Goal: Task Accomplishment & Management: Manage account settings

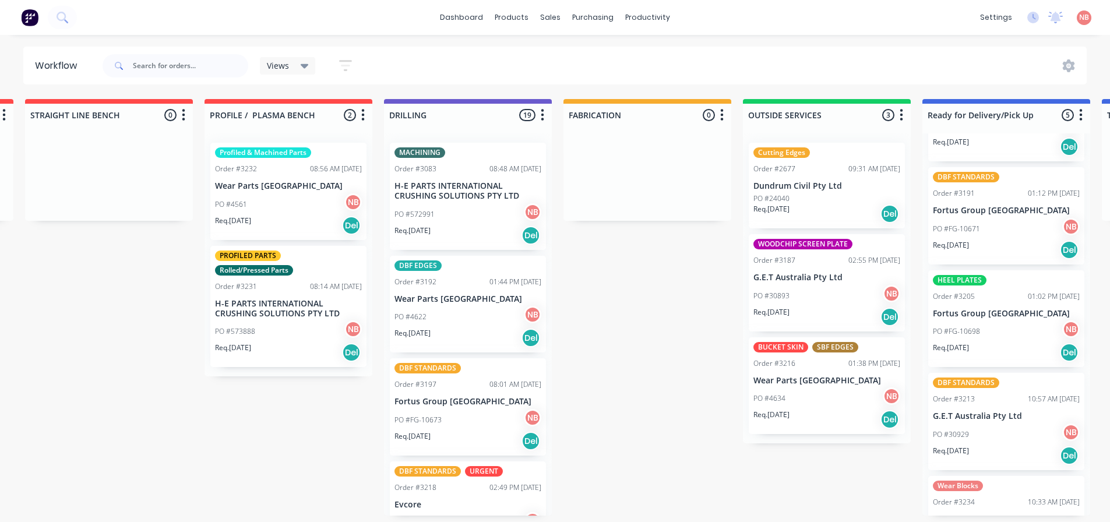
scroll to position [0, 351]
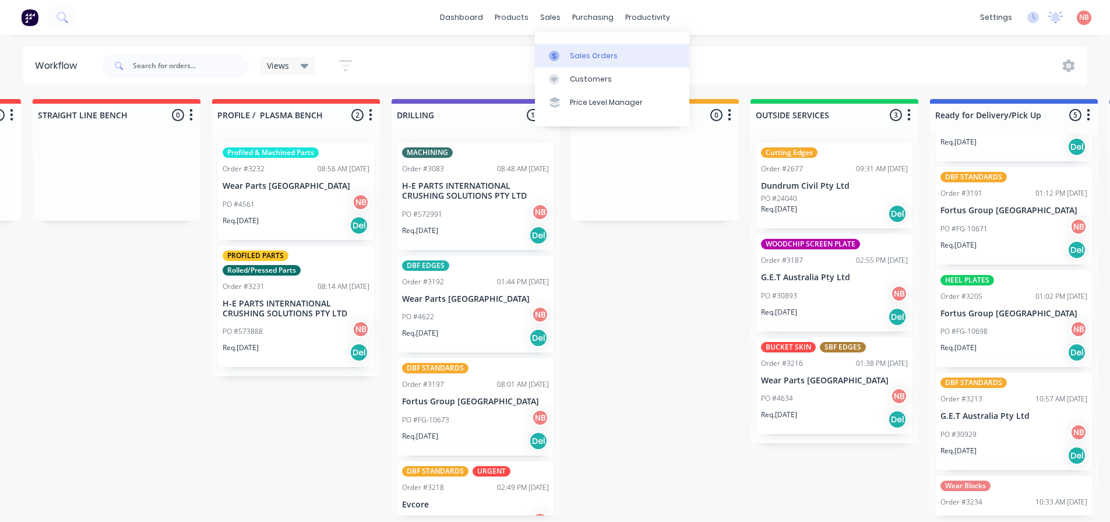
click at [562, 58] on div at bounding box center [557, 56] width 17 height 10
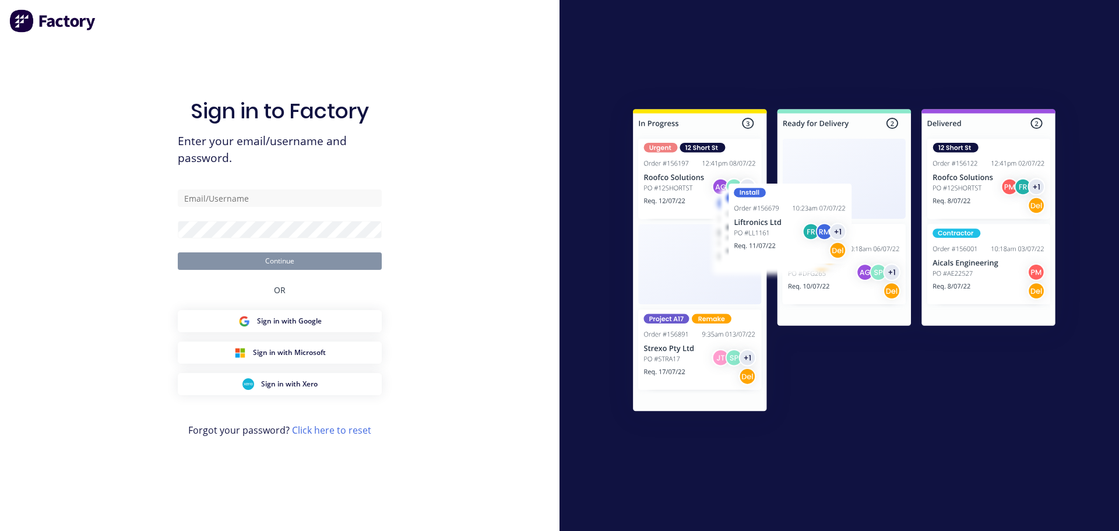
click at [293, 208] on form "Continue" at bounding box center [280, 229] width 204 height 80
click at [290, 203] on input "text" at bounding box center [280, 197] width 204 height 17
type input "[EMAIL_ADDRESS][DOMAIN_NAME]"
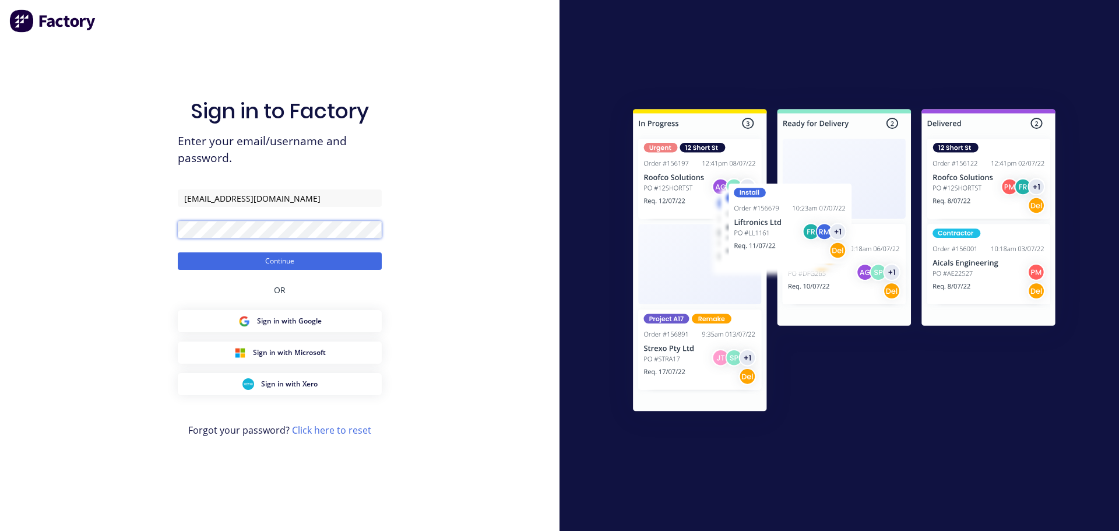
click at [178, 252] on button "Continue" at bounding box center [280, 260] width 204 height 17
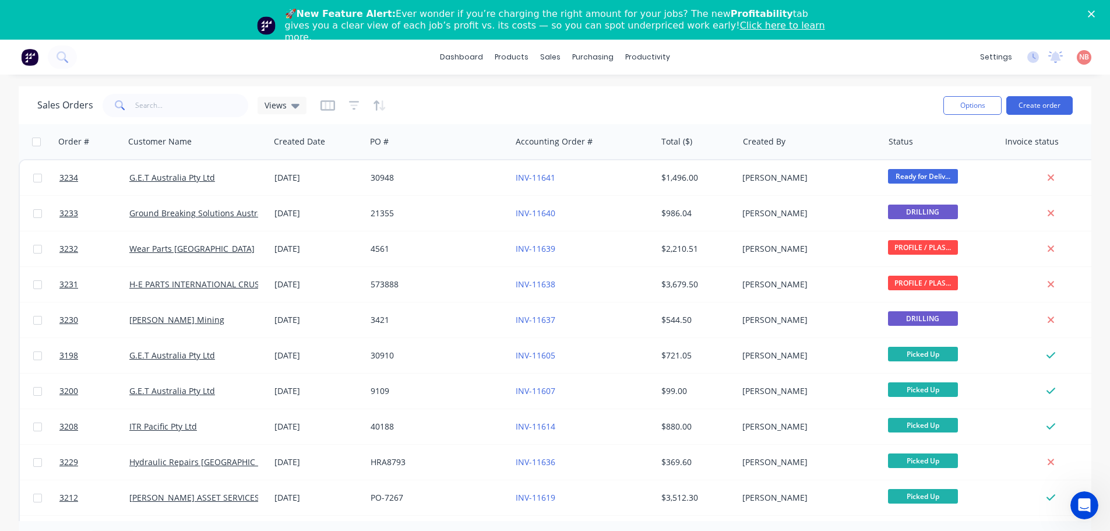
click at [1095, 13] on icon "Close" at bounding box center [1091, 13] width 7 height 7
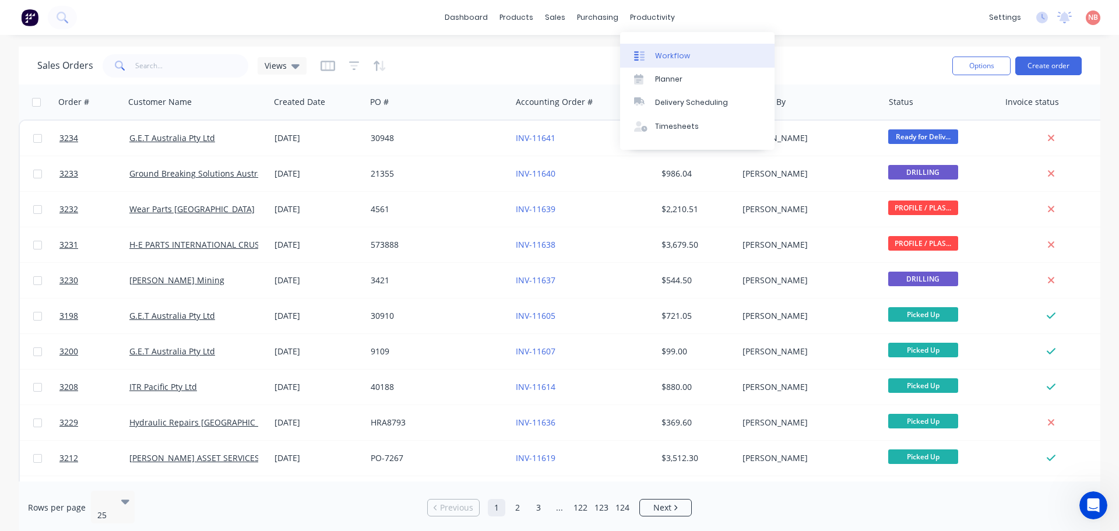
click at [659, 55] on div "Workflow" at bounding box center [672, 56] width 35 height 10
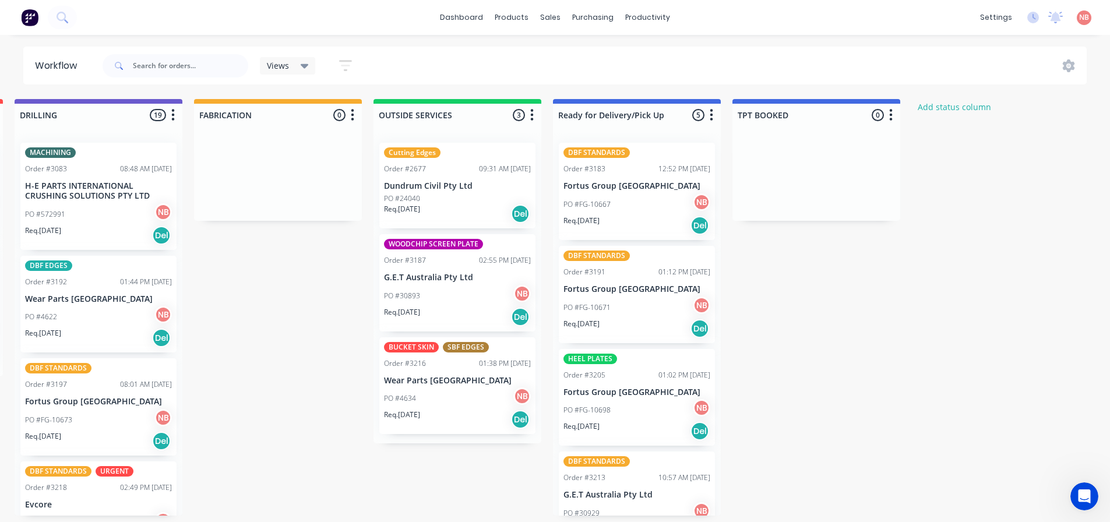
scroll to position [0, 821]
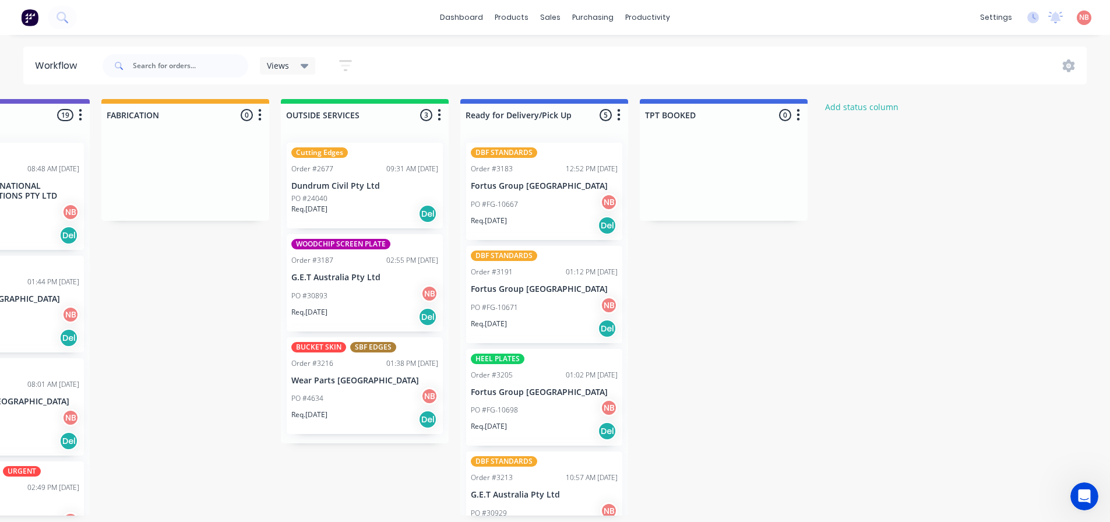
click at [343, 304] on div "PO #30893 NB" at bounding box center [364, 296] width 147 height 22
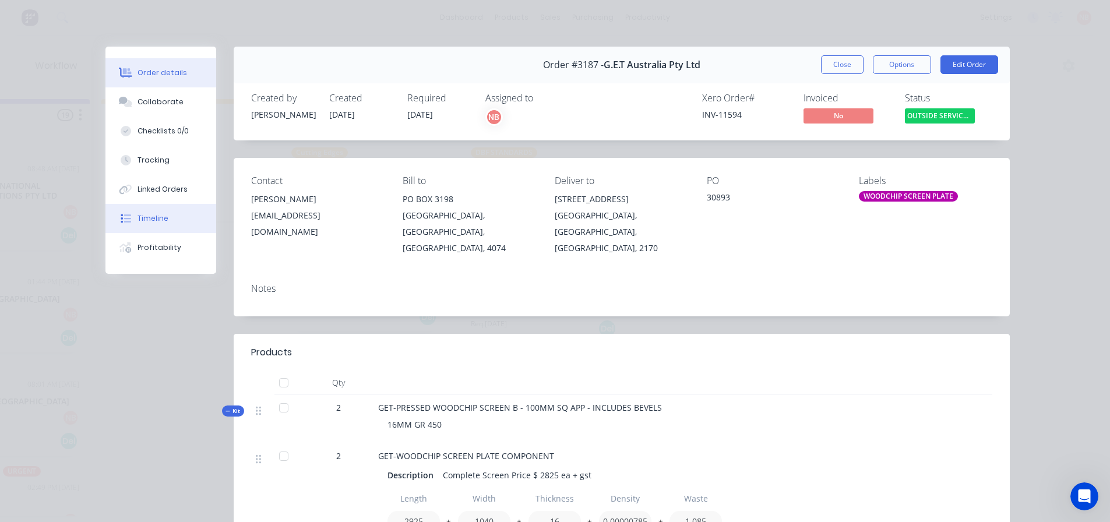
click at [142, 221] on div "Timeline" at bounding box center [152, 218] width 31 height 10
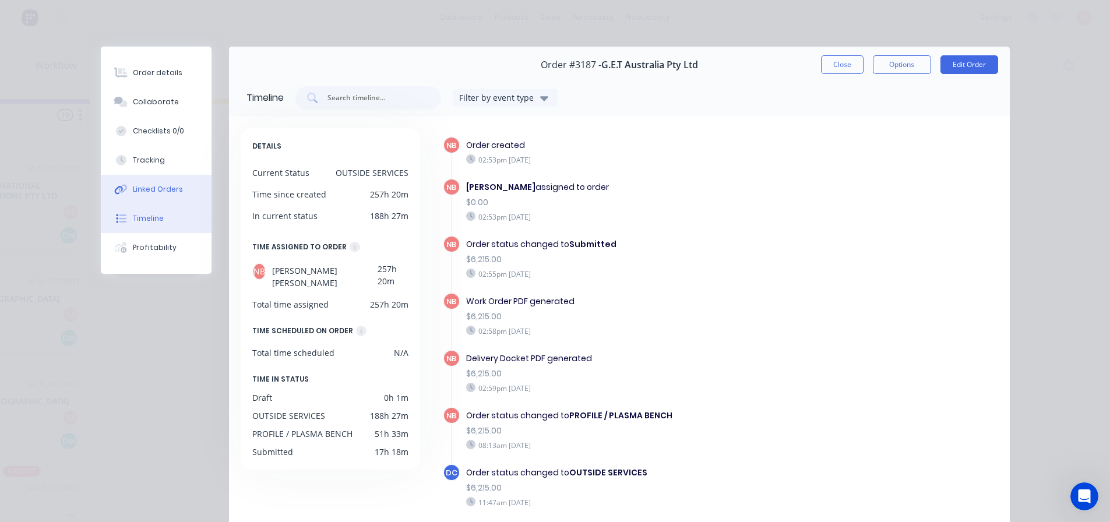
click at [146, 196] on button "Linked Orders" at bounding box center [156, 189] width 111 height 29
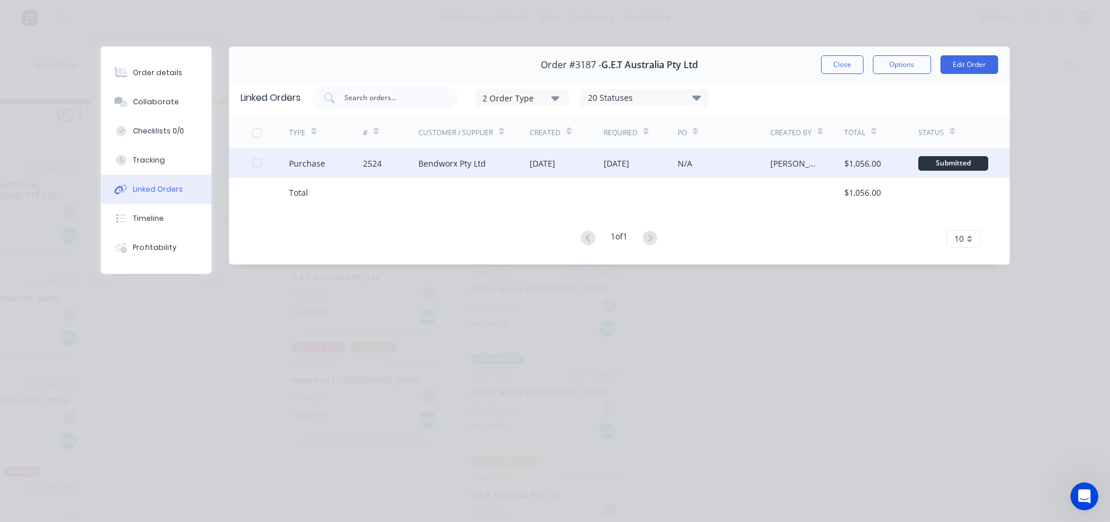
click at [523, 167] on div "Bendworx Pty Ltd" at bounding box center [473, 163] width 111 height 29
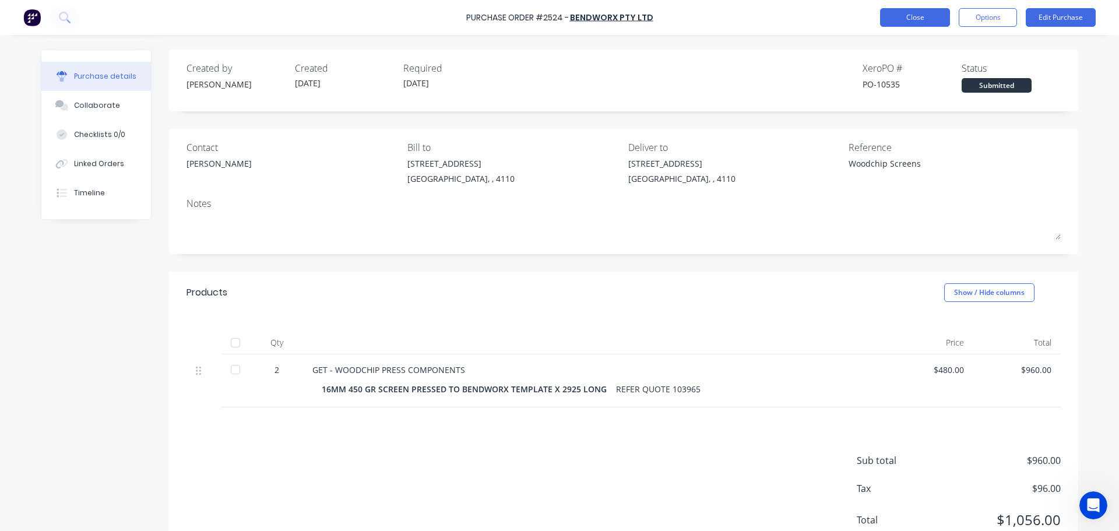
click at [915, 19] on button "Close" at bounding box center [915, 17] width 70 height 19
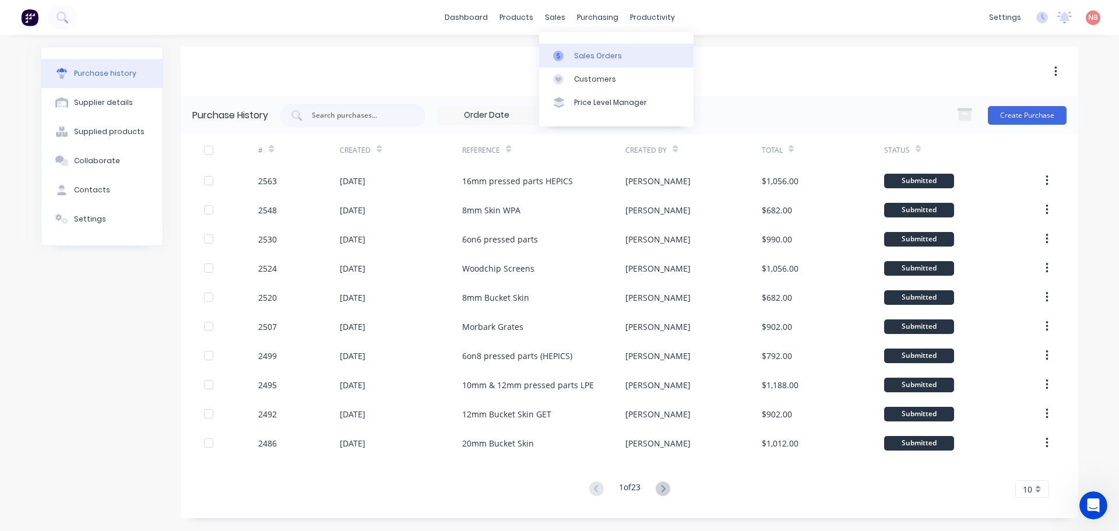
click at [563, 62] on link "Sales Orders" at bounding box center [616, 55] width 154 height 23
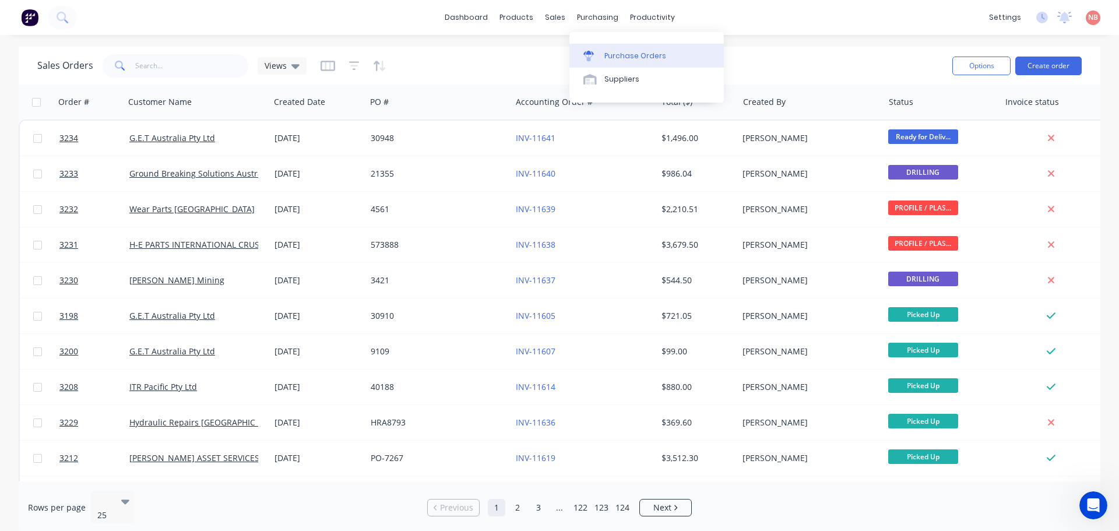
click at [616, 52] on div "Purchase Orders" at bounding box center [635, 56] width 62 height 10
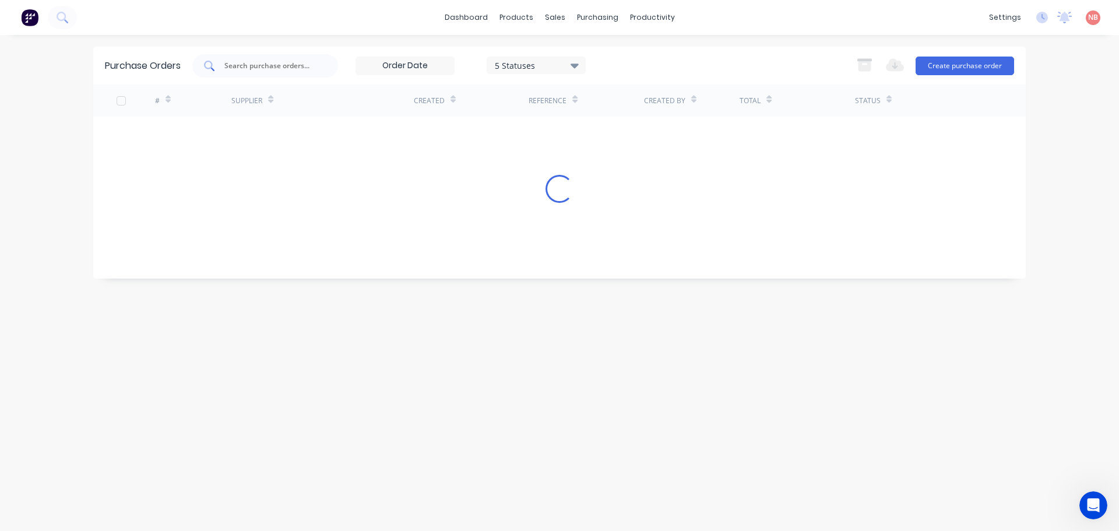
click at [273, 70] on input "text" at bounding box center [271, 66] width 97 height 12
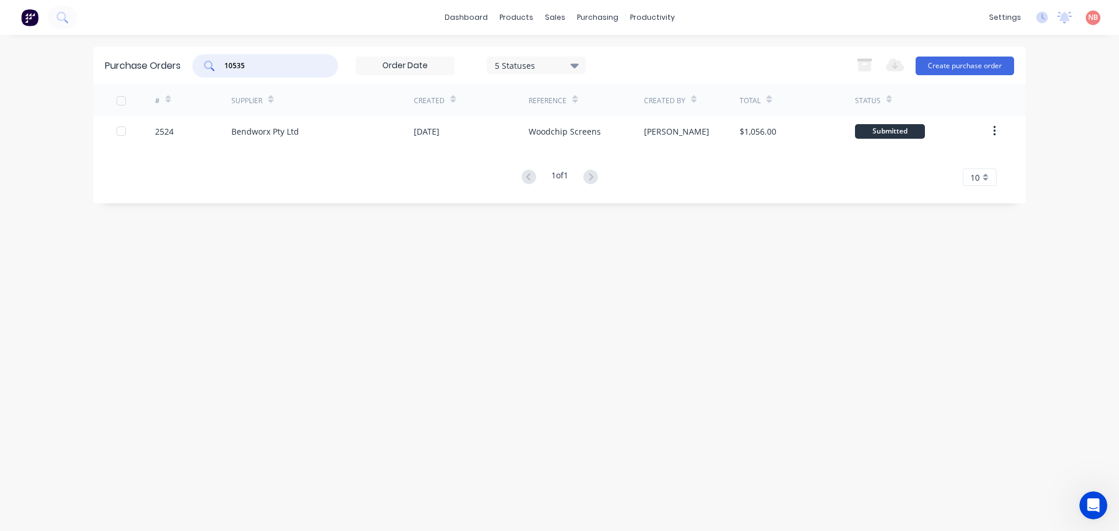
type input "10535"
drag, startPoint x: 257, startPoint y: 64, endPoint x: 147, endPoint y: 75, distance: 111.3
click at [149, 75] on div "Purchase Orders 10535 5 Statuses 5 Statuses Export to Excel (XLSX) Create purch…" at bounding box center [559, 66] width 932 height 38
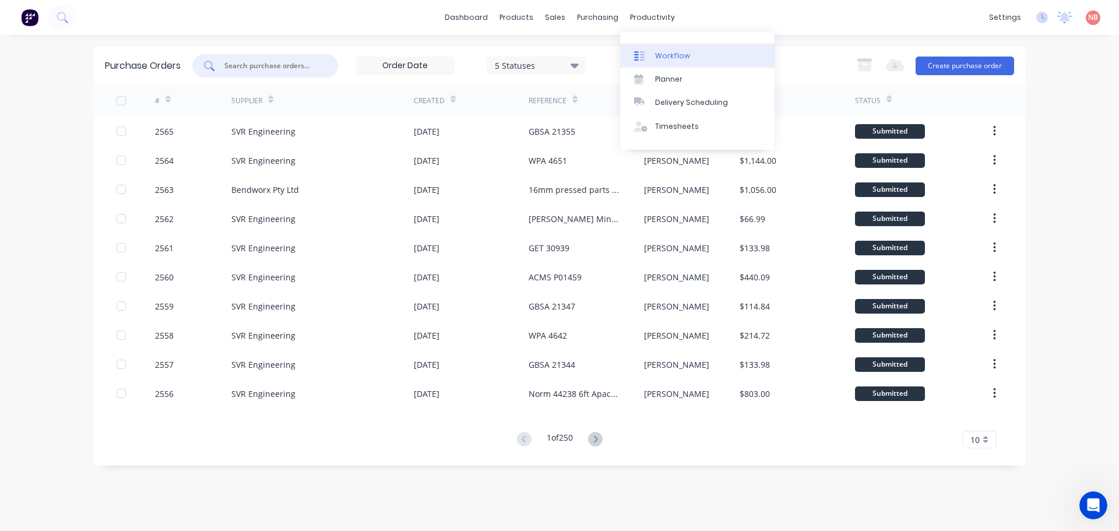
click at [659, 51] on div "Workflow" at bounding box center [672, 56] width 35 height 10
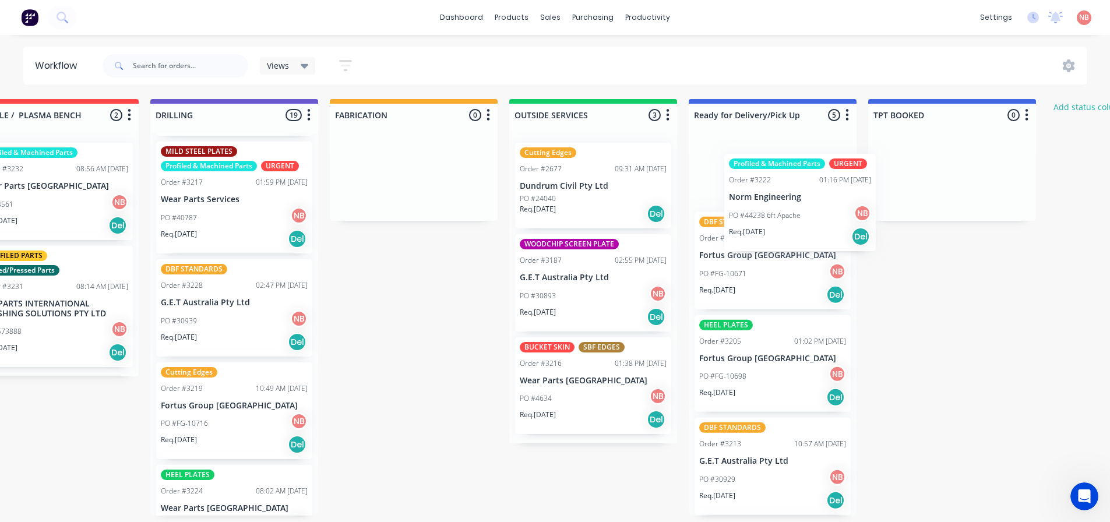
scroll to position [112, 0]
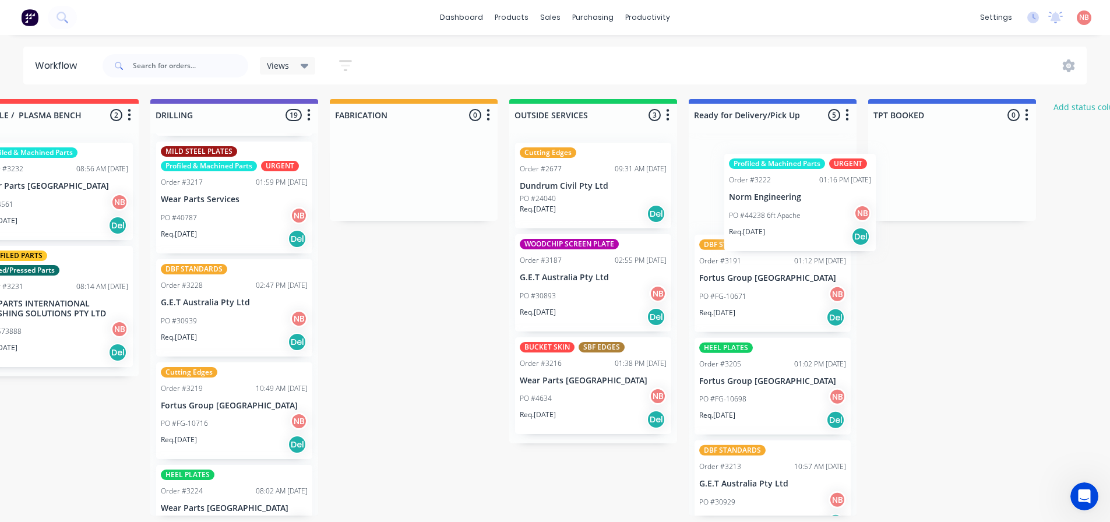
drag, startPoint x: 537, startPoint y: 311, endPoint x: 781, endPoint y: 204, distance: 266.1
click at [781, 204] on div "Submitted 0 Status colour #FF69B4 hex #FF69B4 Save Cancel Summaries Total order…" at bounding box center [370, 307] width 1943 height 417
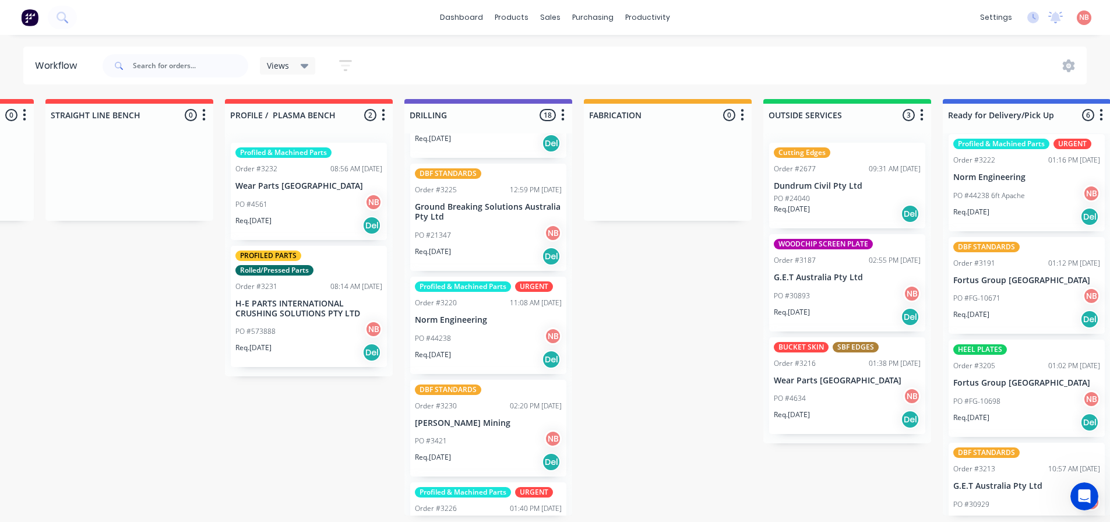
scroll to position [1282, 0]
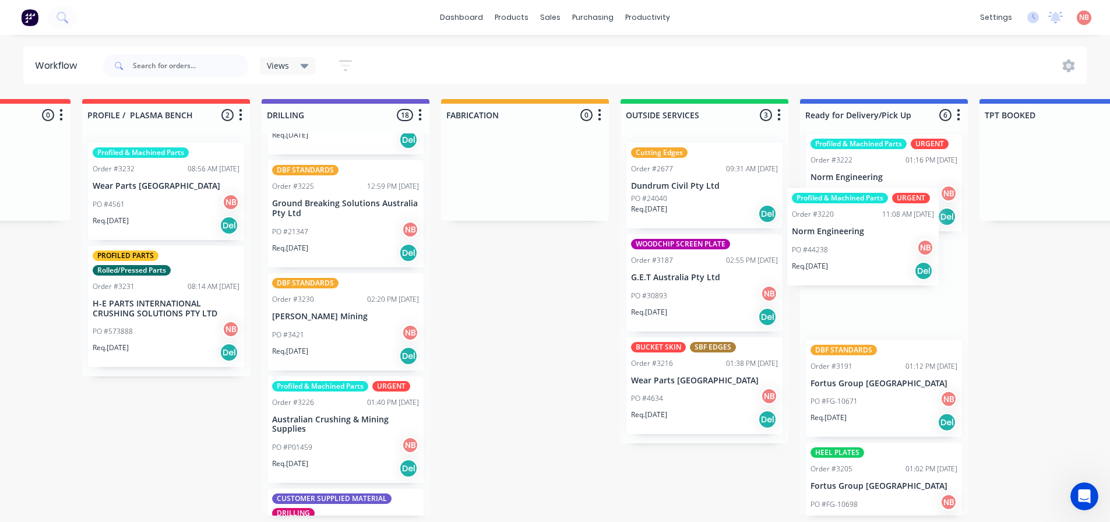
drag, startPoint x: 477, startPoint y: 335, endPoint x: 858, endPoint y: 248, distance: 390.8
click at [858, 248] on div "Submitted 0 Status colour #FF69B4 hex #FF69B4 Save Cancel Summaries Total order…" at bounding box center [481, 307] width 1943 height 417
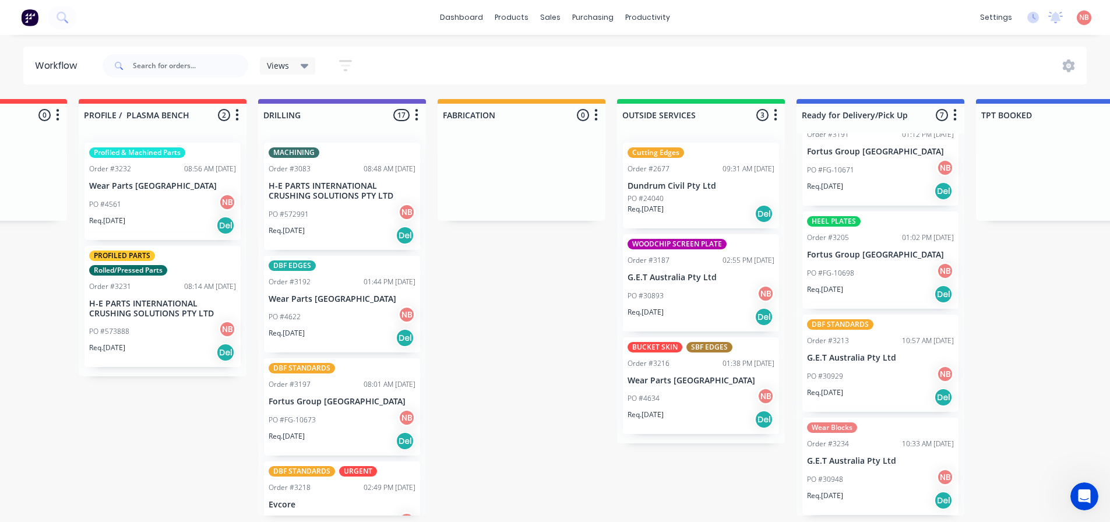
scroll to position [0, 0]
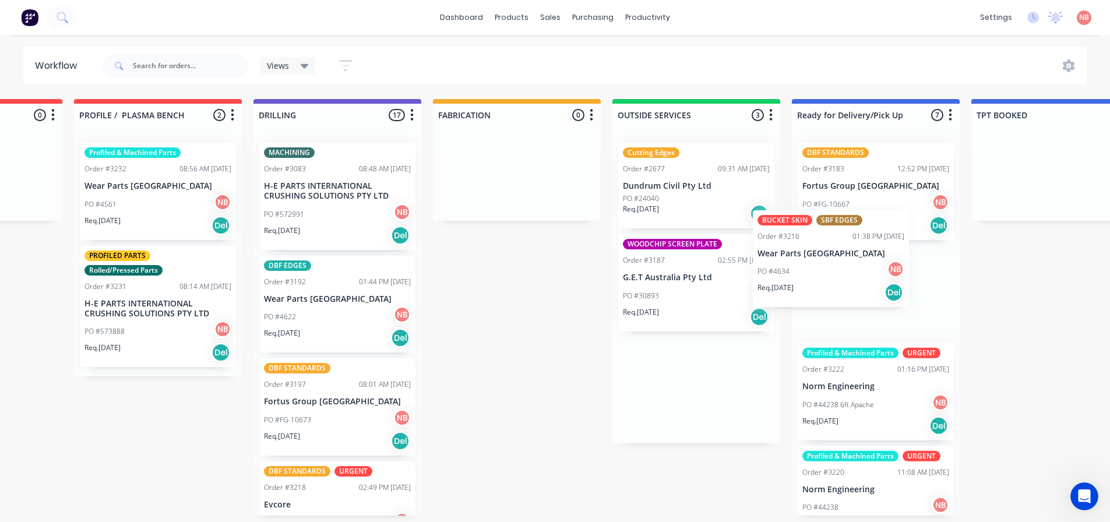
drag, startPoint x: 664, startPoint y: 390, endPoint x: 824, endPoint y: 211, distance: 239.7
click at [824, 211] on div "Submitted 0 Status colour #FF69B4 hex #FF69B4 Save Cancel Summaries Total order…" at bounding box center [473, 307] width 1943 height 417
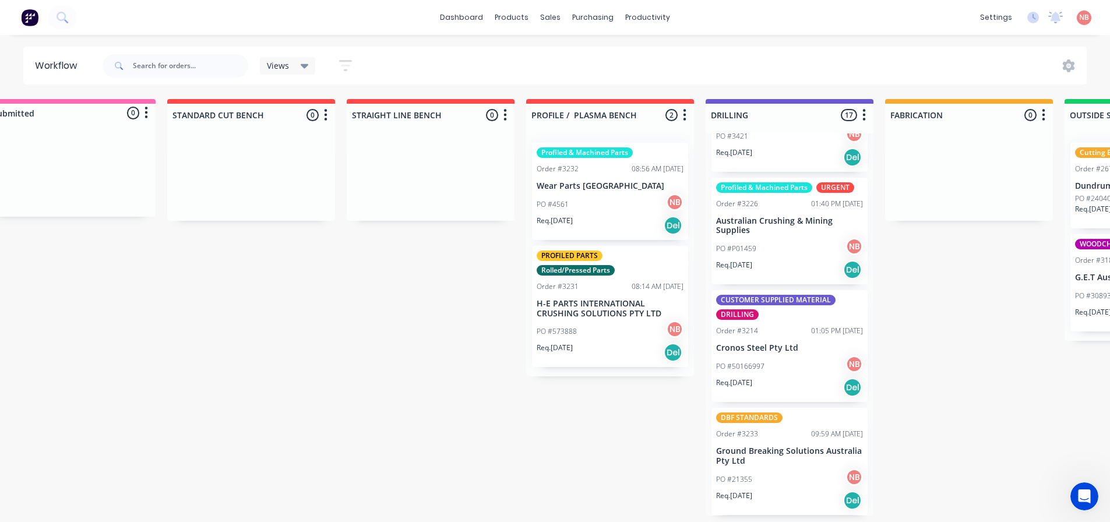
scroll to position [2, 0]
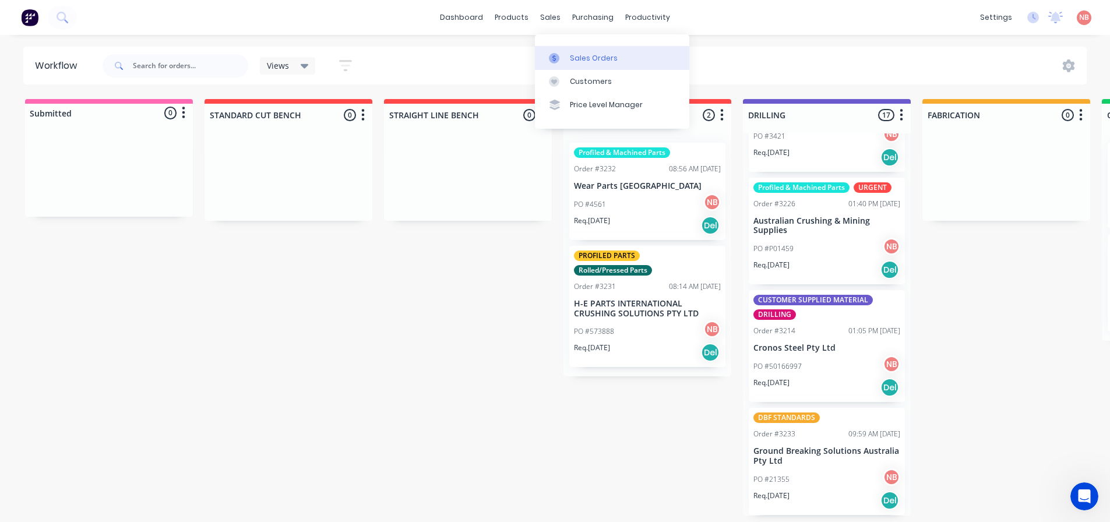
click at [579, 56] on div "Sales Orders" at bounding box center [594, 58] width 48 height 10
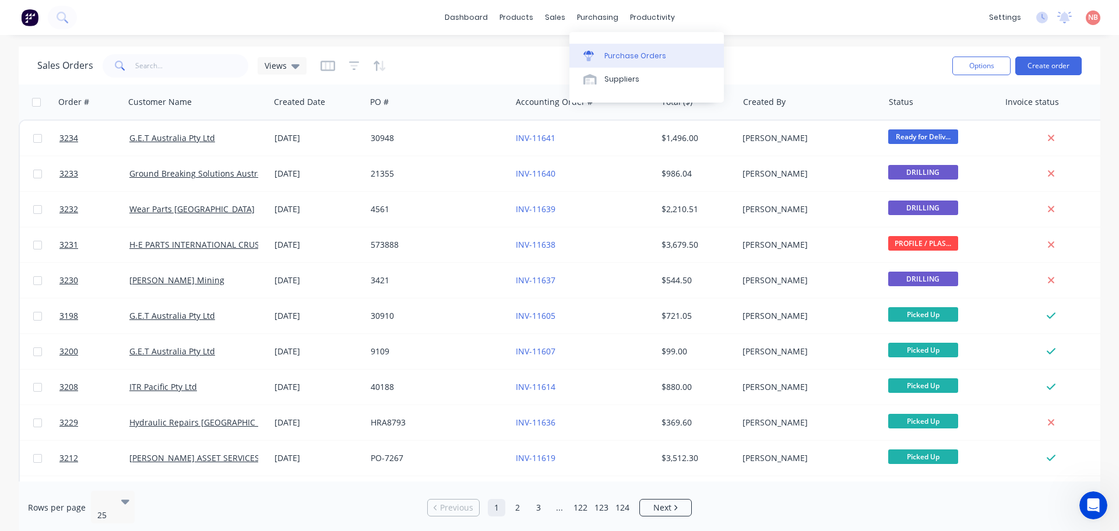
click at [605, 53] on div "Purchase Orders" at bounding box center [635, 56] width 62 height 10
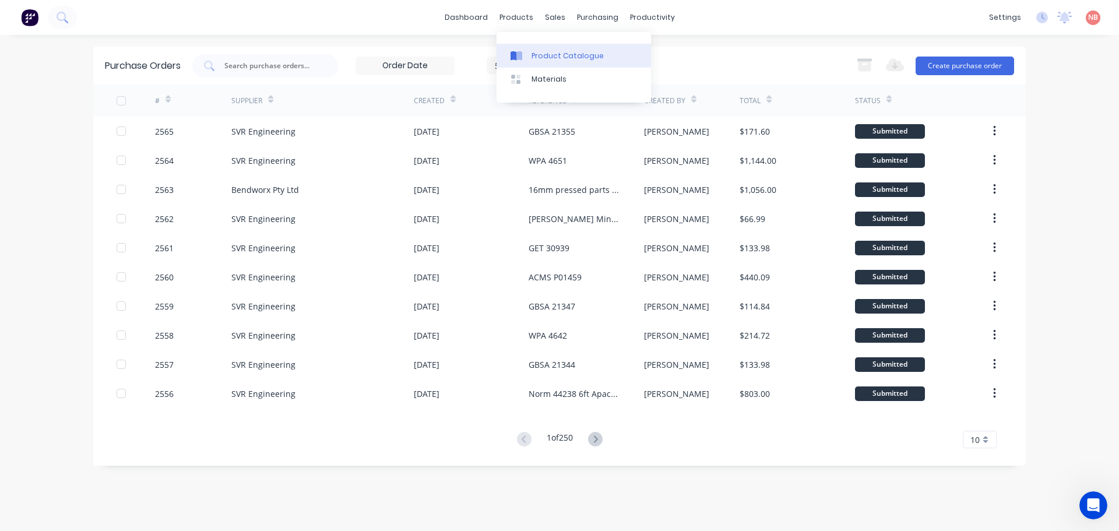
click at [549, 57] on div "Product Catalogue" at bounding box center [567, 56] width 72 height 10
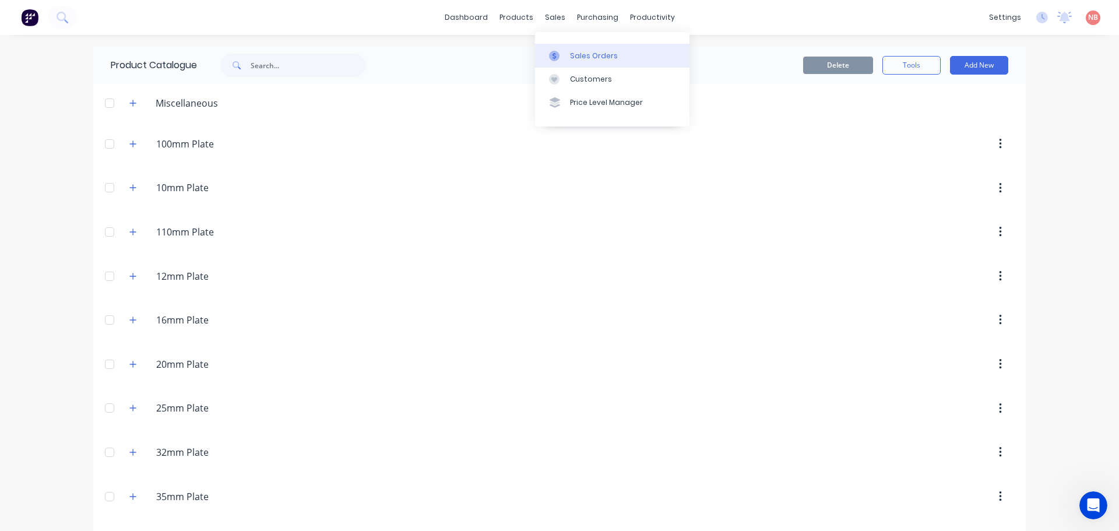
click at [567, 52] on link "Sales Orders" at bounding box center [612, 55] width 154 height 23
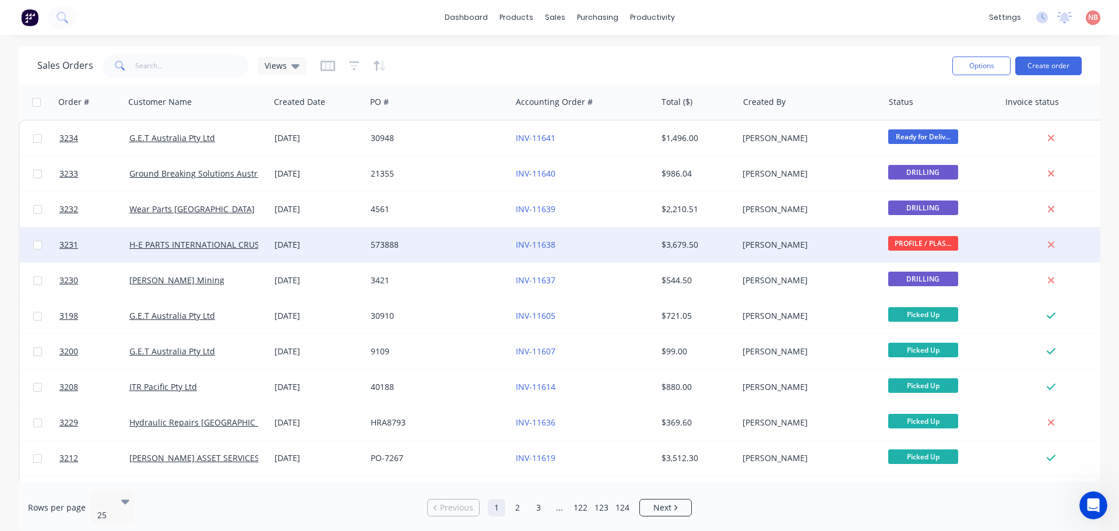
click at [460, 248] on div "573888" at bounding box center [435, 245] width 129 height 12
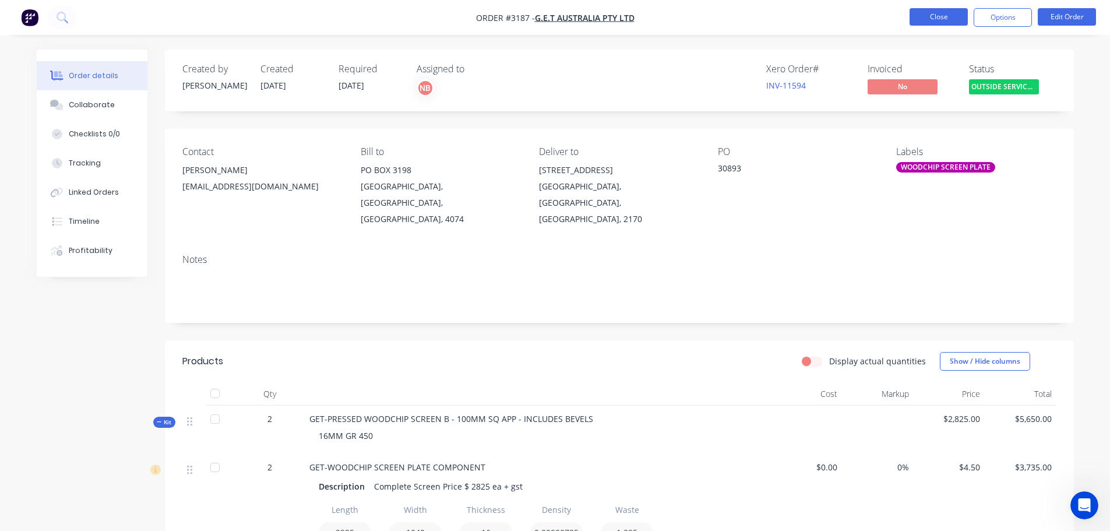
click at [945, 10] on button "Close" at bounding box center [938, 16] width 58 height 17
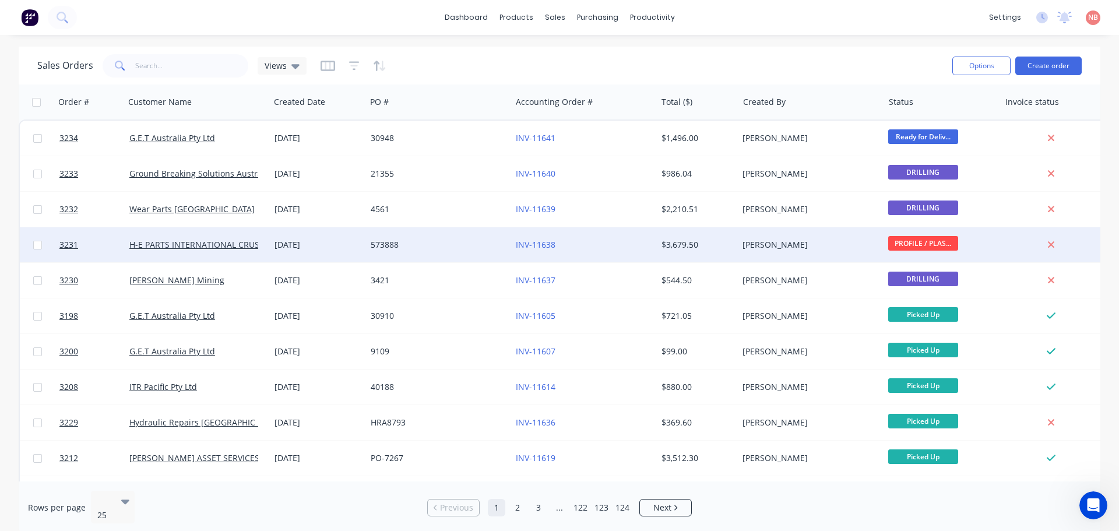
click at [434, 254] on div "573888" at bounding box center [438, 244] width 145 height 35
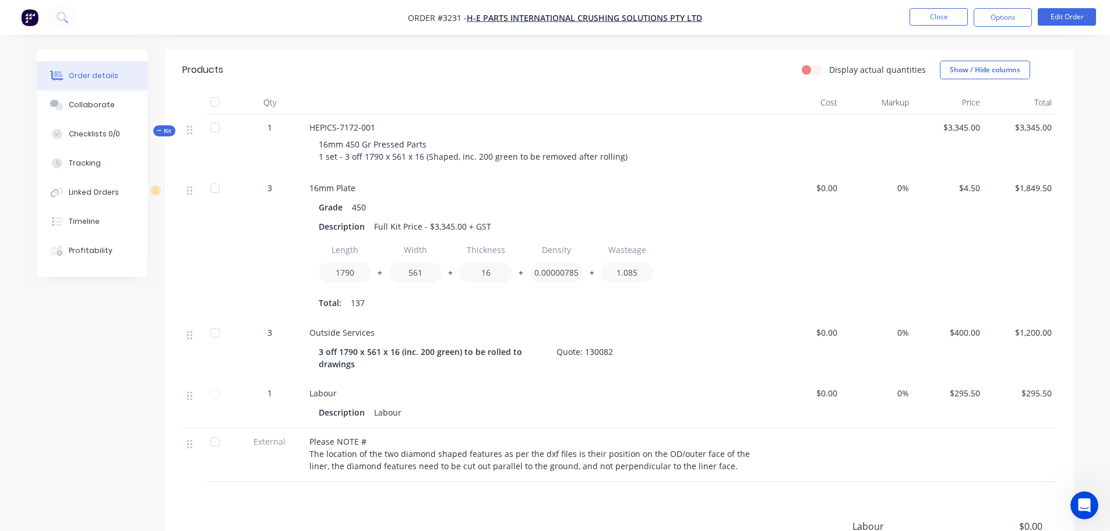
scroll to position [350, 0]
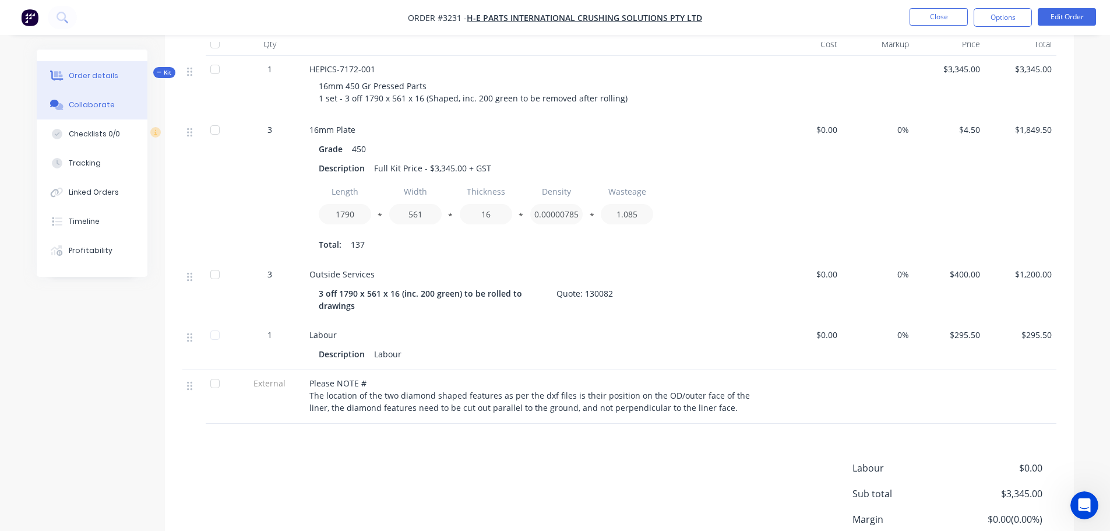
click at [104, 100] on div "Collaborate" at bounding box center [92, 105] width 46 height 10
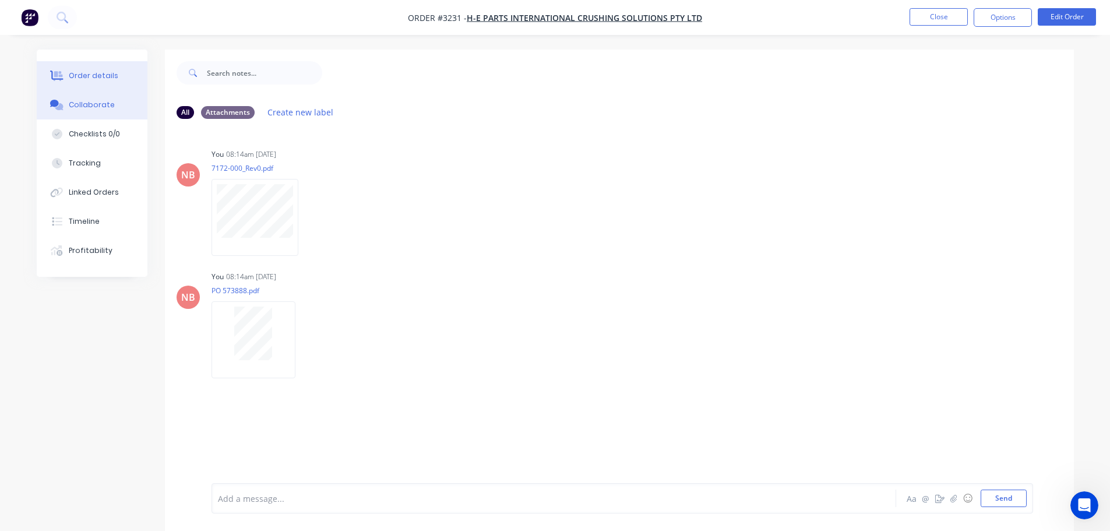
click at [103, 84] on button "Order details" at bounding box center [92, 75] width 111 height 29
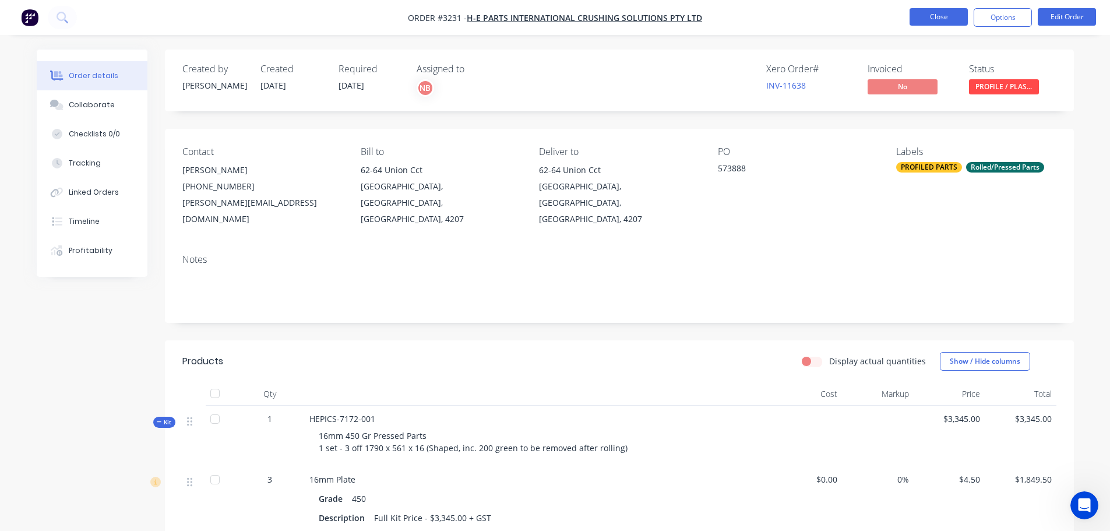
click at [933, 10] on button "Close" at bounding box center [938, 16] width 58 height 17
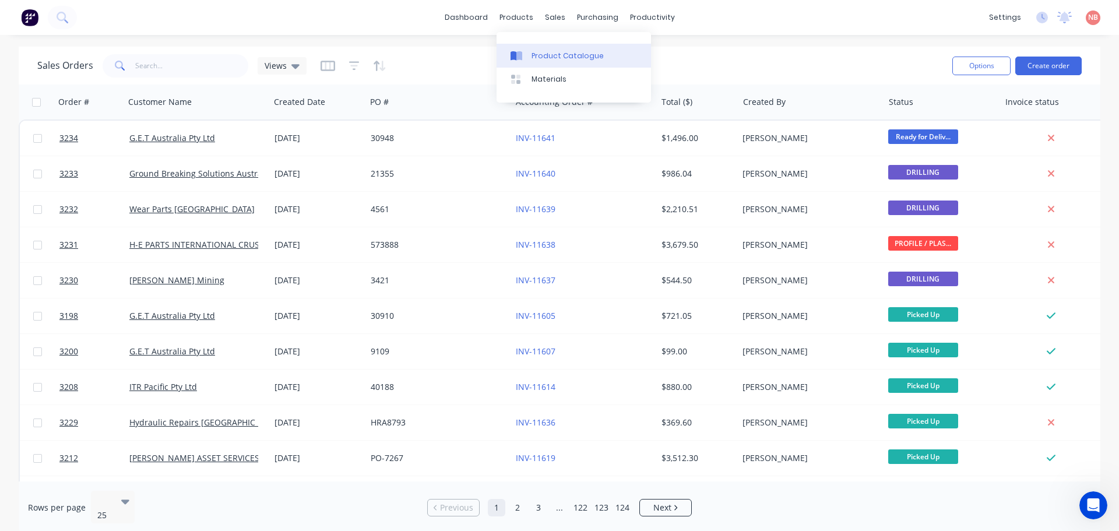
click at [529, 47] on link "Product Catalogue" at bounding box center [573, 55] width 154 height 23
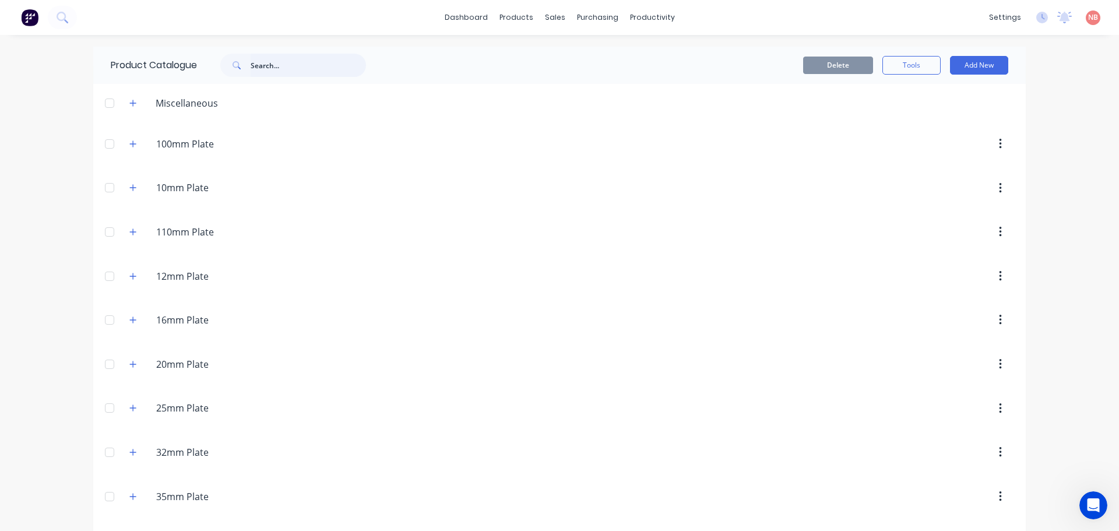
click at [264, 70] on input "text" at bounding box center [308, 65] width 115 height 23
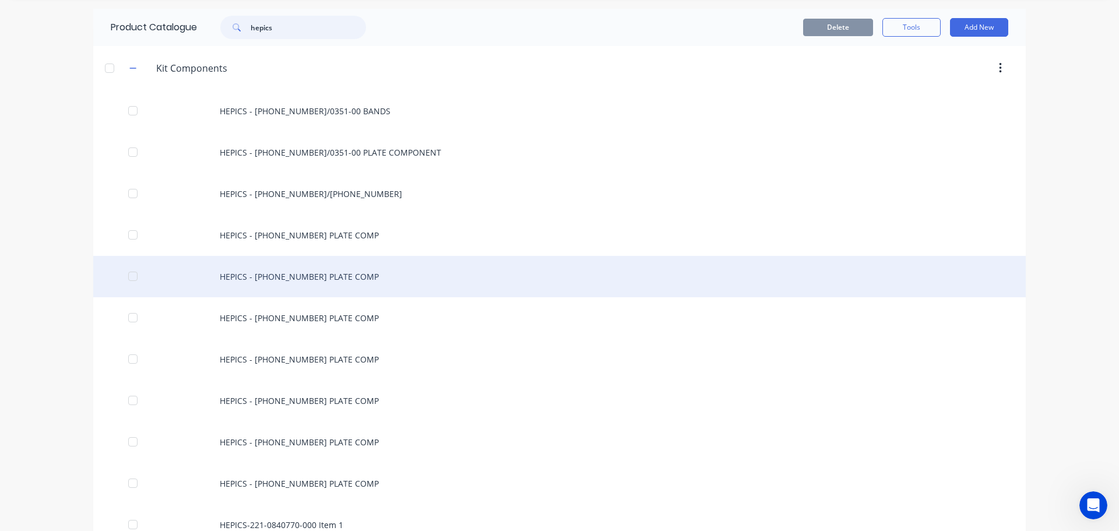
scroll to position [58, 0]
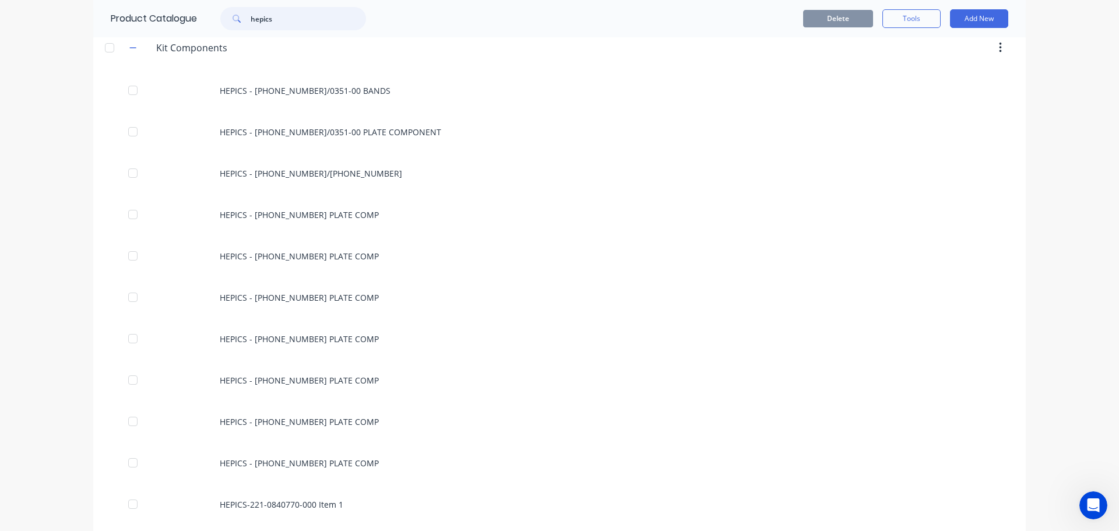
type input "hepics"
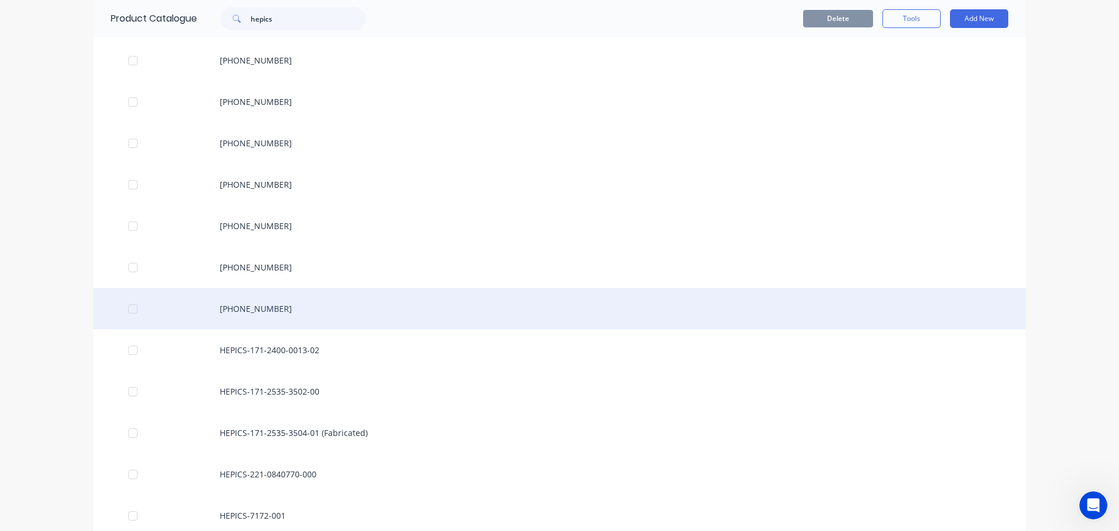
scroll to position [852, 0]
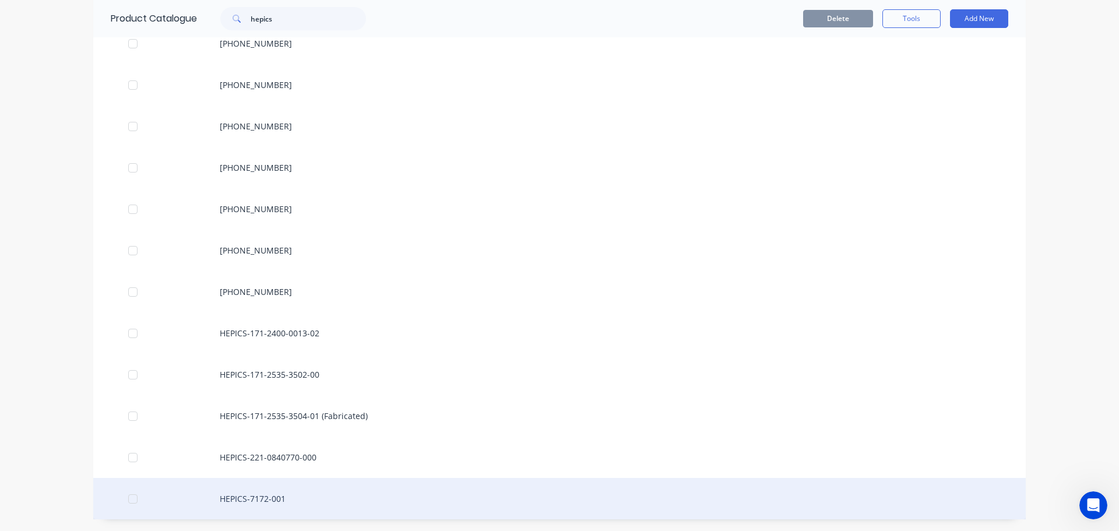
click at [257, 500] on div "HEPICS-7172-001" at bounding box center [559, 498] width 932 height 41
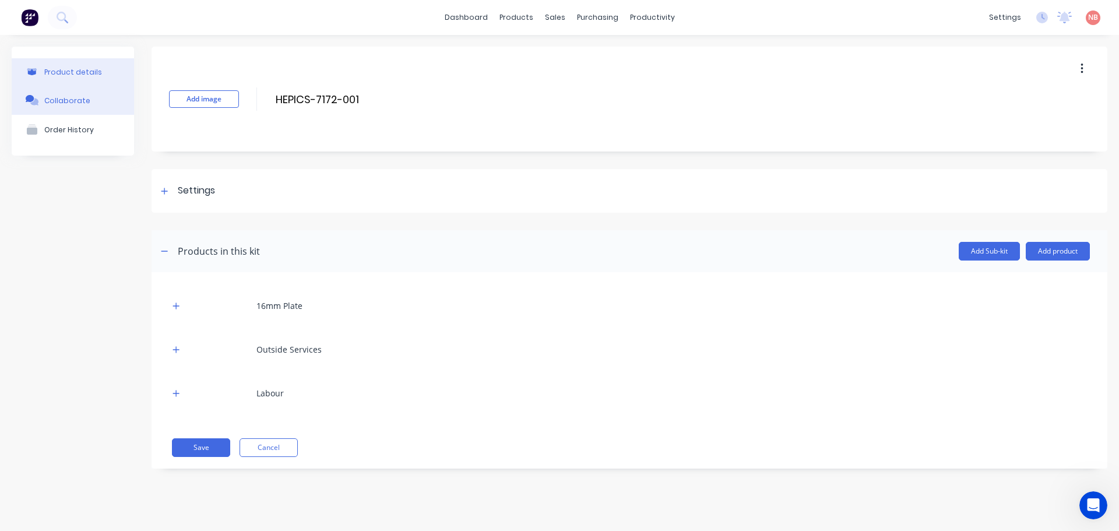
click at [94, 104] on button "Collaborate" at bounding box center [73, 100] width 122 height 29
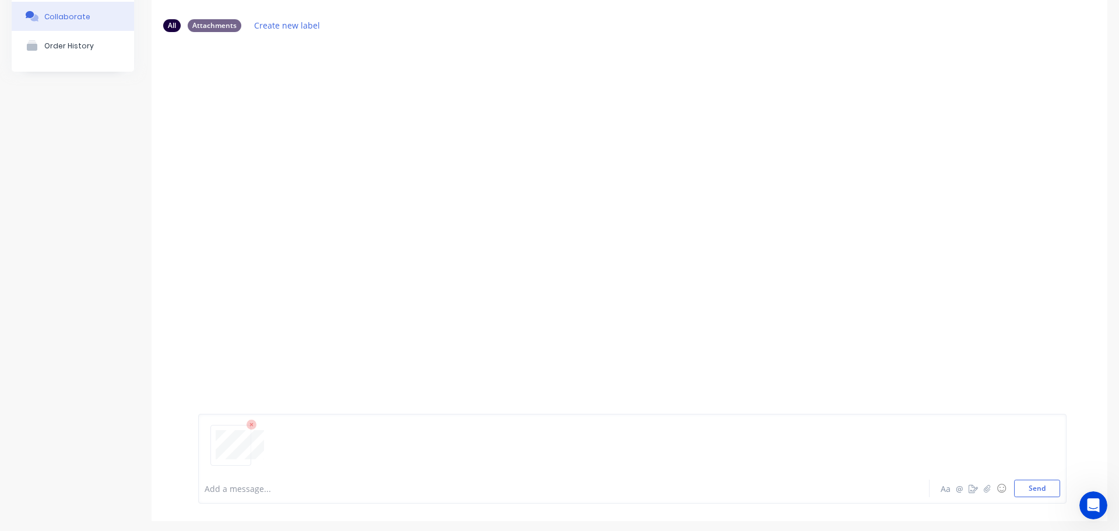
scroll to position [86, 0]
click at [1025, 485] on button "Send" at bounding box center [1037, 486] width 46 height 17
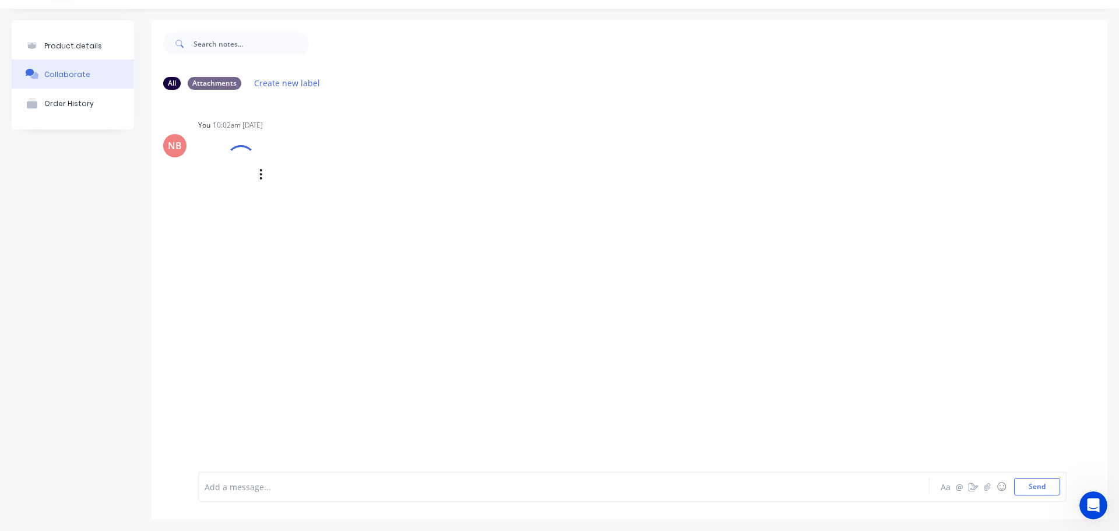
scroll to position [26, 0]
click at [295, 188] on icon "button" at bounding box center [295, 188] width 2 height 10
click at [341, 224] on button "Auto-attach to new orders" at bounding box center [371, 219] width 131 height 27
click at [484, 213] on label at bounding box center [484, 213] width 0 height 0
click at [465, 221] on input "checkbox" at bounding box center [460, 218] width 9 height 11
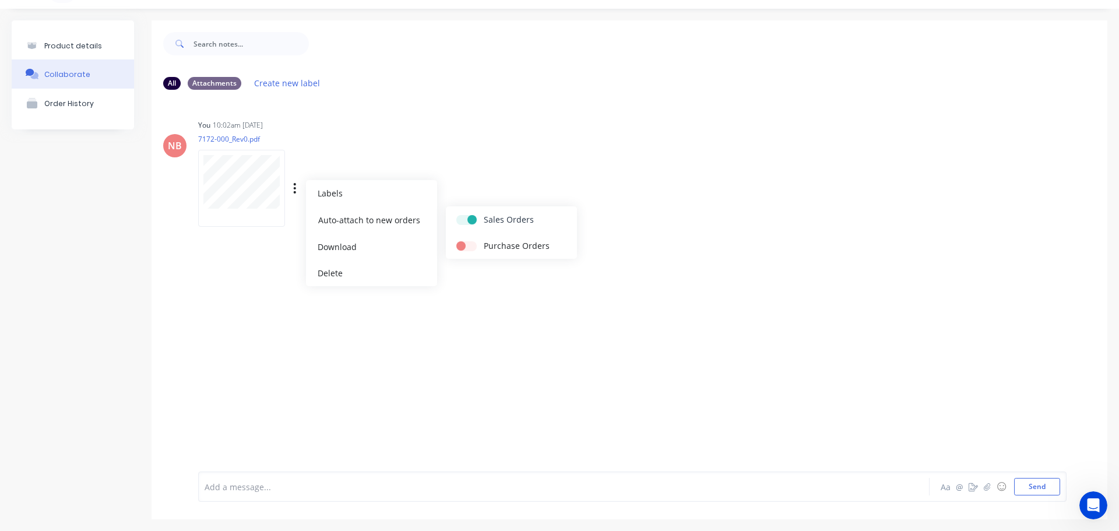
checkbox input "true"
click at [484, 239] on label at bounding box center [484, 239] width 0 height 0
click at [465, 248] on input "checkbox" at bounding box center [460, 244] width 9 height 11
checkbox input "true"
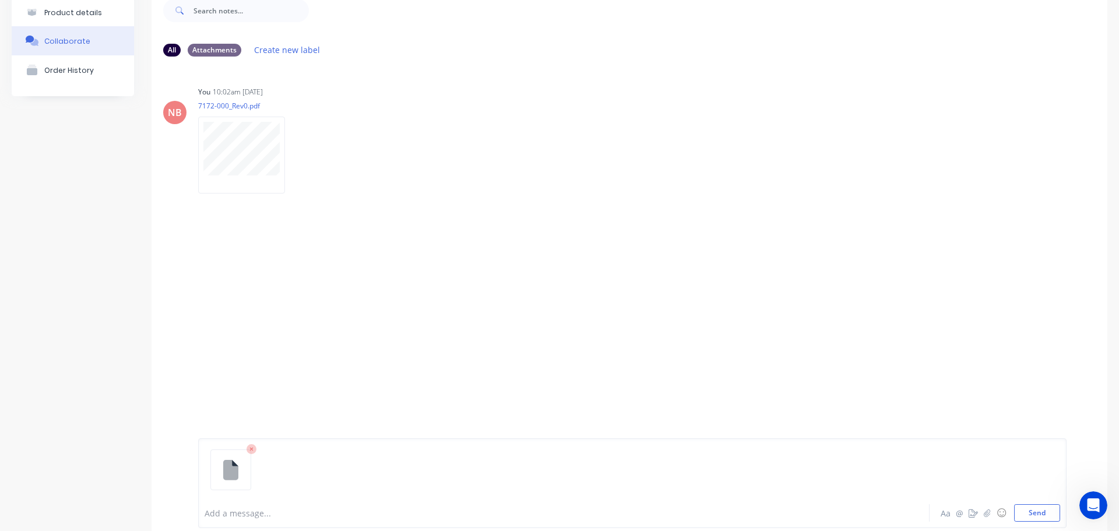
scroll to position [86, 0]
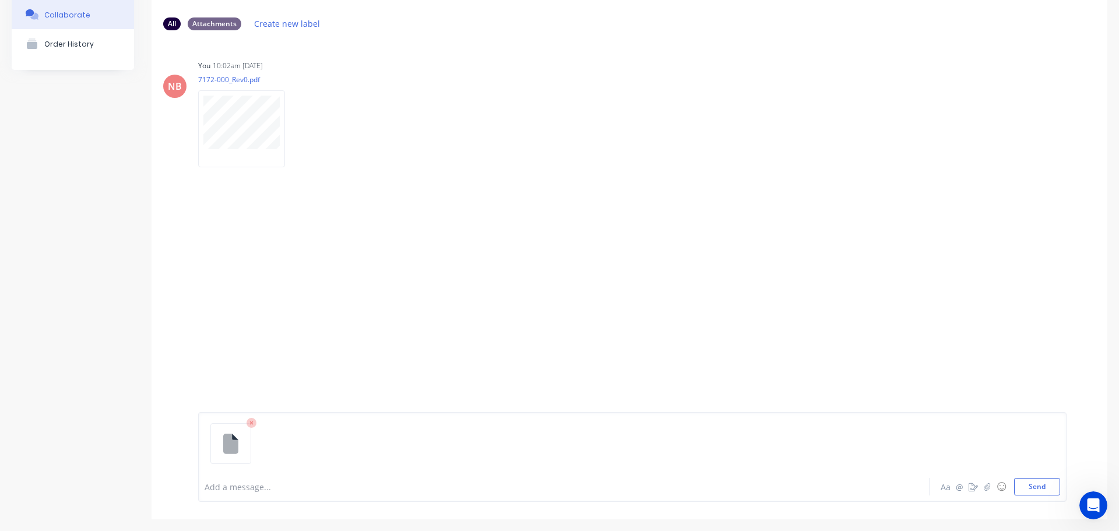
click at [251, 424] on icon at bounding box center [250, 422] width 3 height 3
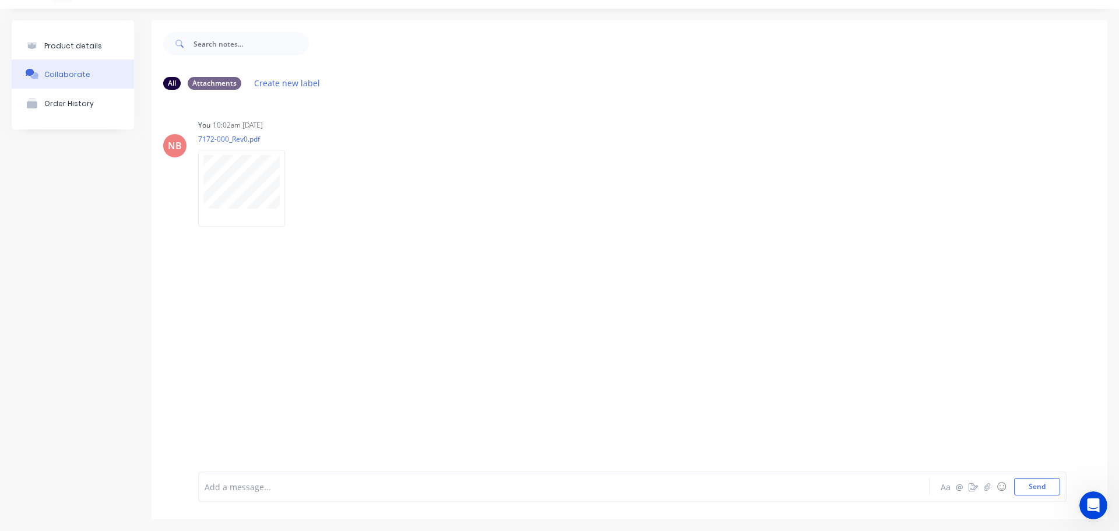
click at [59, 42] on div "Product details" at bounding box center [73, 45] width 58 height 9
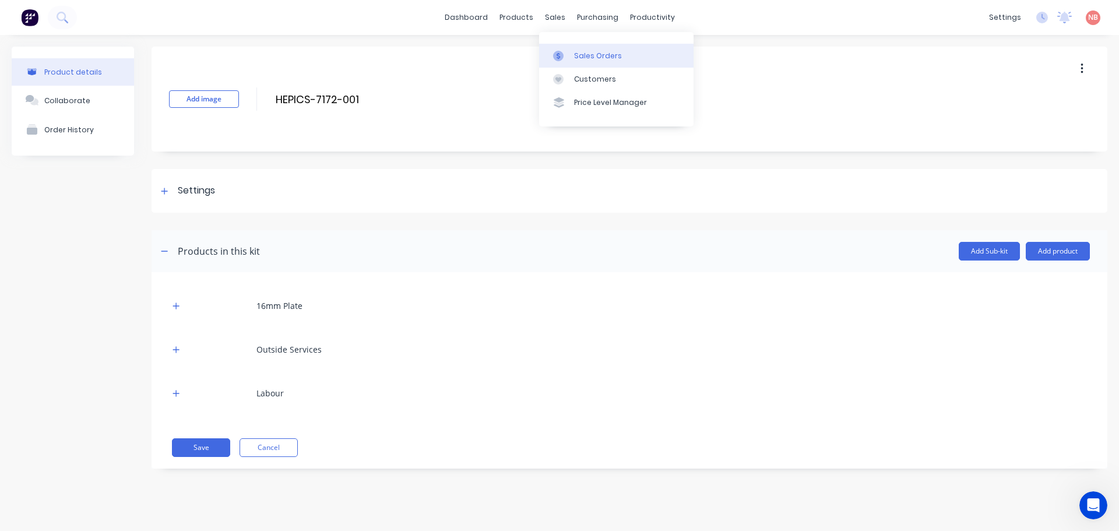
click at [570, 57] on link "Sales Orders" at bounding box center [616, 55] width 154 height 23
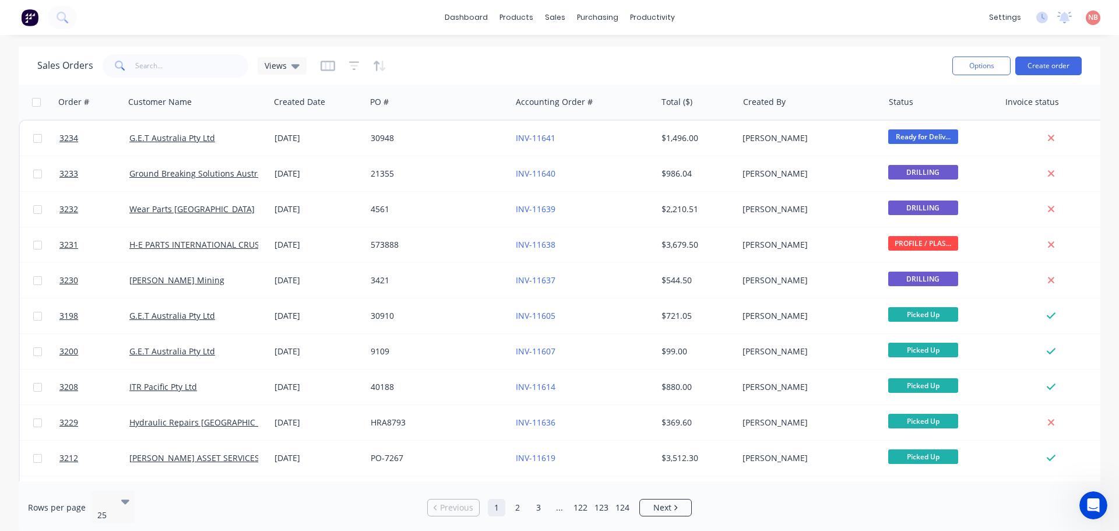
drag, startPoint x: 287, startPoint y: 70, endPoint x: 287, endPoint y: 83, distance: 12.8
click at [287, 70] on div "Views" at bounding box center [281, 66] width 35 height 10
click at [285, 191] on button "Invoice" at bounding box center [327, 188] width 133 height 13
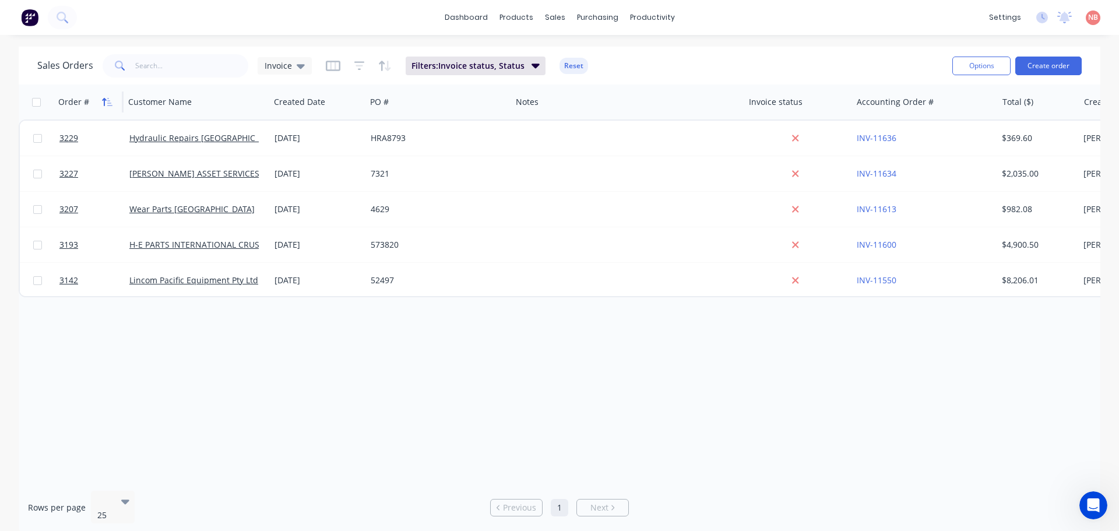
click at [106, 105] on icon "button" at bounding box center [107, 101] width 10 height 9
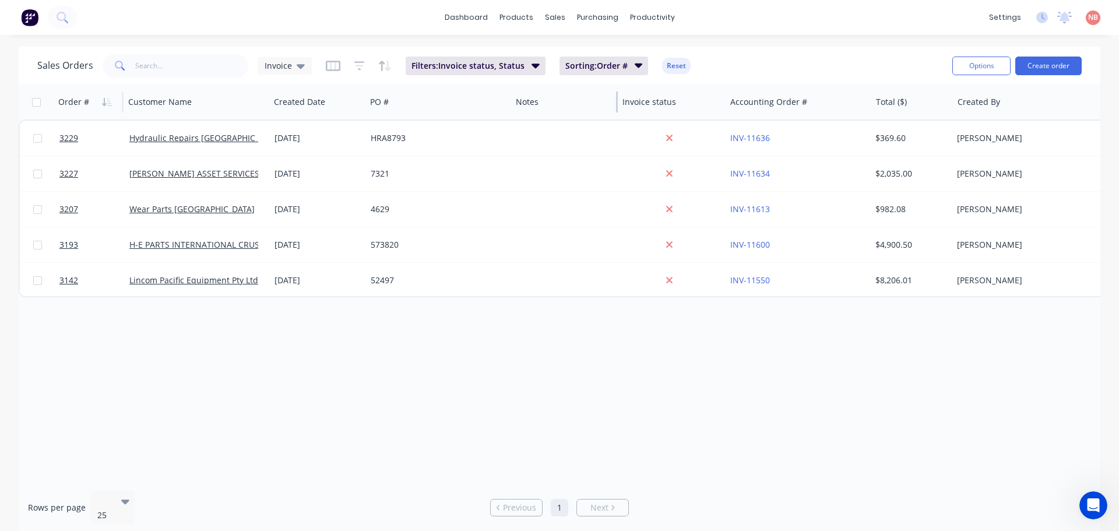
drag, startPoint x: 742, startPoint y: 102, endPoint x: 616, endPoint y: 104, distance: 126.4
click at [616, 104] on div at bounding box center [617, 101] width 2 height 21
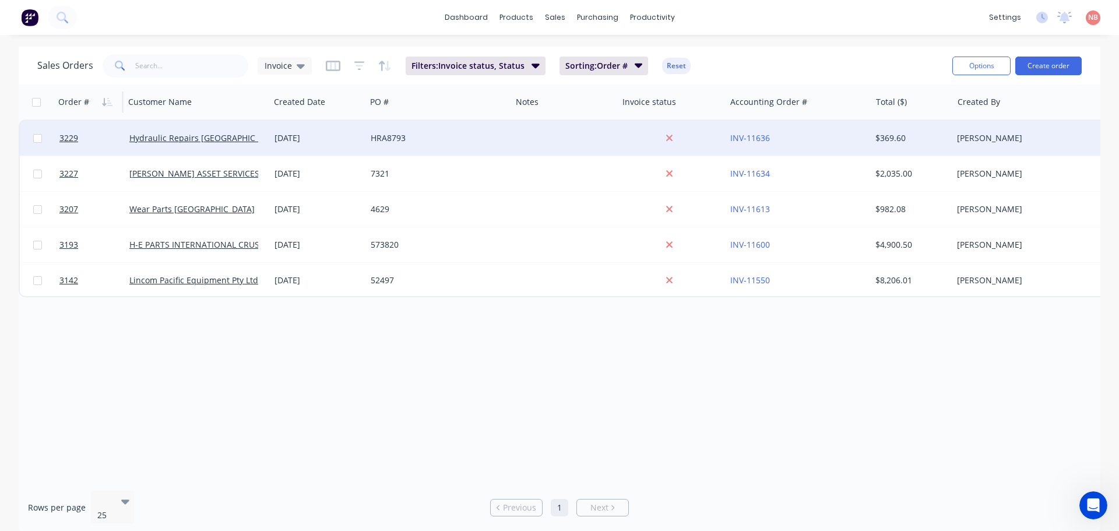
click at [503, 142] on div "HRA8793" at bounding box center [439, 138] width 136 height 12
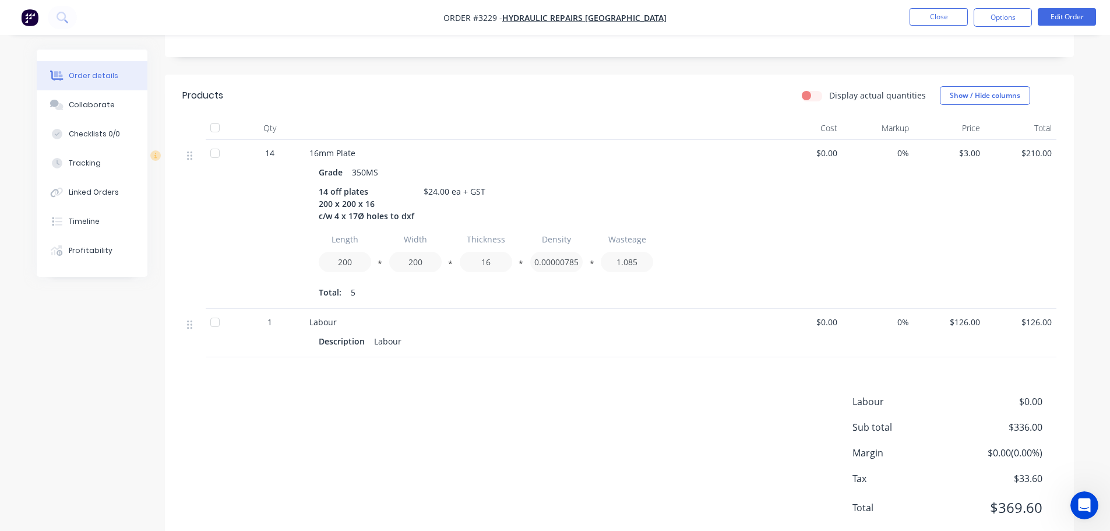
scroll to position [283, 0]
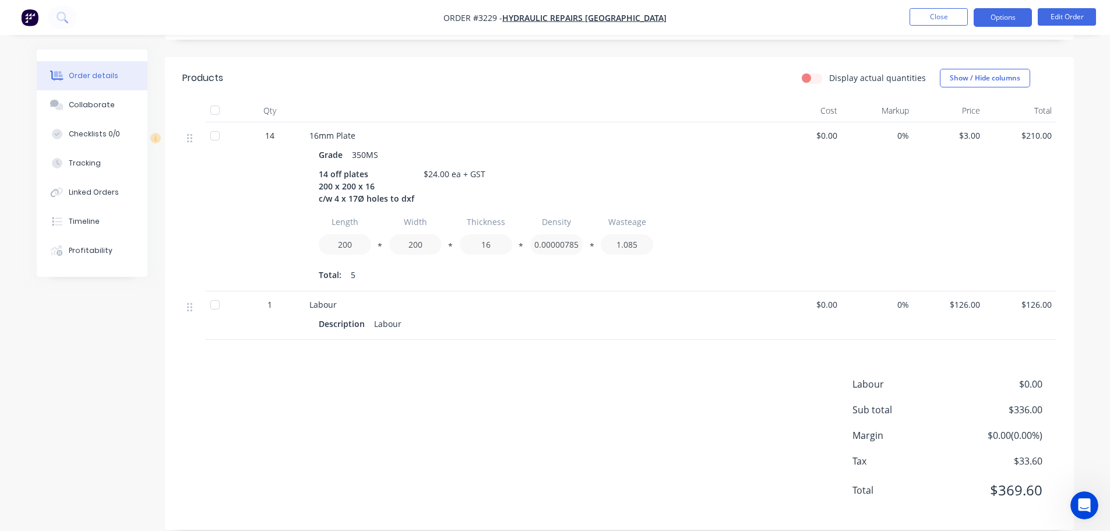
click at [1018, 16] on button "Options" at bounding box center [1002, 17] width 58 height 19
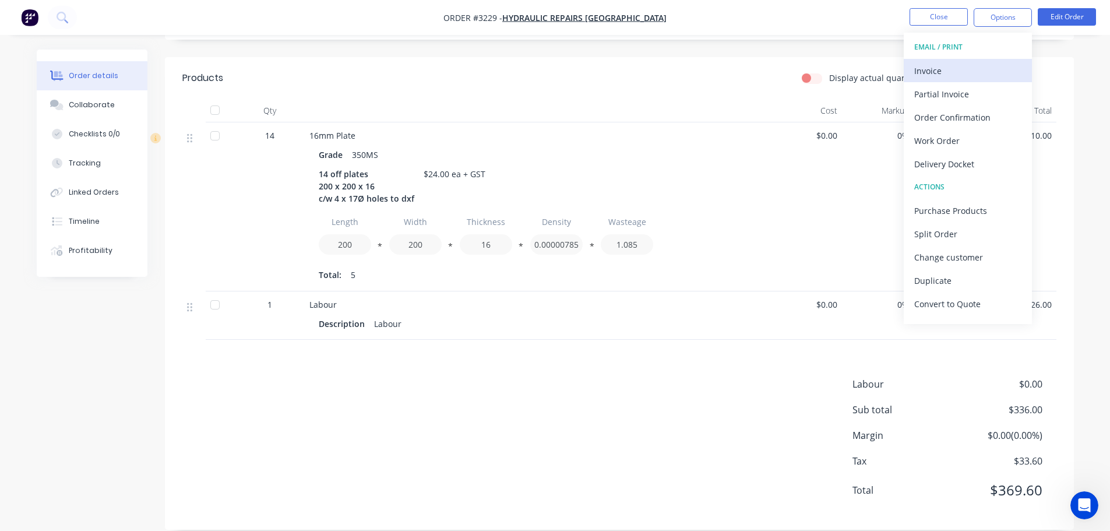
click at [980, 67] on div "Invoice" at bounding box center [967, 70] width 107 height 17
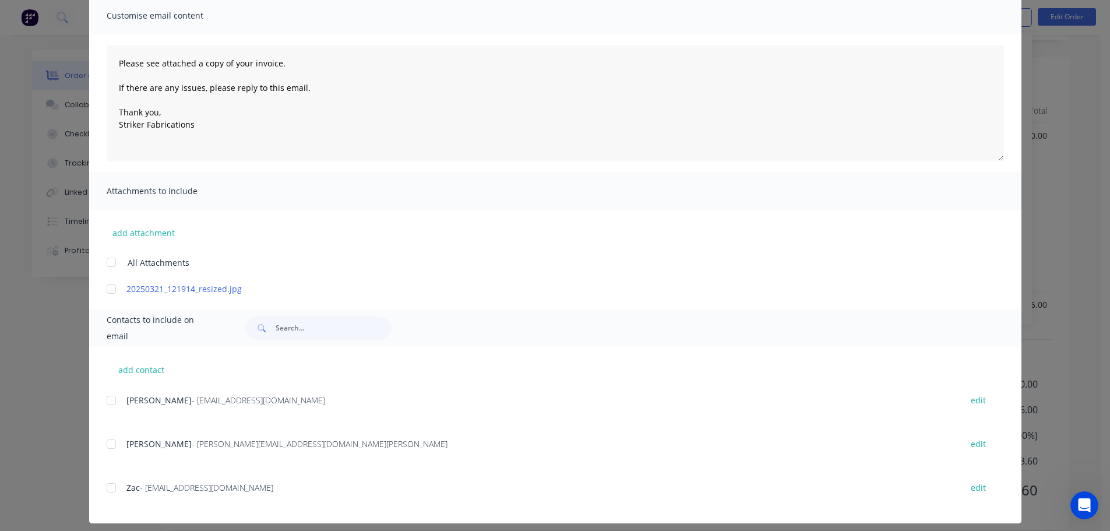
scroll to position [97, 0]
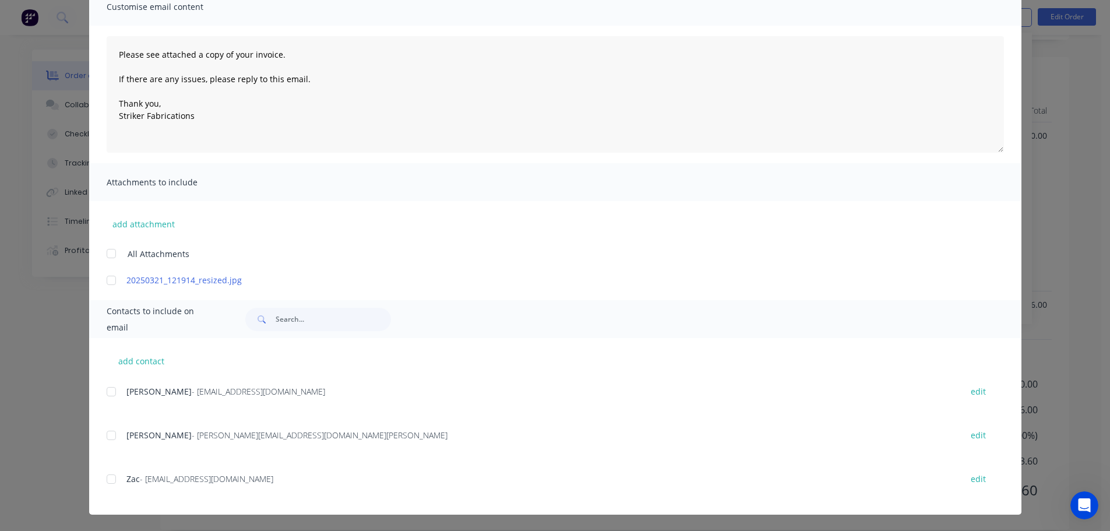
drag, startPoint x: 105, startPoint y: 393, endPoint x: 116, endPoint y: 393, distance: 10.5
click at [105, 393] on div at bounding box center [111, 391] width 23 height 23
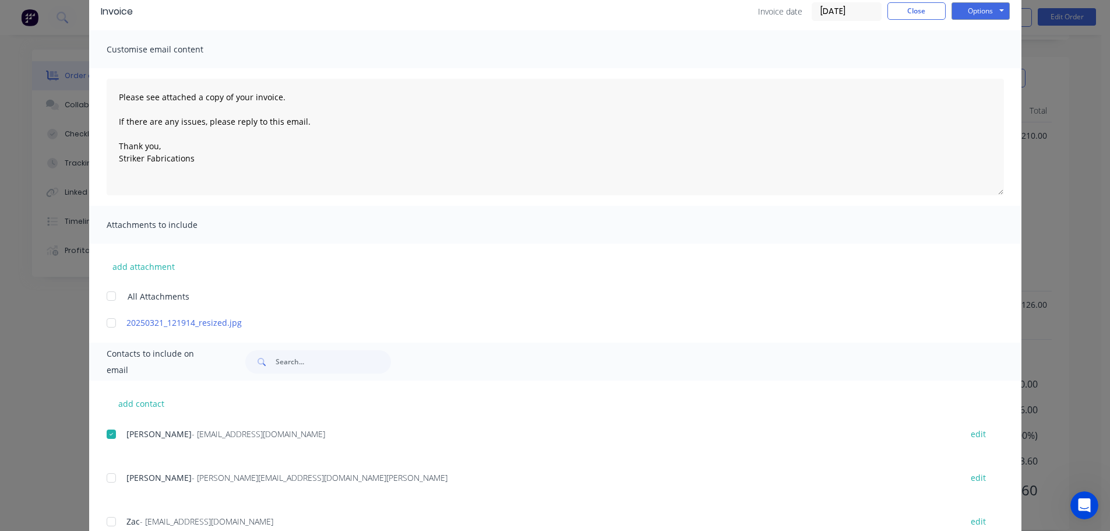
scroll to position [0, 0]
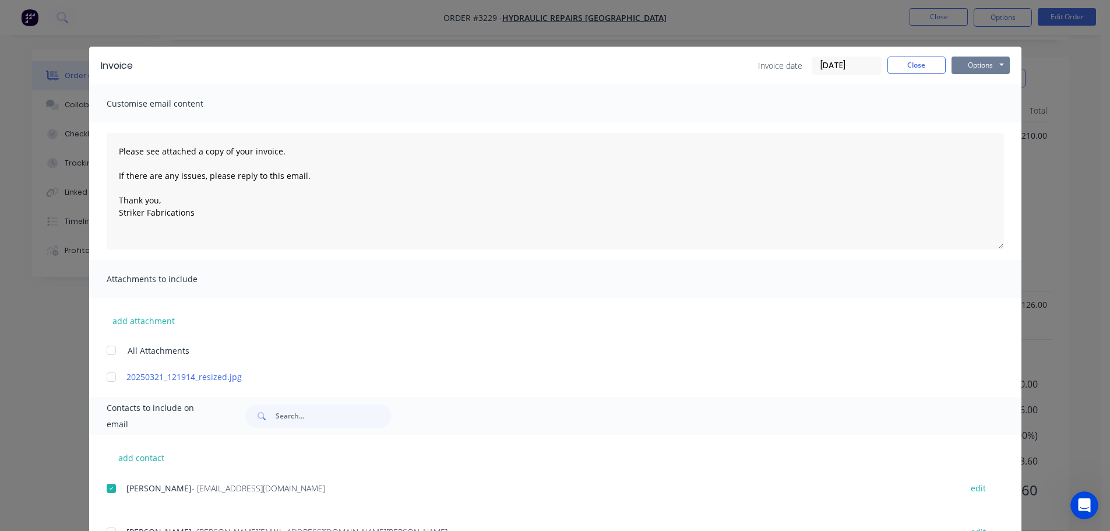
click at [969, 69] on button "Options" at bounding box center [980, 65] width 58 height 17
click at [968, 102] on button "Print" at bounding box center [988, 105] width 75 height 19
click at [111, 486] on div at bounding box center [111, 488] width 23 height 23
click at [965, 72] on button "Options" at bounding box center [980, 65] width 58 height 17
click at [968, 118] on button "Email" at bounding box center [988, 124] width 75 height 19
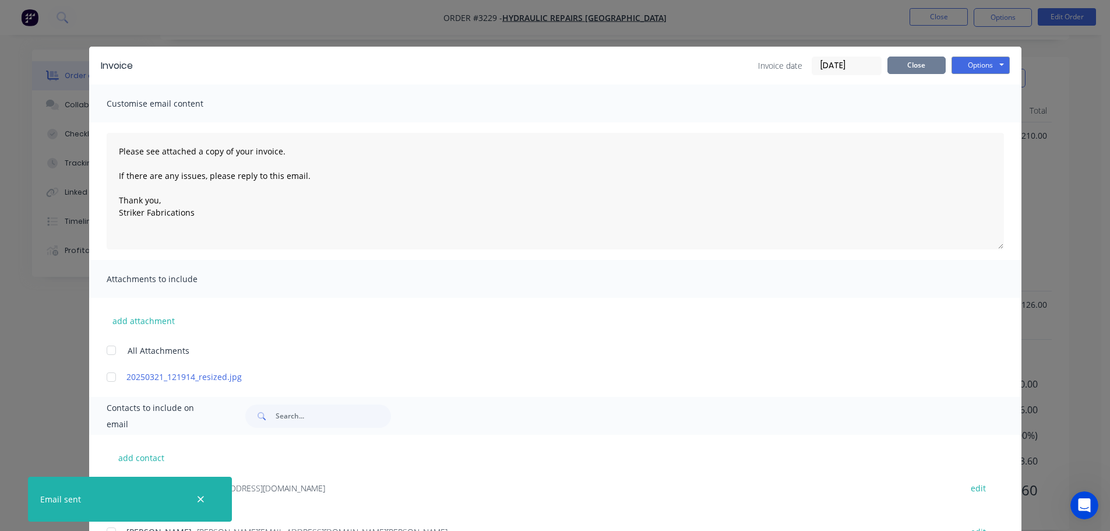
click at [905, 68] on button "Close" at bounding box center [916, 65] width 58 height 17
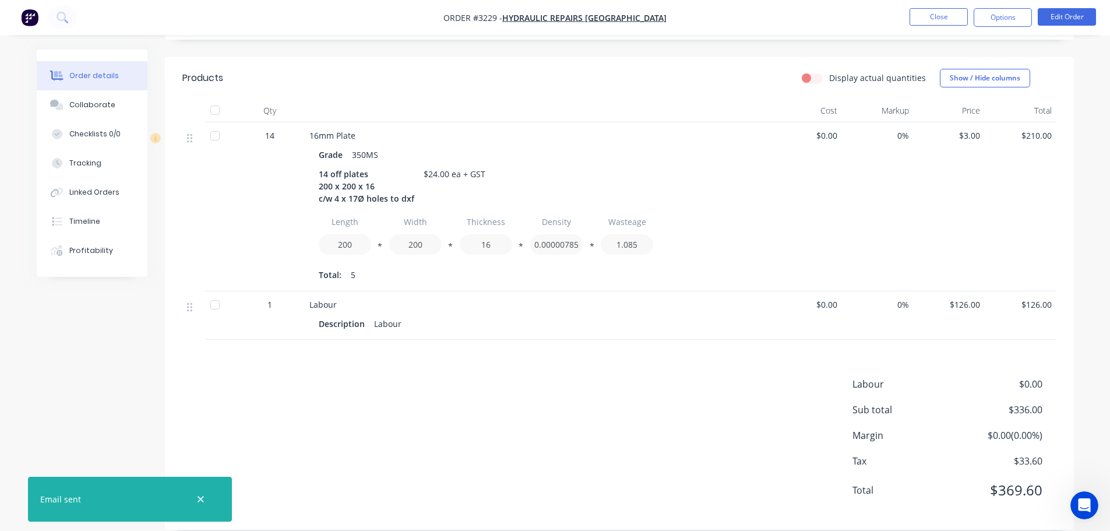
click at [937, 6] on nav "Order #3229 - Hydraulic Repairs [GEOGRAPHIC_DATA] Close Options Edit Order" at bounding box center [555, 17] width 1110 height 35
click at [936, 13] on button "Close" at bounding box center [938, 16] width 58 height 17
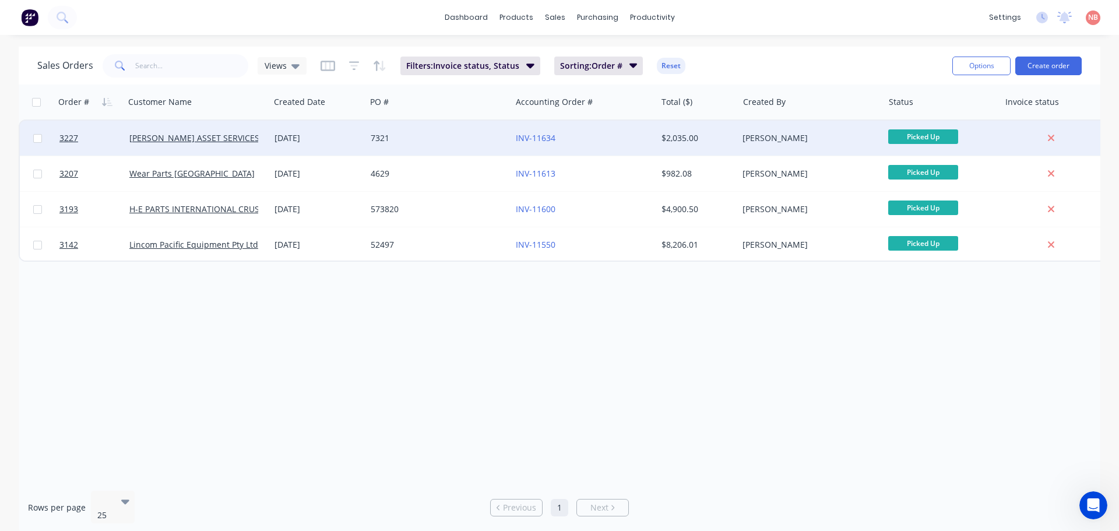
click at [467, 125] on div "7321" at bounding box center [438, 138] width 145 height 35
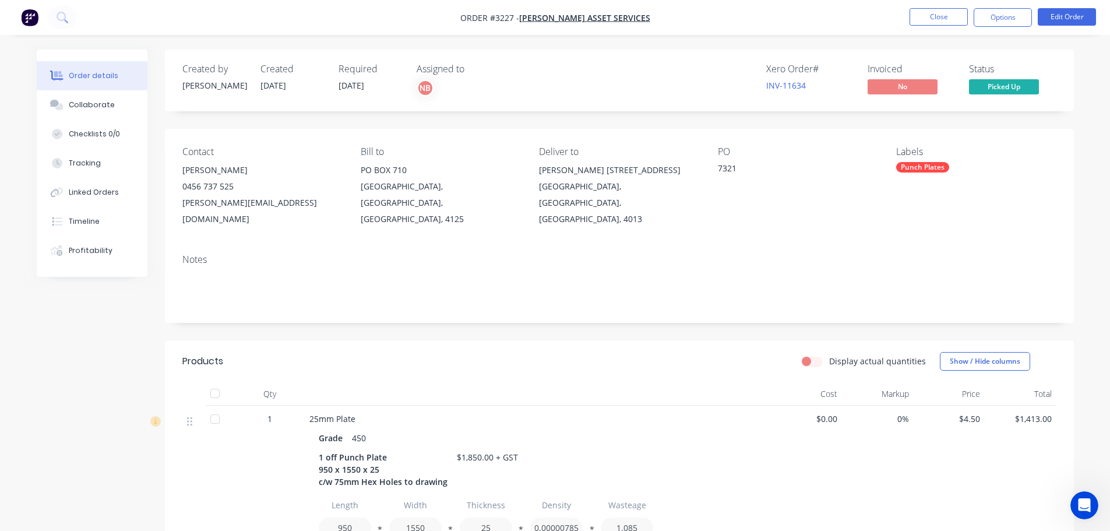
scroll to position [283, 0]
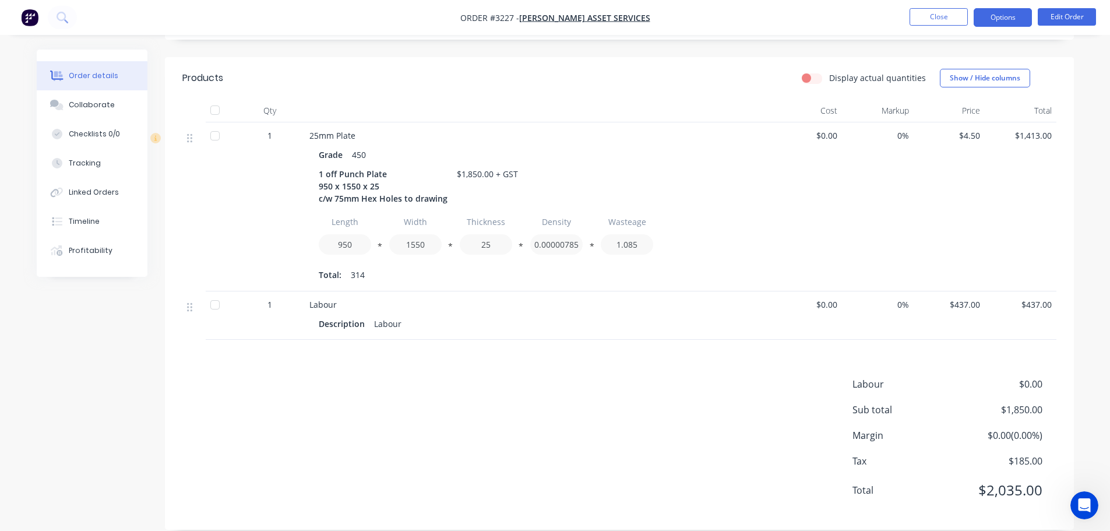
drag, startPoint x: 1006, startPoint y: 13, endPoint x: 1001, endPoint y: 22, distance: 9.4
click at [1005, 13] on button "Options" at bounding box center [1002, 17] width 58 height 19
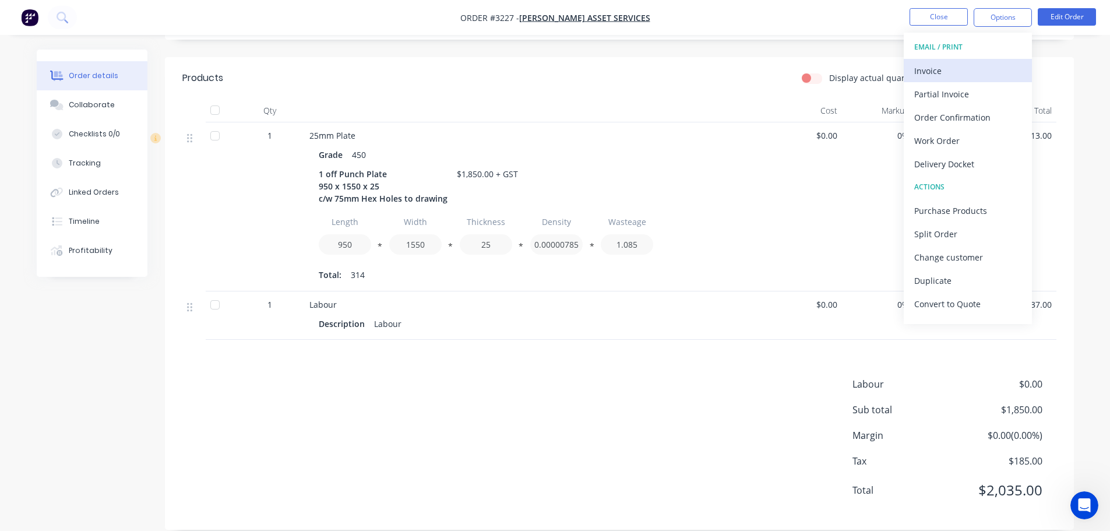
click at [943, 64] on div "Invoice" at bounding box center [967, 70] width 107 height 17
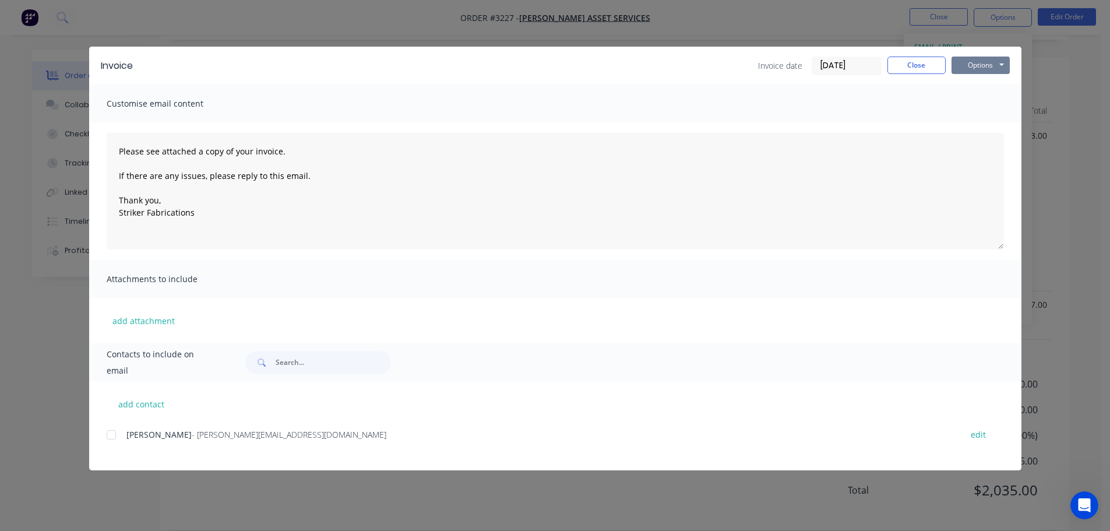
click at [980, 64] on button "Options" at bounding box center [980, 65] width 58 height 17
click at [972, 102] on button "Print" at bounding box center [988, 105] width 75 height 19
click at [114, 435] on div at bounding box center [111, 434] width 23 height 23
click at [1017, 55] on div "Invoice Invoice date [DATE] Close Options Preview Print Email" at bounding box center [555, 66] width 932 height 38
click at [999, 64] on button "Options" at bounding box center [980, 65] width 58 height 17
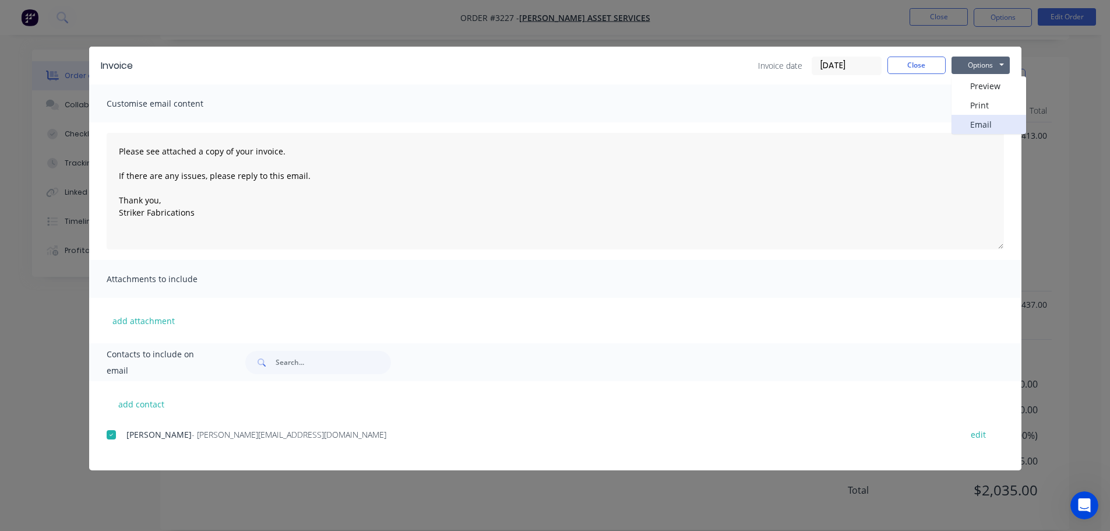
click at [971, 120] on button "Email" at bounding box center [988, 124] width 75 height 19
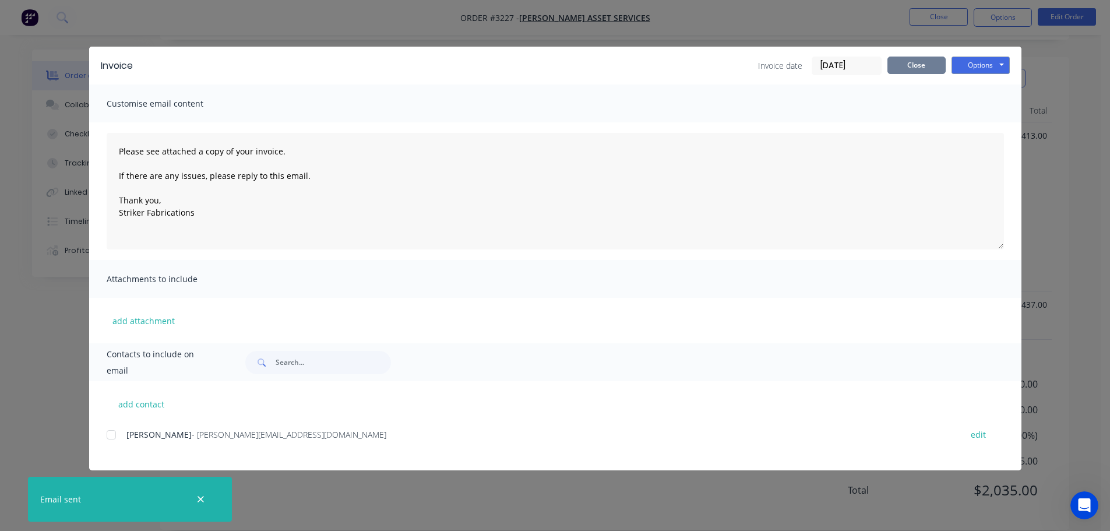
click at [897, 70] on button "Close" at bounding box center [916, 65] width 58 height 17
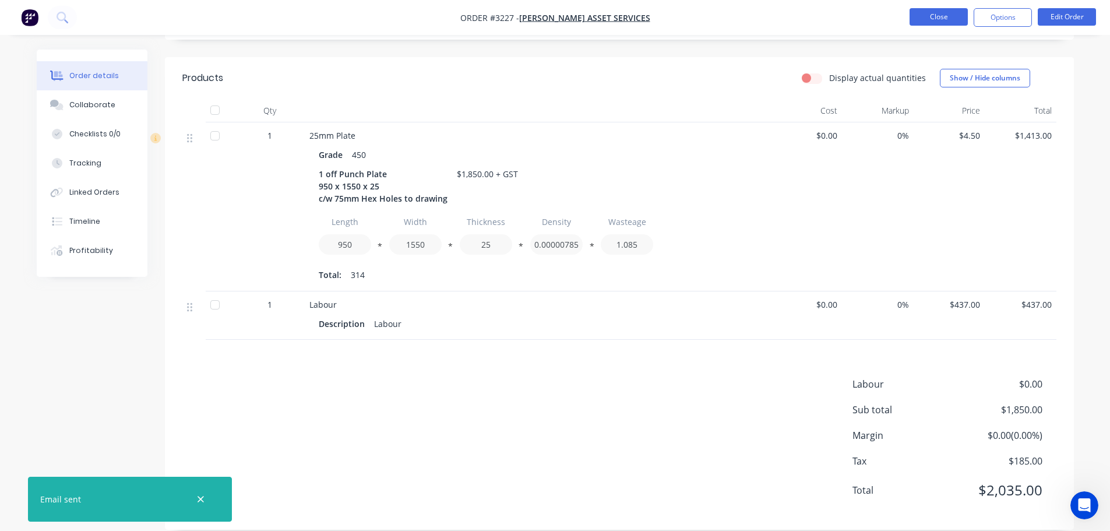
click at [941, 16] on button "Close" at bounding box center [938, 16] width 58 height 17
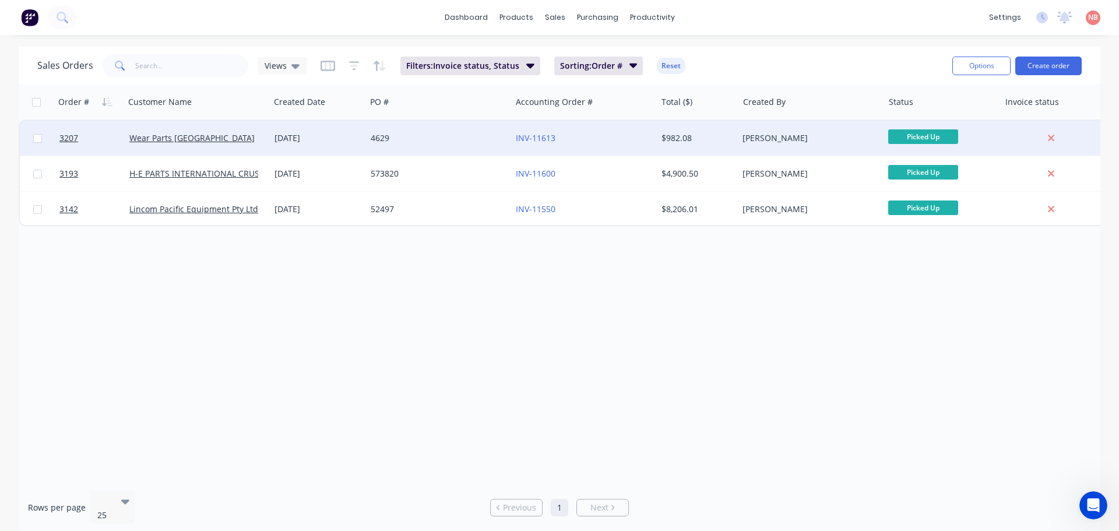
click at [474, 146] on div "4629" at bounding box center [438, 138] width 145 height 35
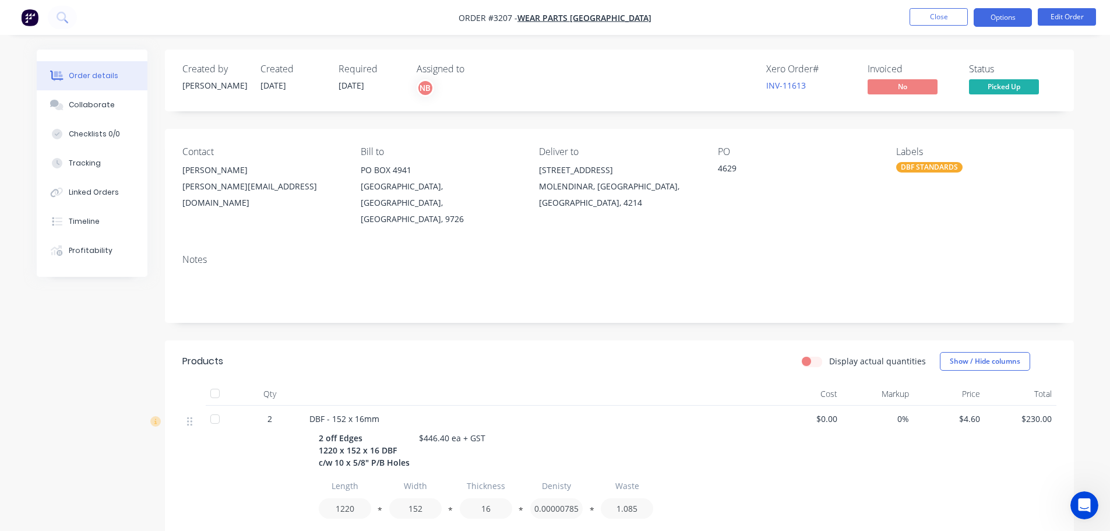
click at [1015, 16] on button "Options" at bounding box center [1002, 17] width 58 height 19
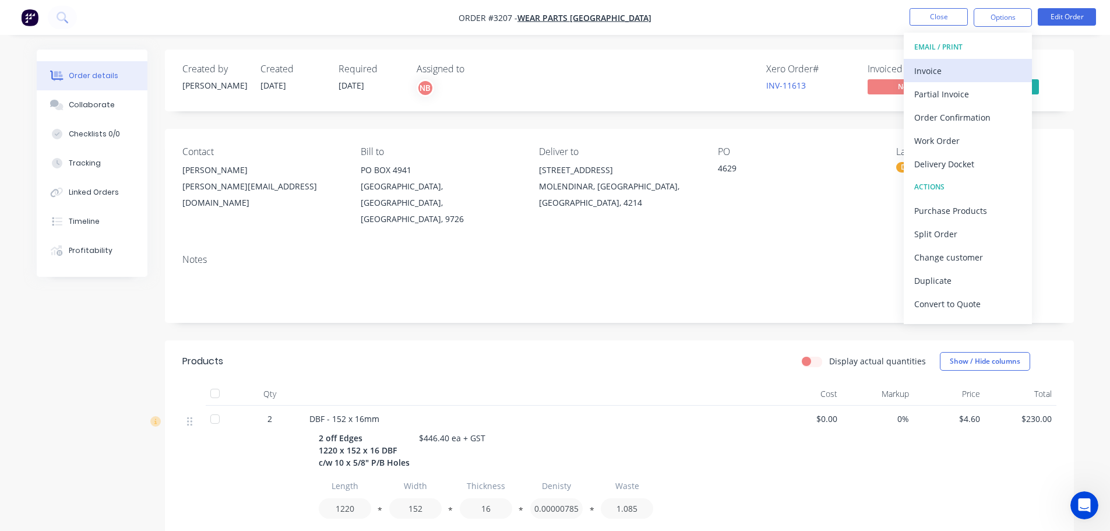
click at [930, 62] on div "Invoice" at bounding box center [967, 70] width 107 height 17
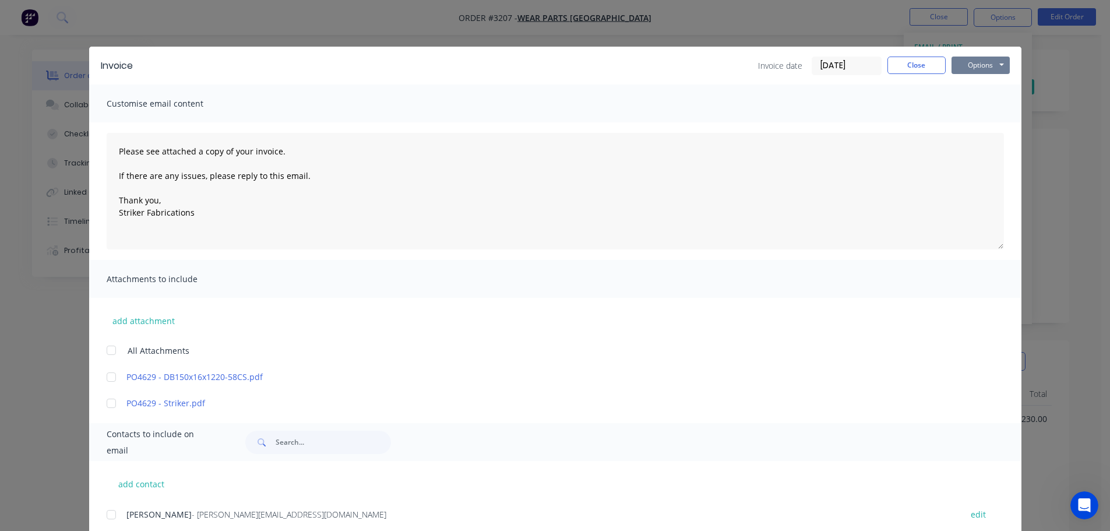
click at [965, 62] on button "Options" at bounding box center [980, 65] width 58 height 17
click at [961, 108] on button "Print" at bounding box center [988, 105] width 75 height 19
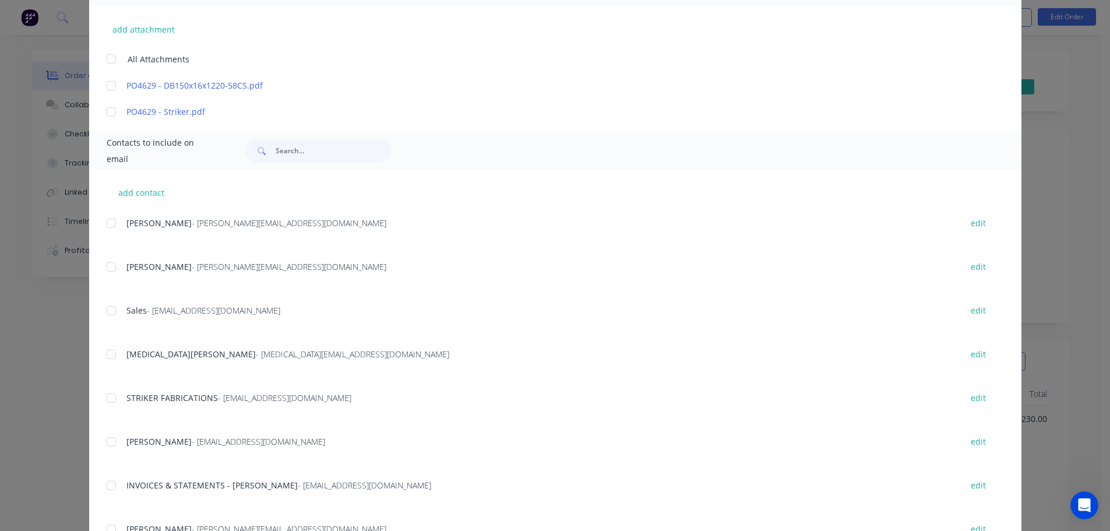
scroll to position [341, 0]
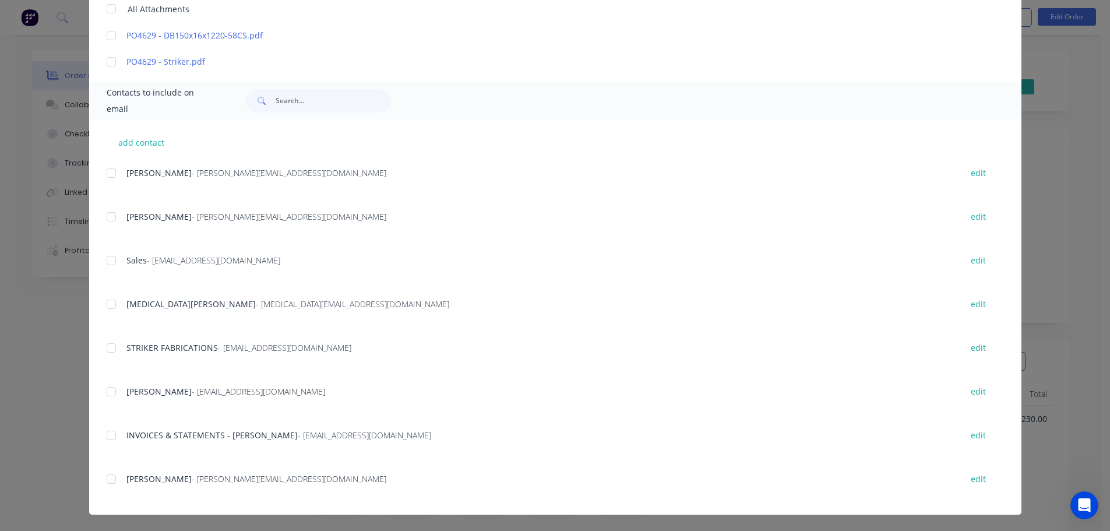
click at [107, 433] on div at bounding box center [111, 435] width 23 height 23
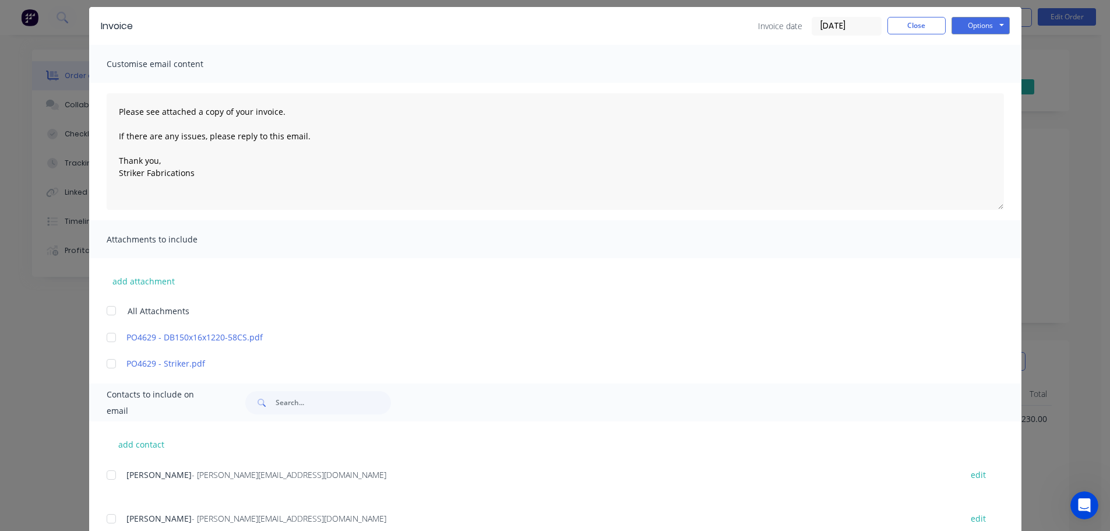
scroll to position [0, 0]
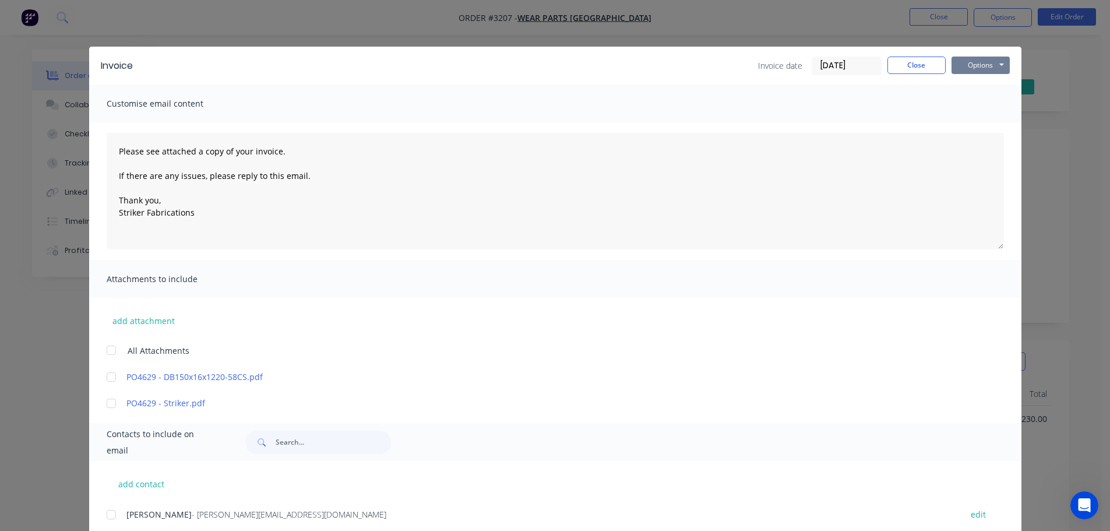
click at [968, 59] on button "Options" at bounding box center [980, 65] width 58 height 17
click at [971, 125] on button "Email" at bounding box center [988, 124] width 75 height 19
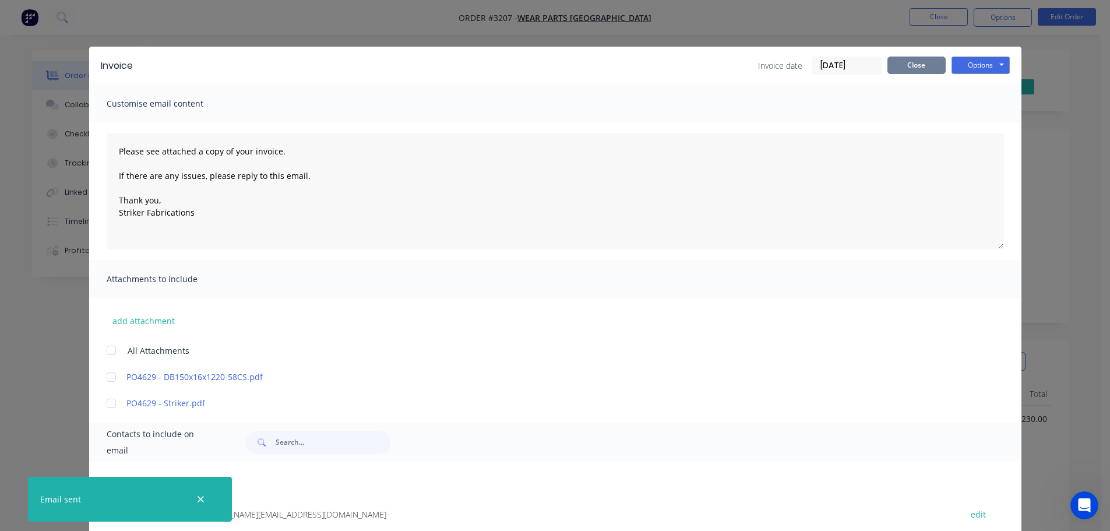
click at [915, 64] on button "Close" at bounding box center [916, 65] width 58 height 17
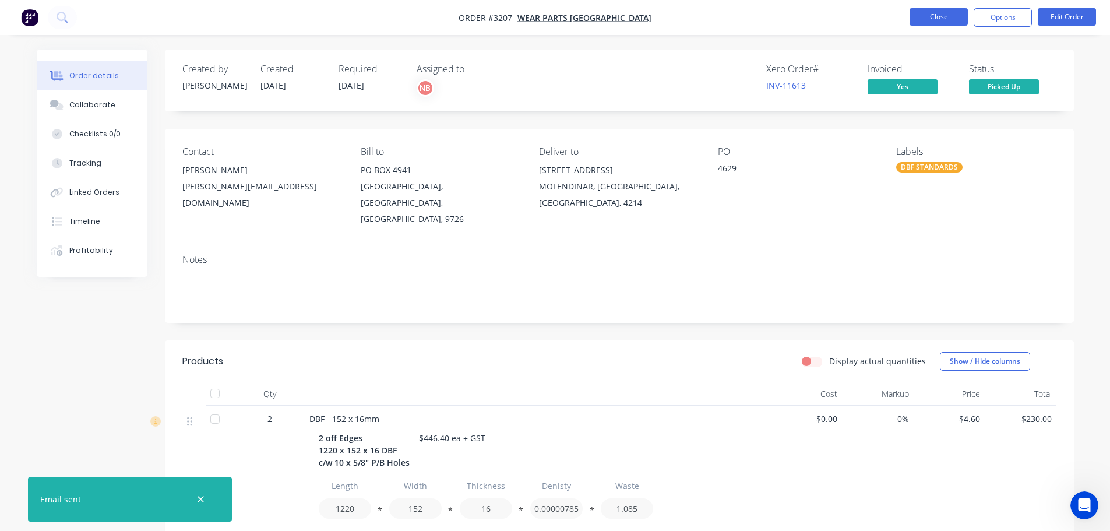
click at [927, 24] on button "Close" at bounding box center [938, 16] width 58 height 17
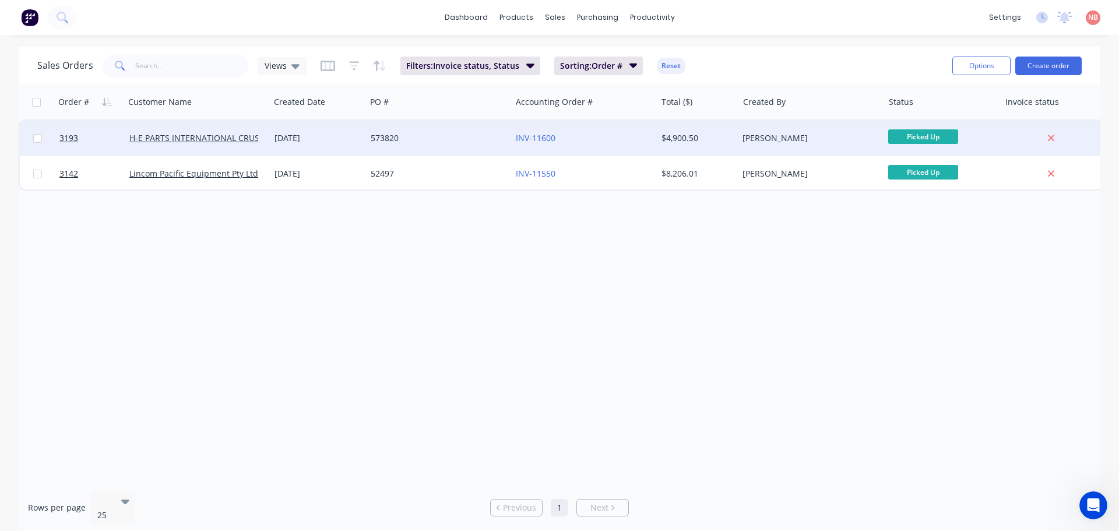
click at [470, 140] on div "573820" at bounding box center [435, 138] width 129 height 12
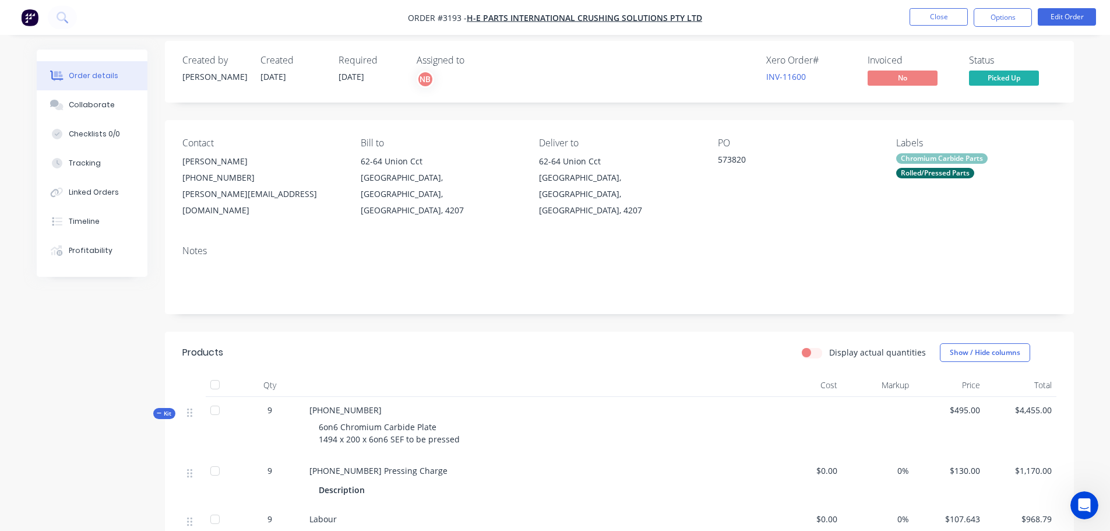
scroll to position [348, 0]
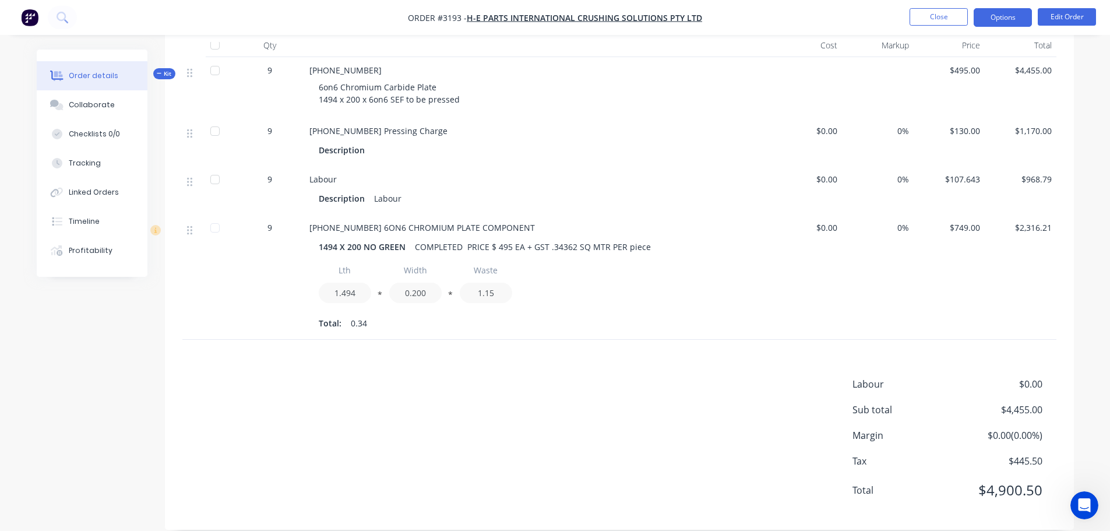
click at [982, 22] on button "Options" at bounding box center [1002, 17] width 58 height 19
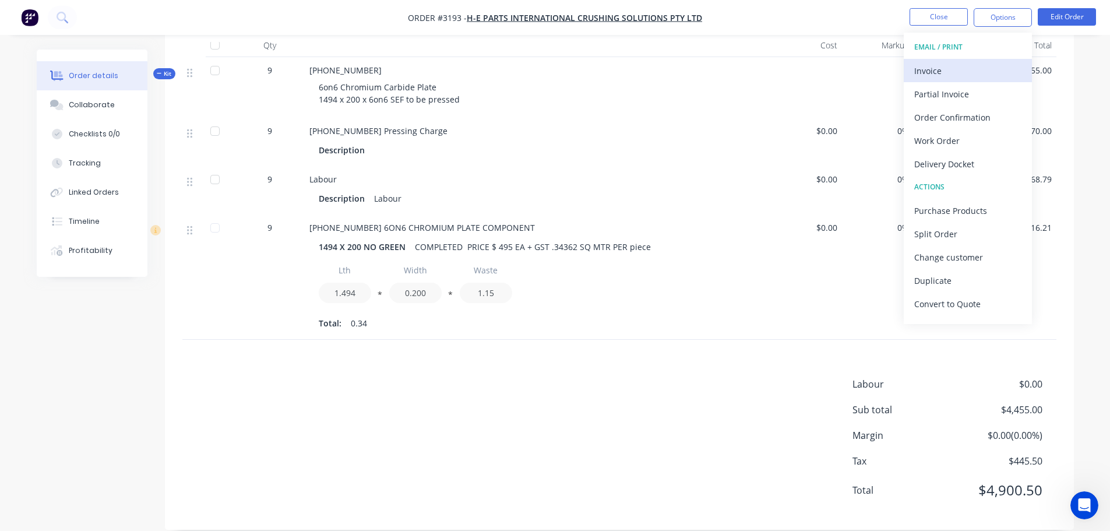
click at [946, 66] on div "Invoice" at bounding box center [967, 70] width 107 height 17
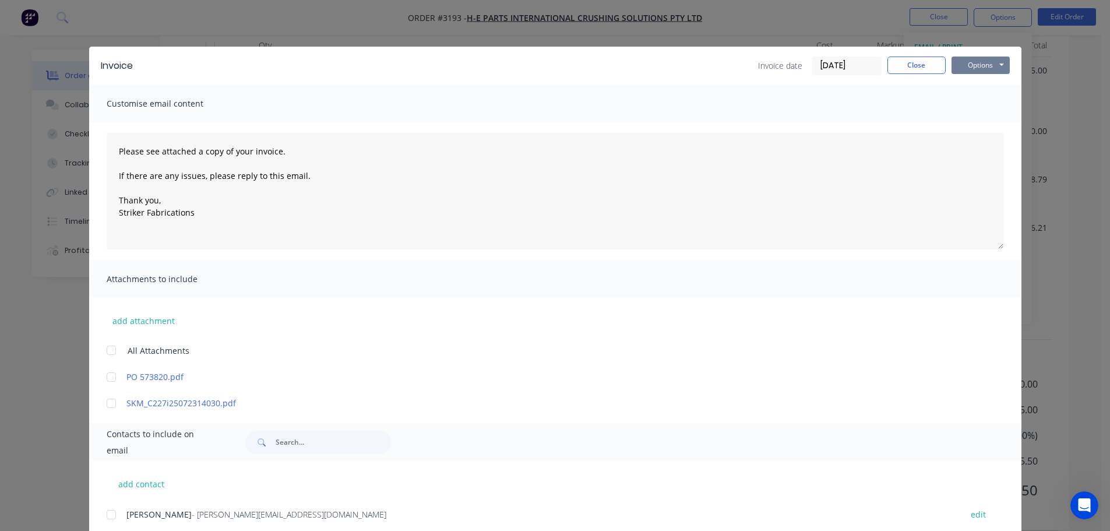
click at [955, 66] on button "Options" at bounding box center [980, 65] width 58 height 17
click at [963, 105] on button "Print" at bounding box center [988, 105] width 75 height 19
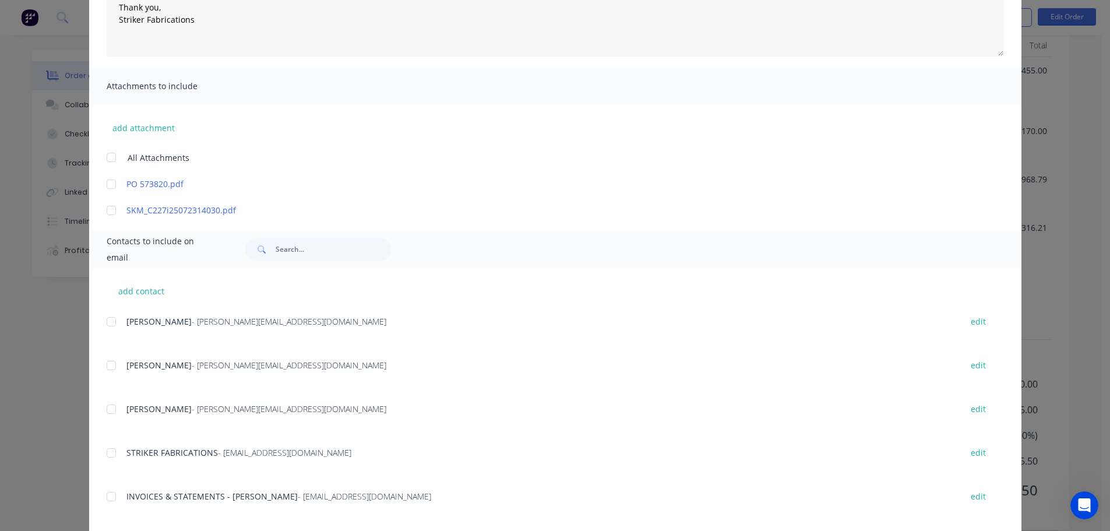
scroll to position [291, 0]
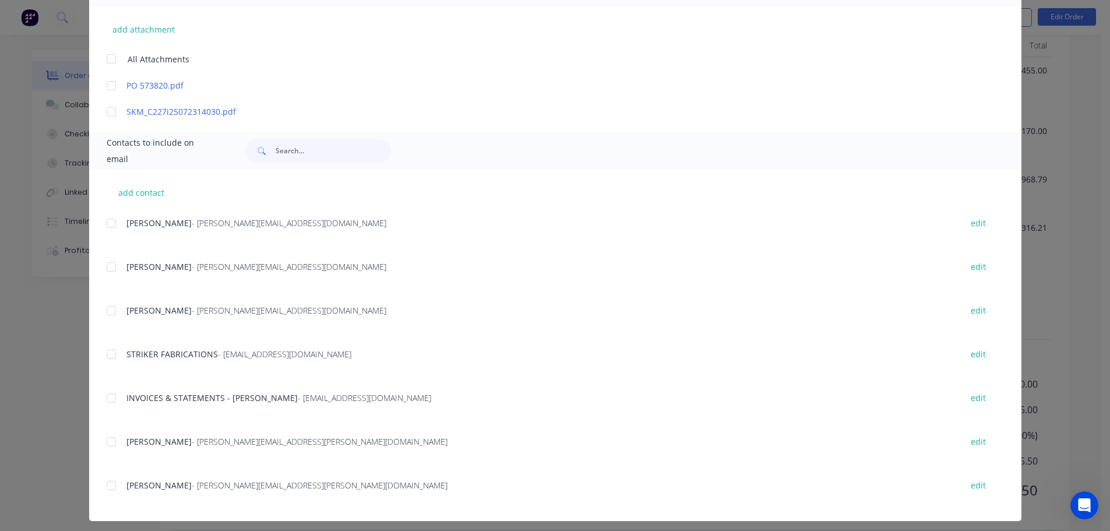
click at [106, 397] on div at bounding box center [111, 397] width 23 height 23
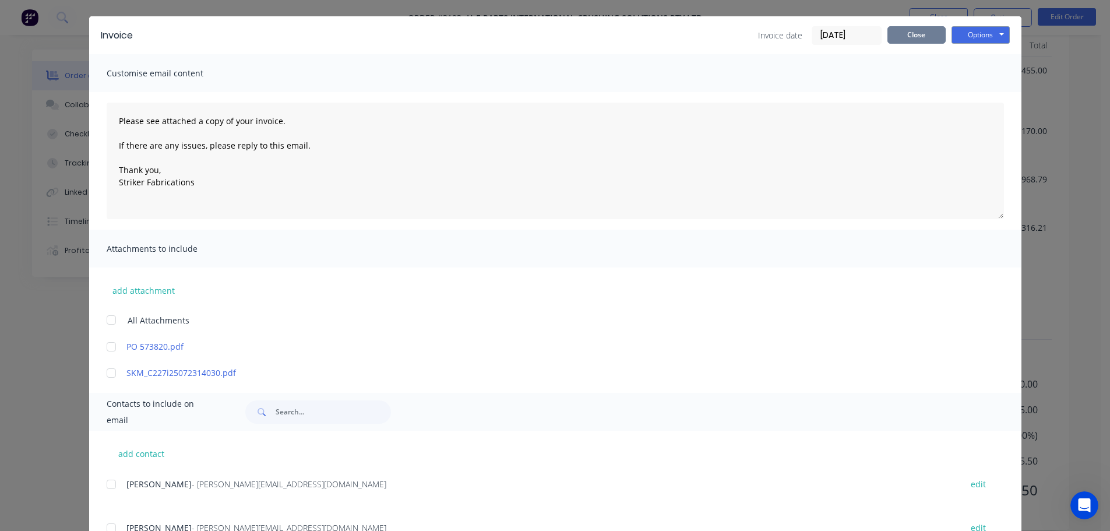
scroll to position [0, 0]
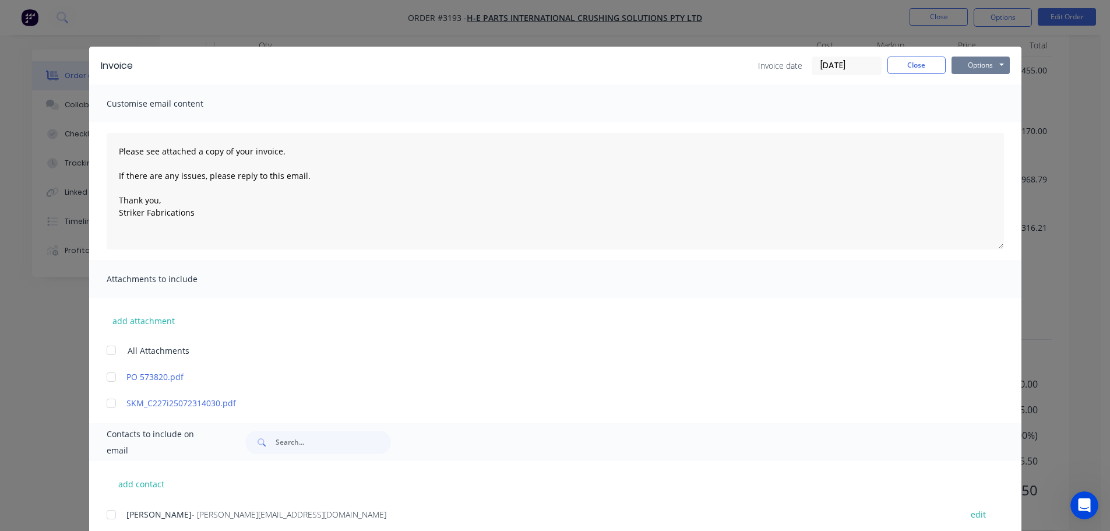
click at [966, 59] on button "Options" at bounding box center [980, 65] width 58 height 17
click at [972, 125] on button "Email" at bounding box center [988, 124] width 75 height 19
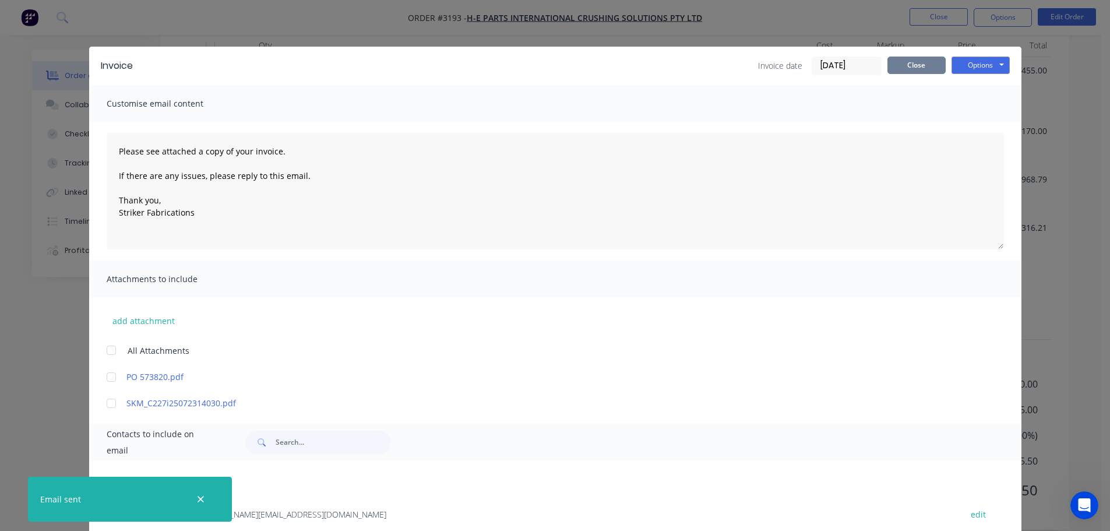
click at [906, 70] on button "Close" at bounding box center [916, 65] width 58 height 17
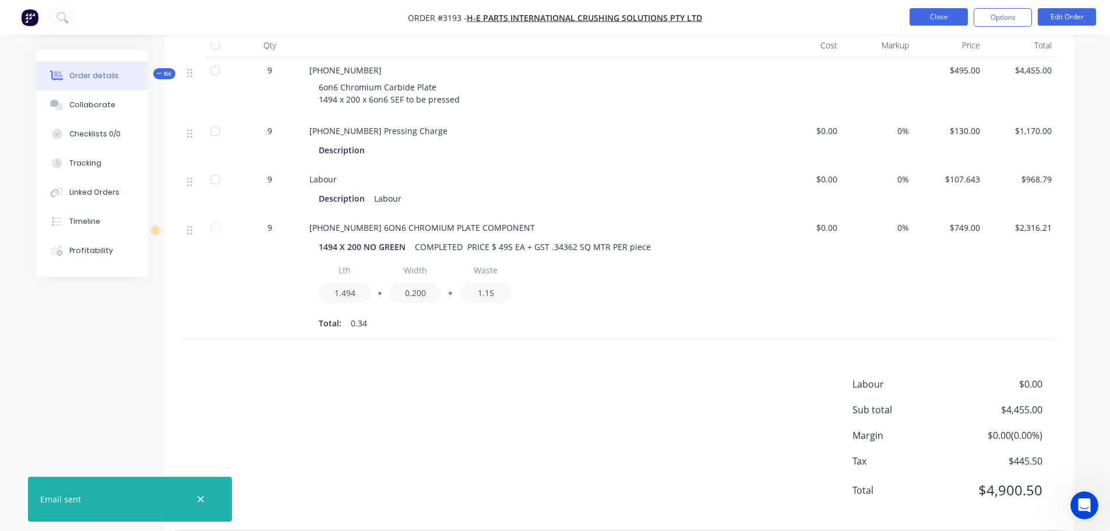
click at [929, 13] on button "Close" at bounding box center [938, 16] width 58 height 17
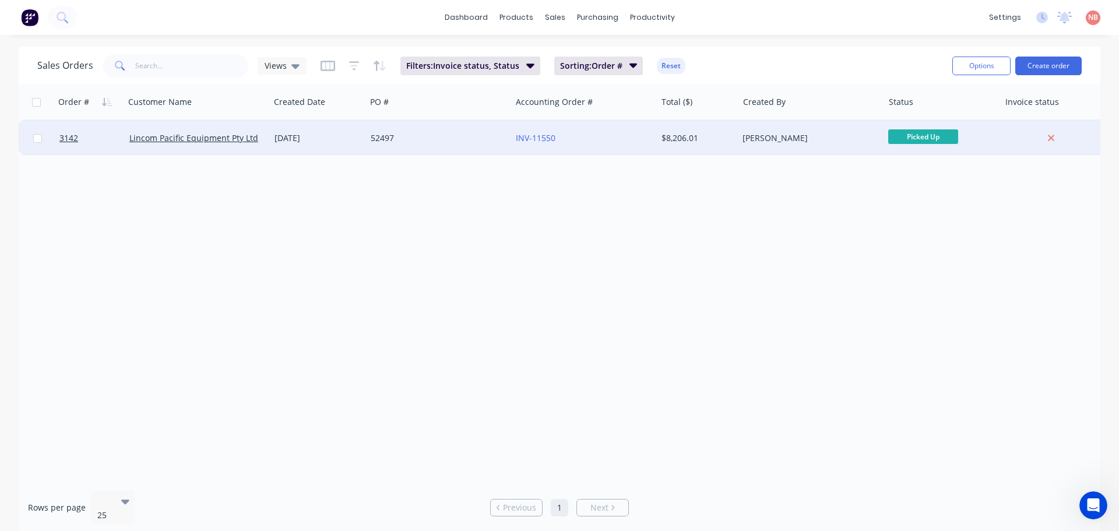
click at [470, 136] on div "52497" at bounding box center [435, 138] width 129 height 12
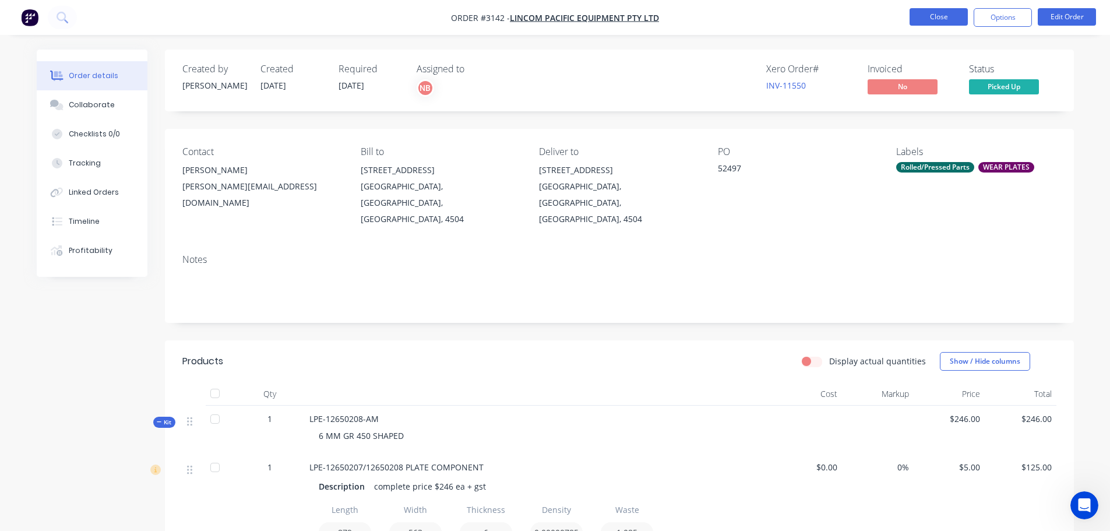
click at [913, 15] on button "Close" at bounding box center [938, 16] width 58 height 17
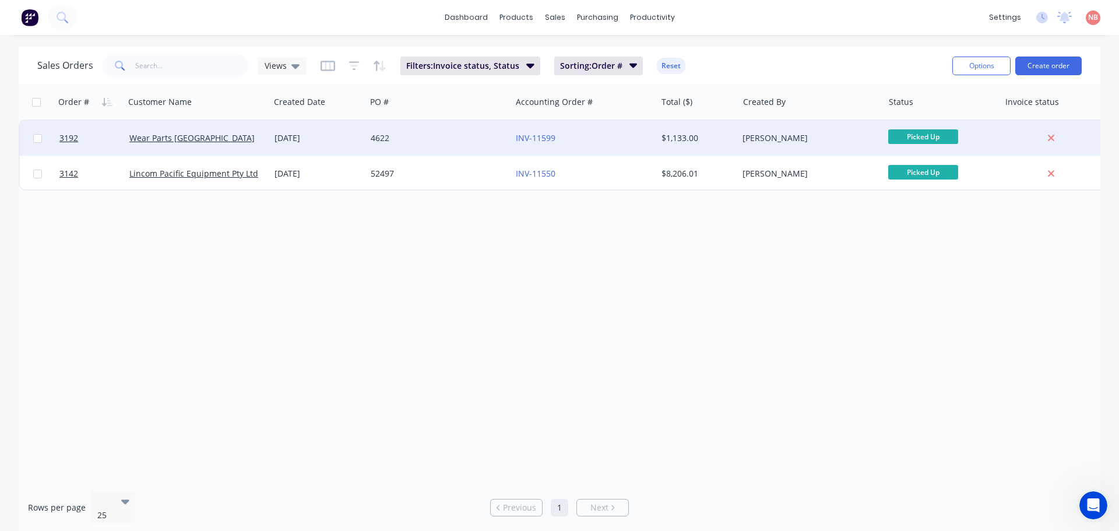
click at [451, 135] on div "4622" at bounding box center [435, 138] width 129 height 12
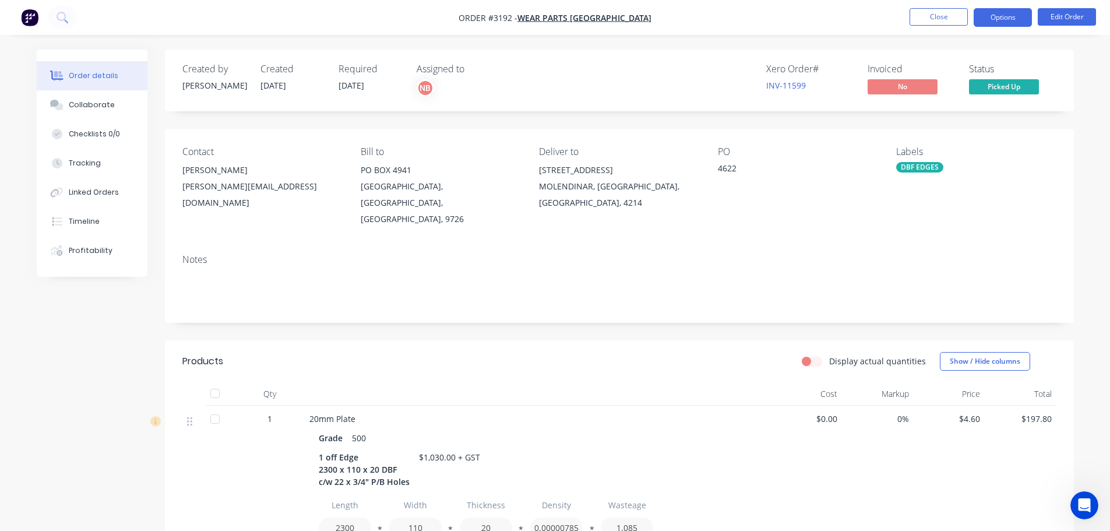
click at [990, 24] on button "Options" at bounding box center [1002, 17] width 58 height 19
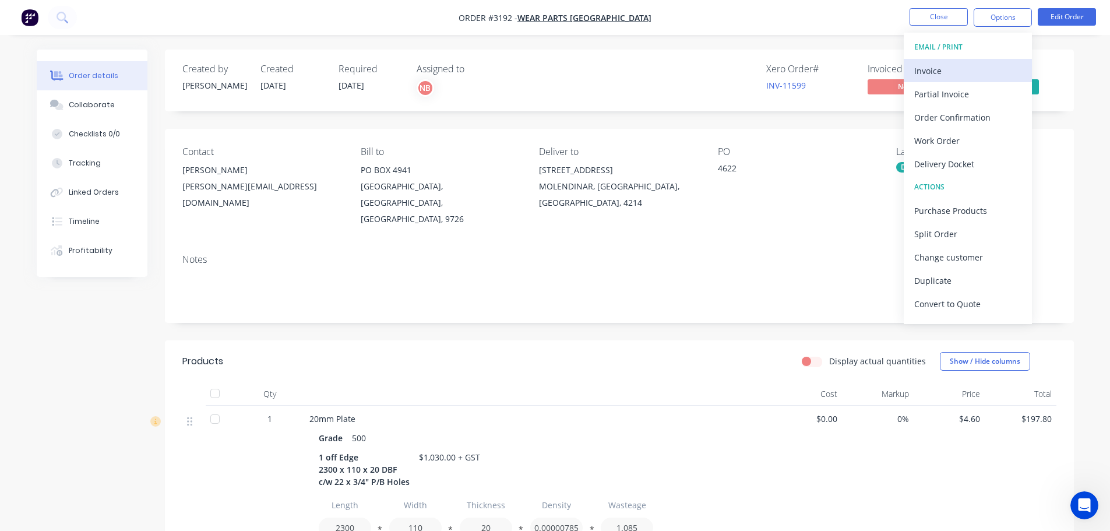
click at [937, 67] on div "Invoice" at bounding box center [967, 70] width 107 height 17
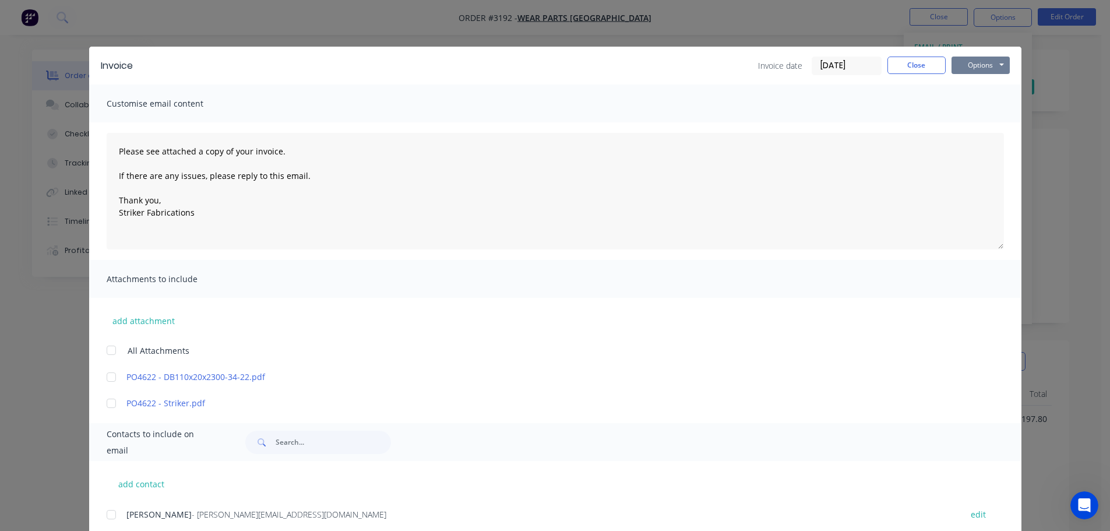
click at [973, 69] on button "Options" at bounding box center [980, 65] width 58 height 17
click at [972, 105] on button "Print" at bounding box center [988, 105] width 75 height 19
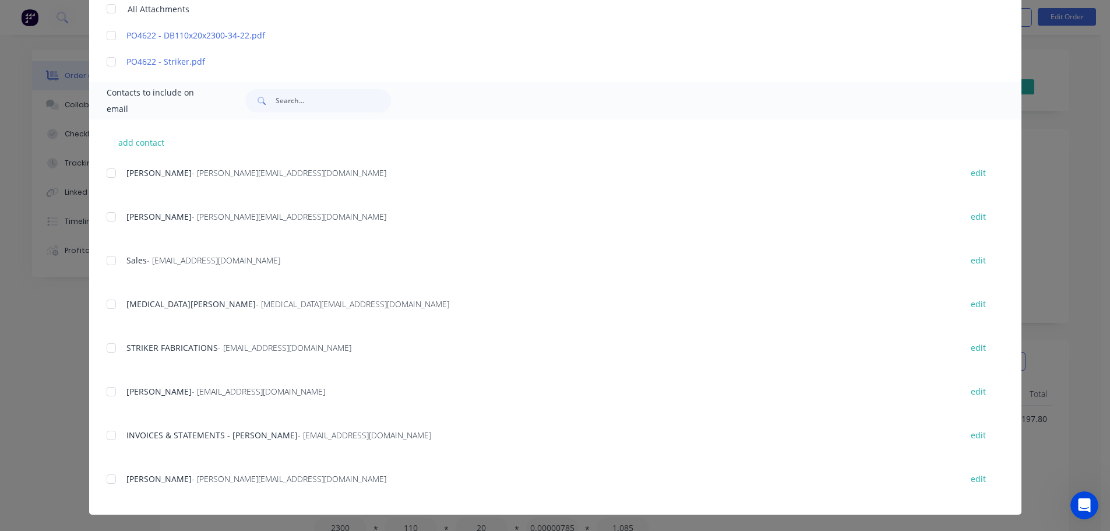
click at [111, 434] on div at bounding box center [111, 435] width 23 height 23
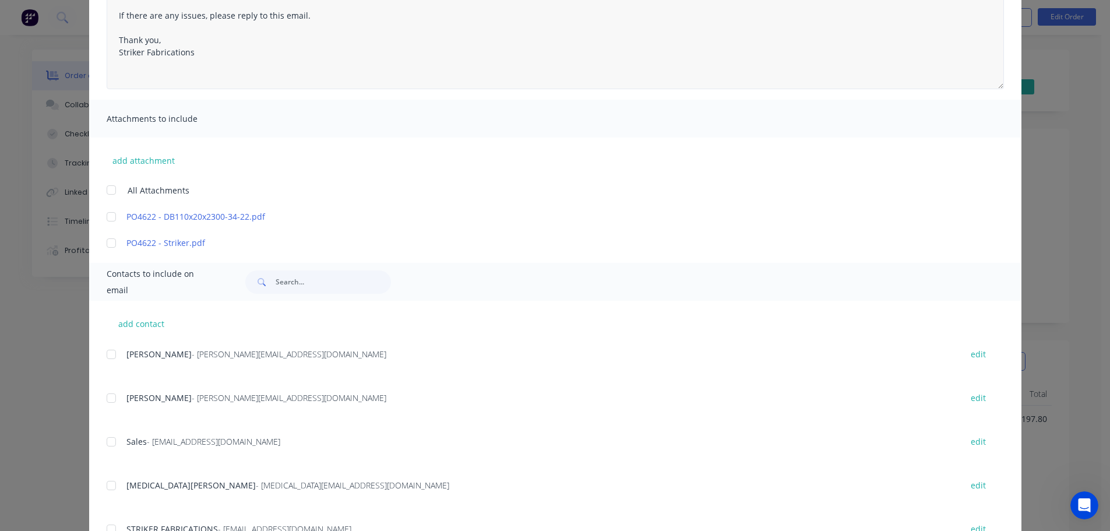
scroll to position [50, 0]
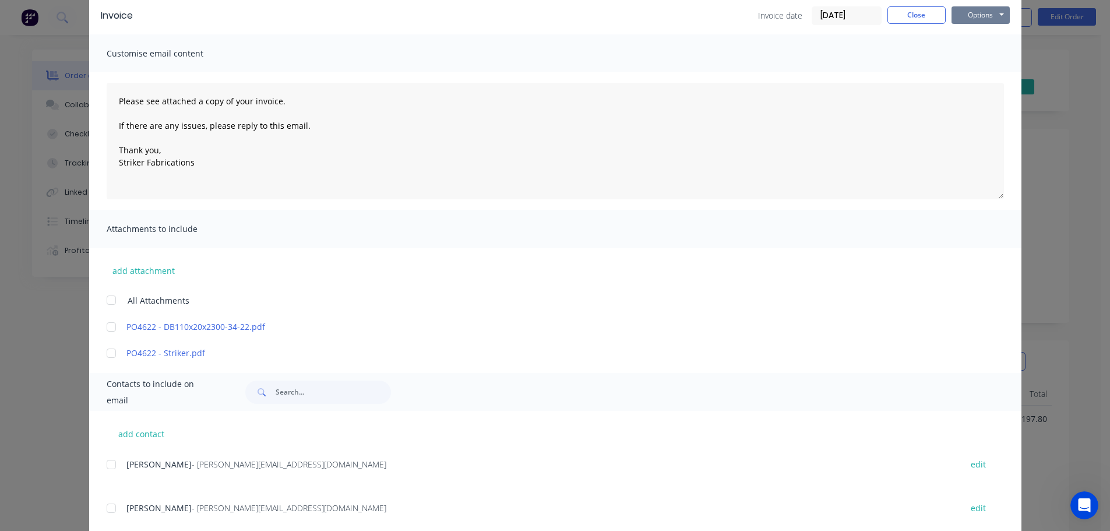
click at [970, 12] on button "Options" at bounding box center [980, 14] width 58 height 17
click at [967, 69] on button "Email" at bounding box center [988, 74] width 75 height 19
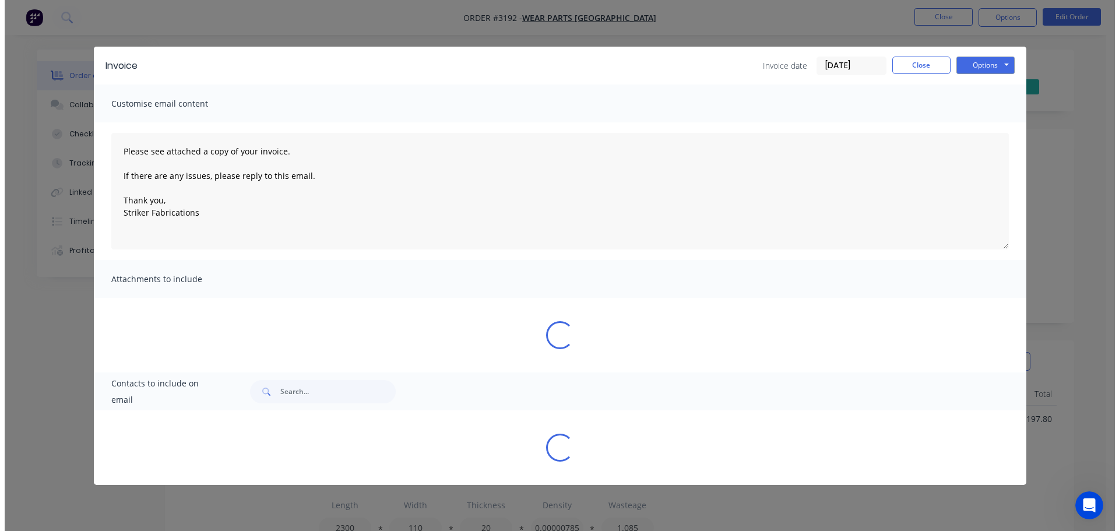
scroll to position [0, 0]
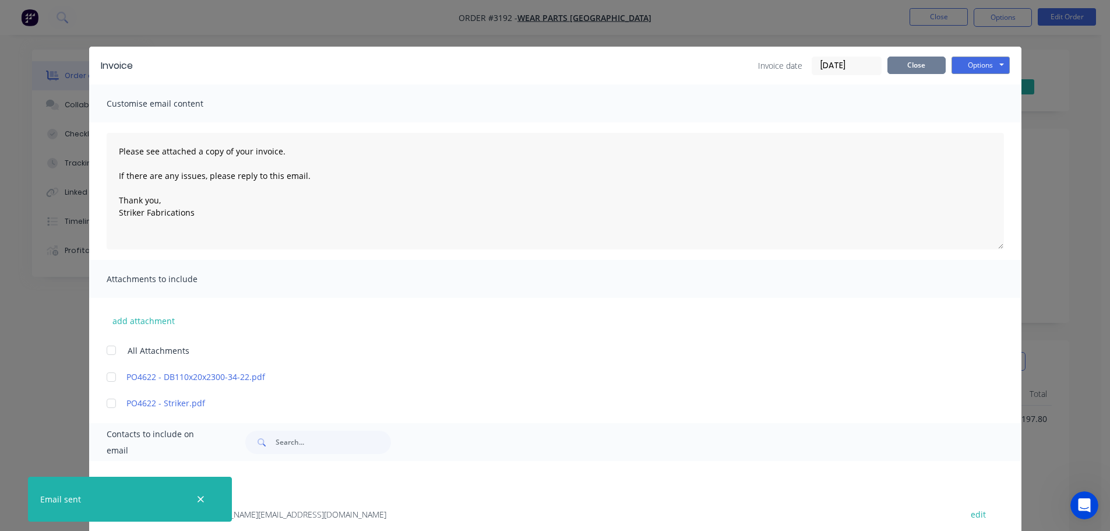
click at [907, 69] on button "Close" at bounding box center [916, 65] width 58 height 17
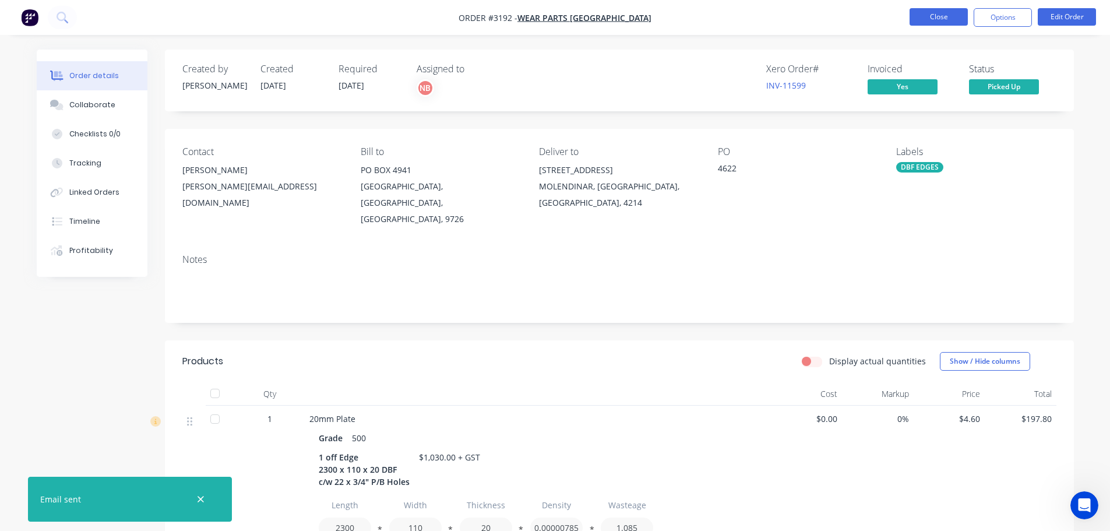
click at [941, 17] on button "Close" at bounding box center [938, 16] width 58 height 17
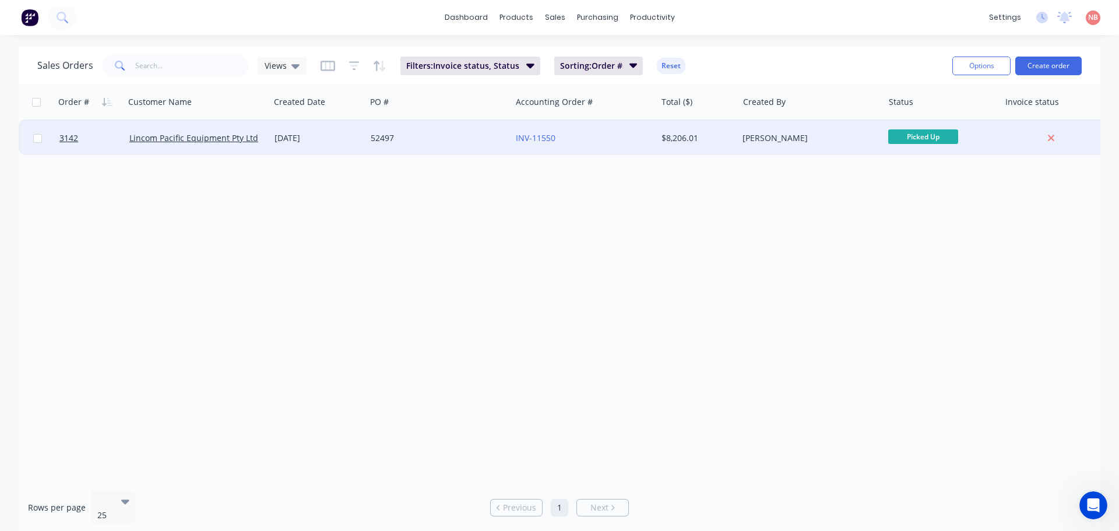
click at [606, 140] on div "INV-11550" at bounding box center [580, 138] width 129 height 12
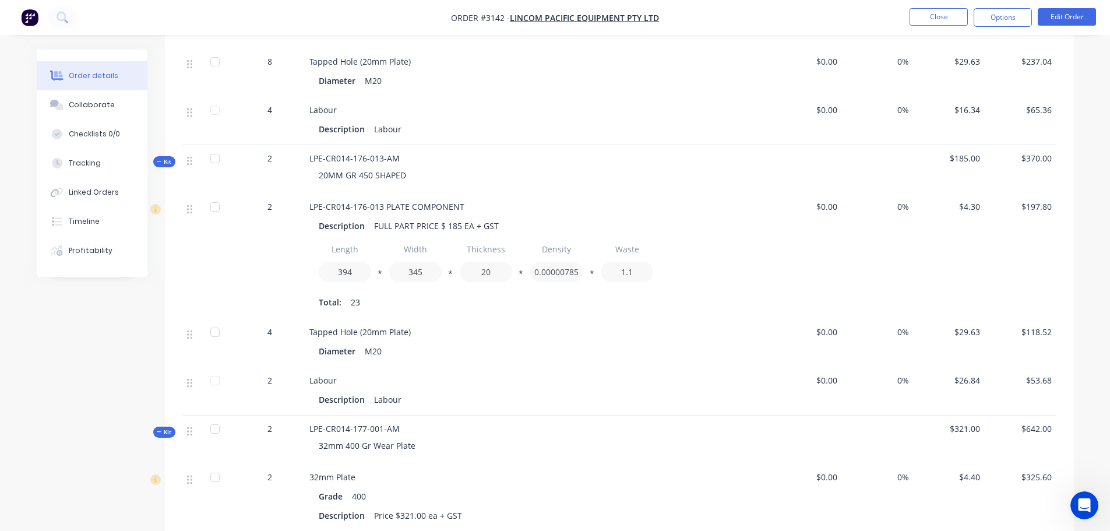
scroll to position [2888, 0]
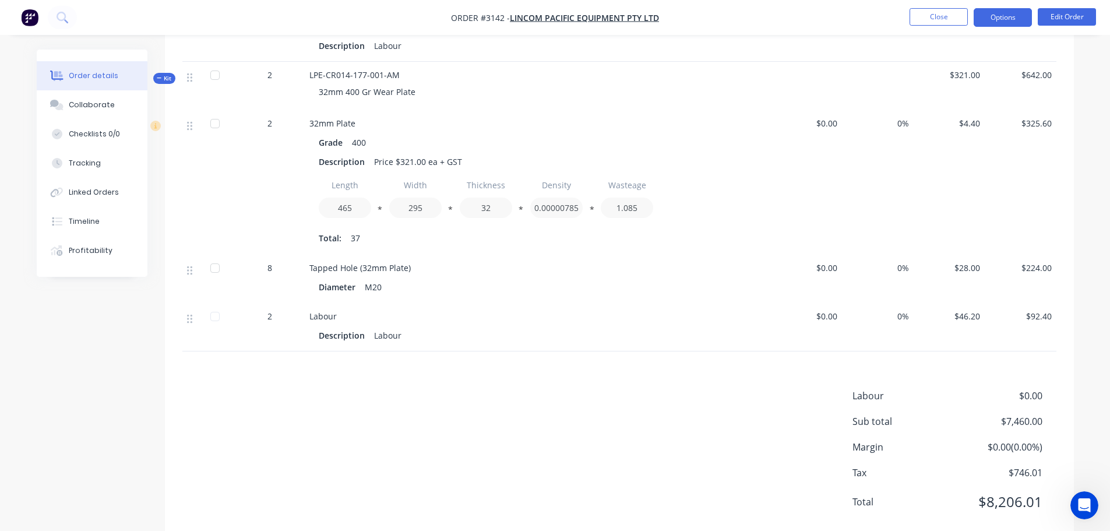
click at [1004, 14] on button "Options" at bounding box center [1002, 17] width 58 height 19
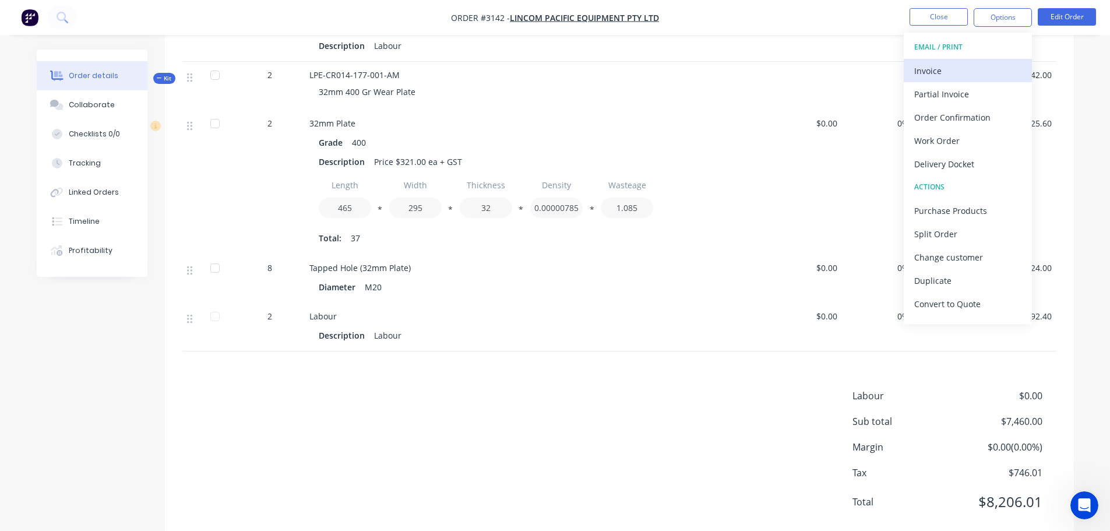
click at [956, 65] on div "Invoice" at bounding box center [967, 70] width 107 height 17
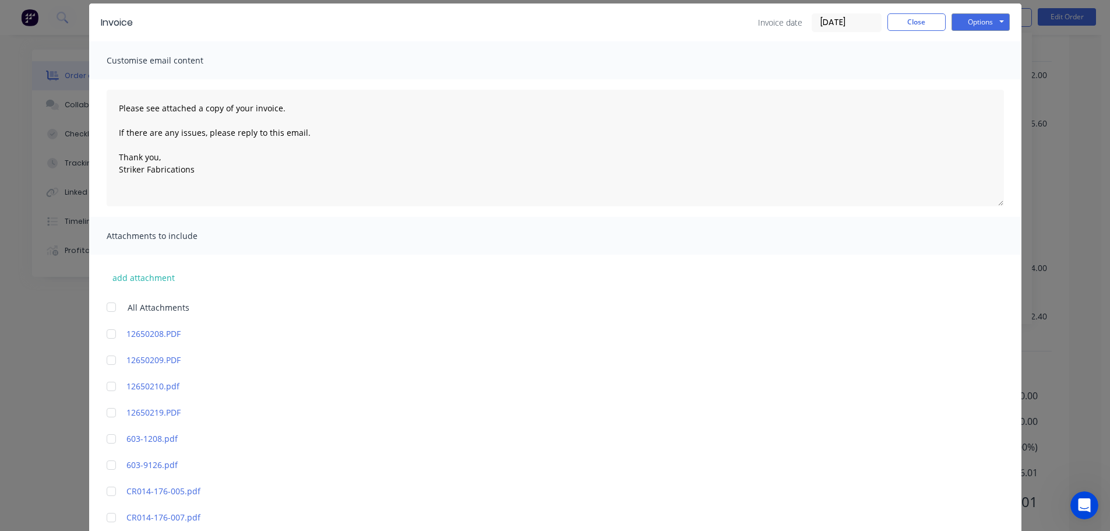
scroll to position [0, 0]
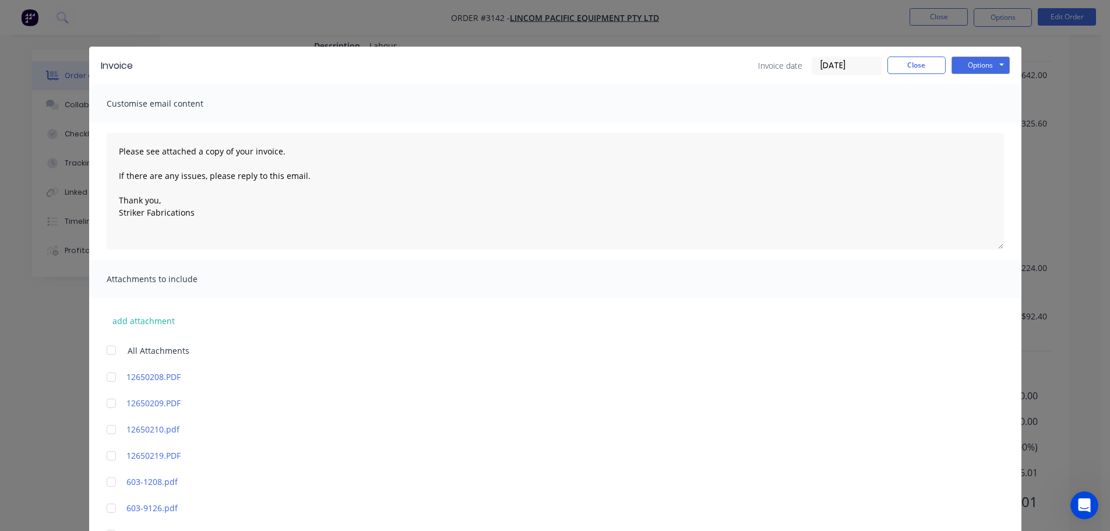
click at [981, 75] on div "Options Preview Print Email" at bounding box center [980, 66] width 58 height 19
click at [976, 69] on button "Options" at bounding box center [980, 65] width 58 height 17
click at [970, 105] on button "Print" at bounding box center [988, 105] width 75 height 19
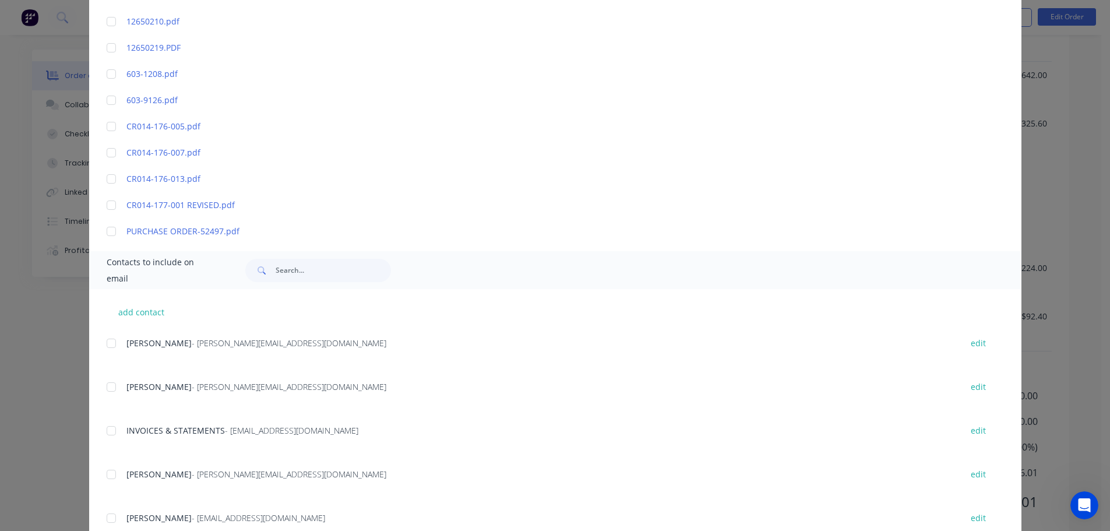
scroll to position [350, 0]
click at [109, 431] on div at bounding box center [111, 429] width 23 height 23
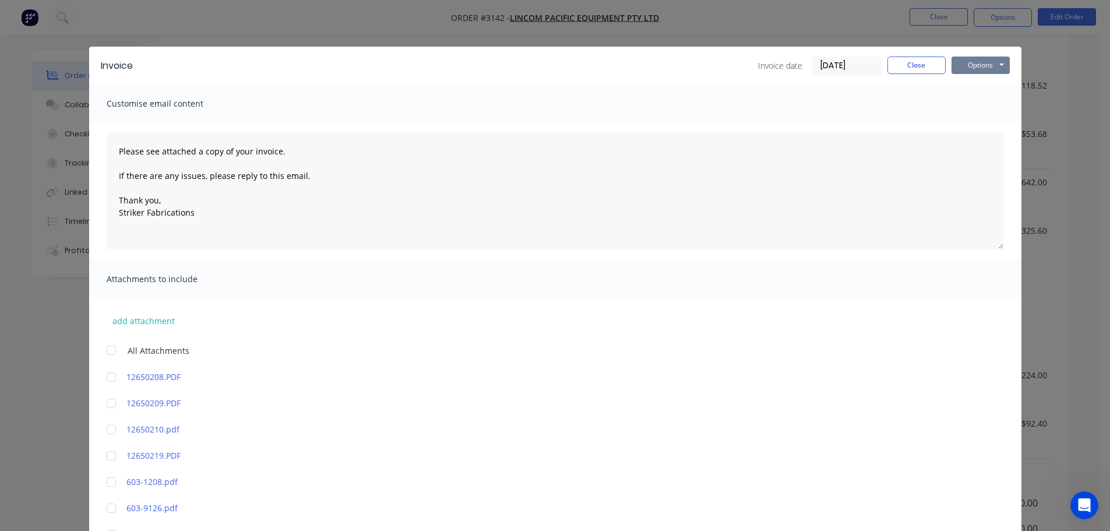
scroll to position [2772, 0]
click at [981, 64] on button "Options" at bounding box center [980, 65] width 58 height 17
click at [975, 126] on button "Email" at bounding box center [988, 124] width 75 height 19
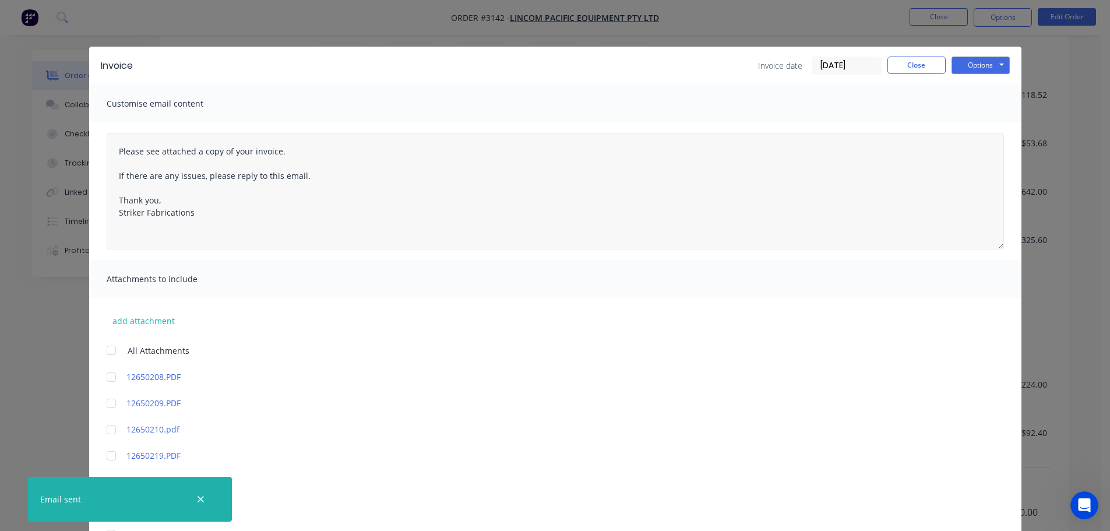
scroll to position [350, 0]
click at [930, 59] on button "Close" at bounding box center [916, 65] width 58 height 17
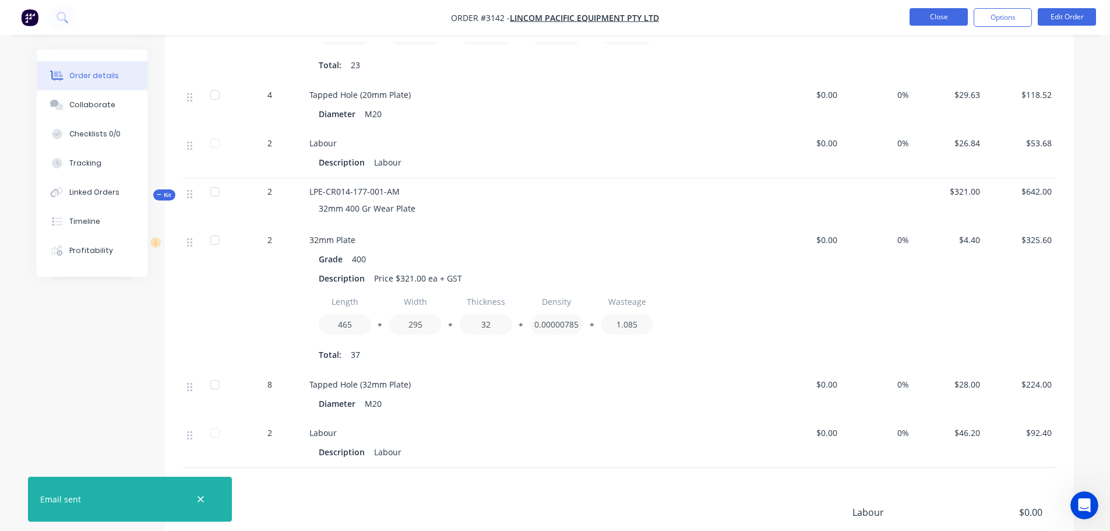
click at [937, 18] on button "Close" at bounding box center [938, 16] width 58 height 17
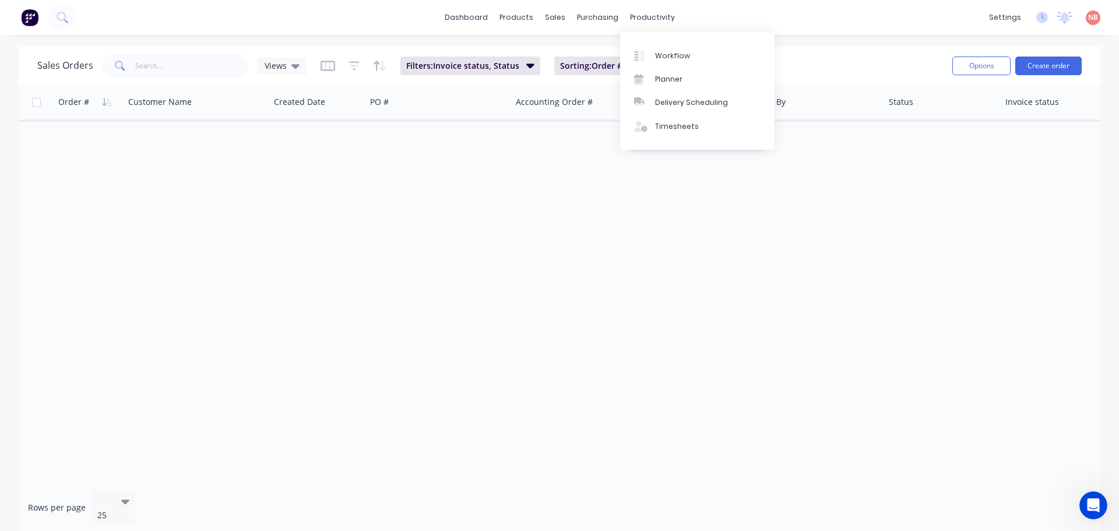
click at [879, 66] on div "Sales Orders Views Filters: Invoice status, Status Sorting: Order # Reset" at bounding box center [489, 65] width 905 height 29
click at [669, 62] on button "Reset" at bounding box center [671, 66] width 29 height 16
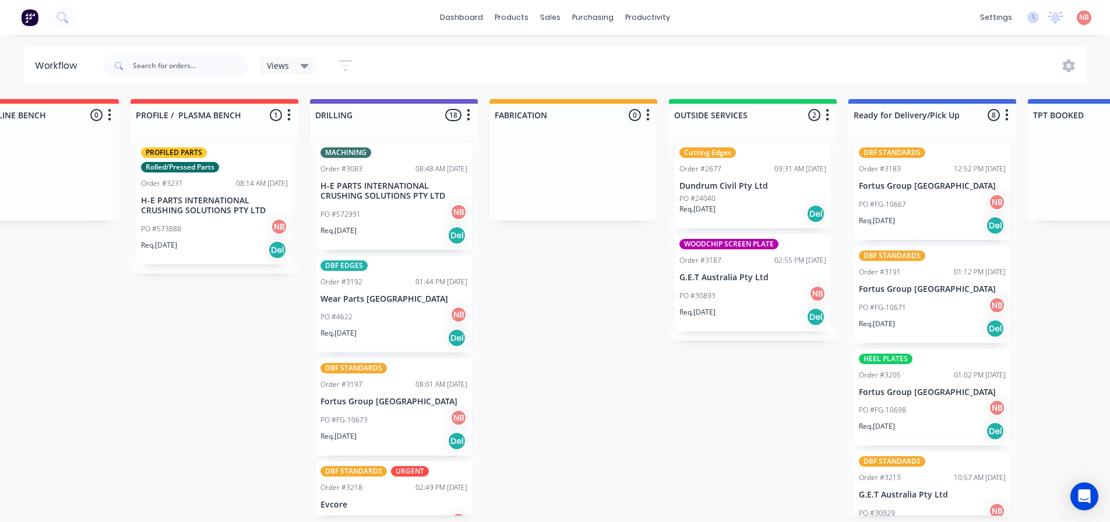
scroll to position [0, 449]
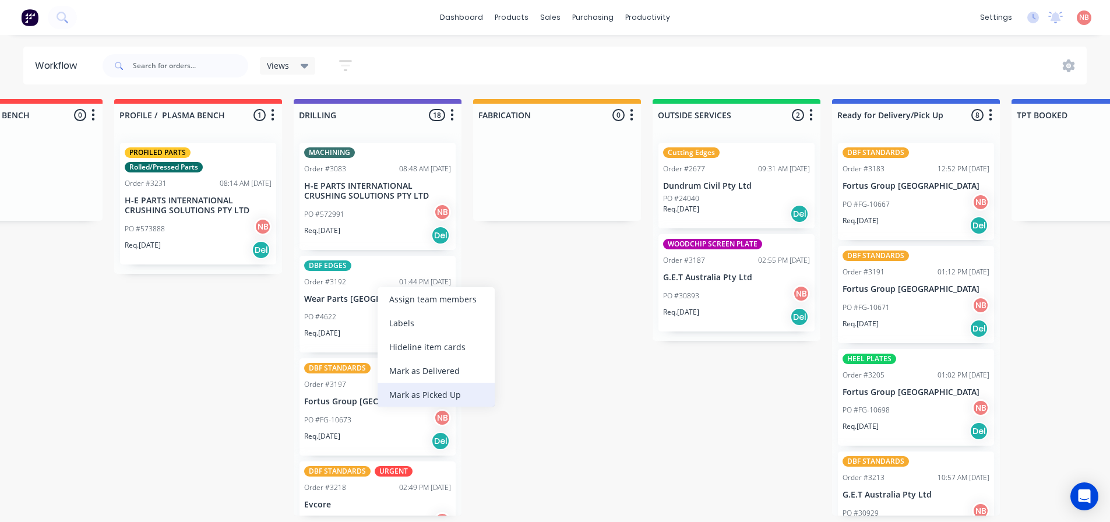
click at [408, 391] on div "Mark as Picked Up" at bounding box center [436, 395] width 117 height 24
